Goal: Task Accomplishment & Management: Use online tool/utility

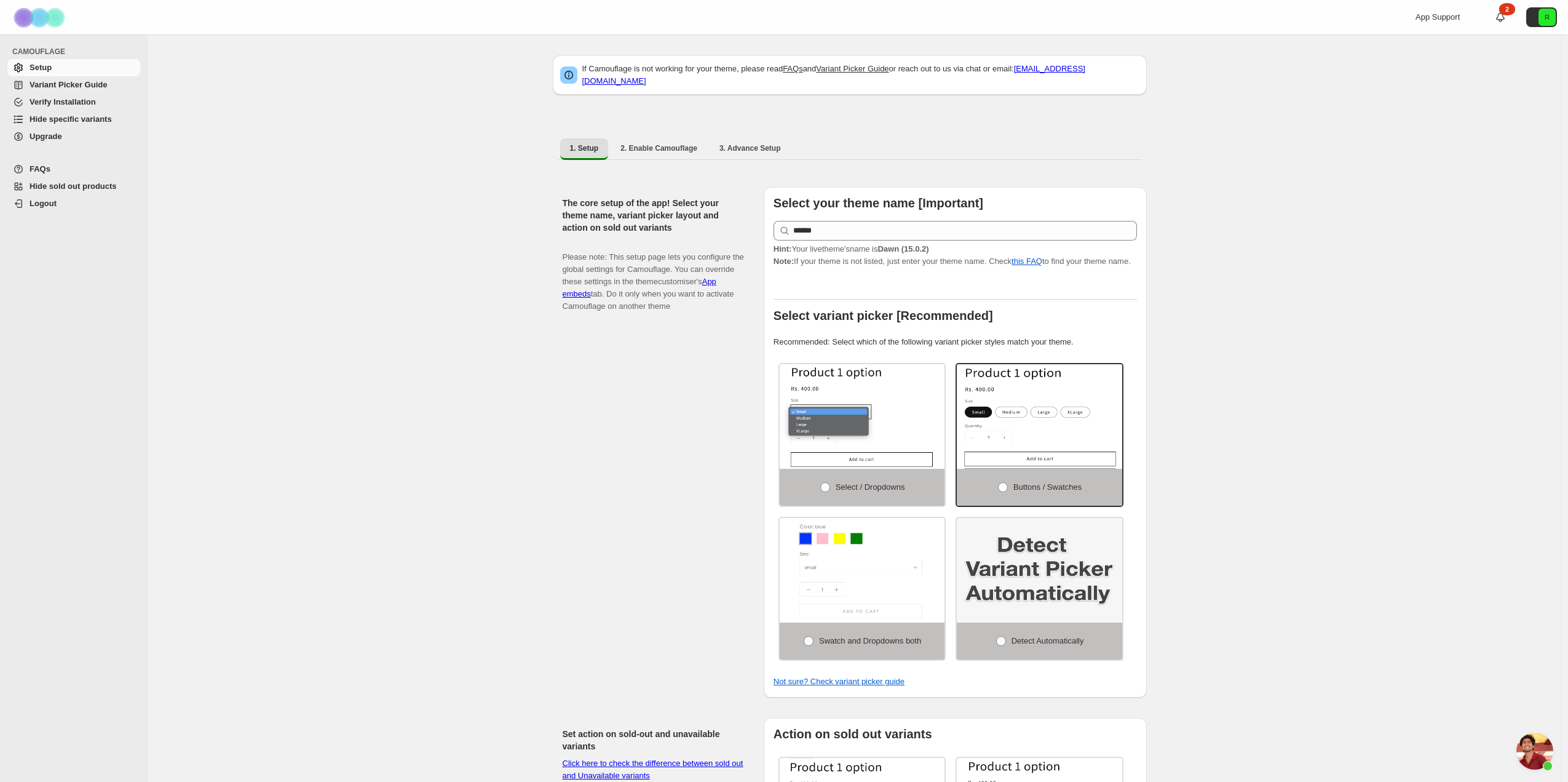
scroll to position [1675, 0]
click at [51, 132] on span "Upgrade" at bounding box center [46, 135] width 33 height 9
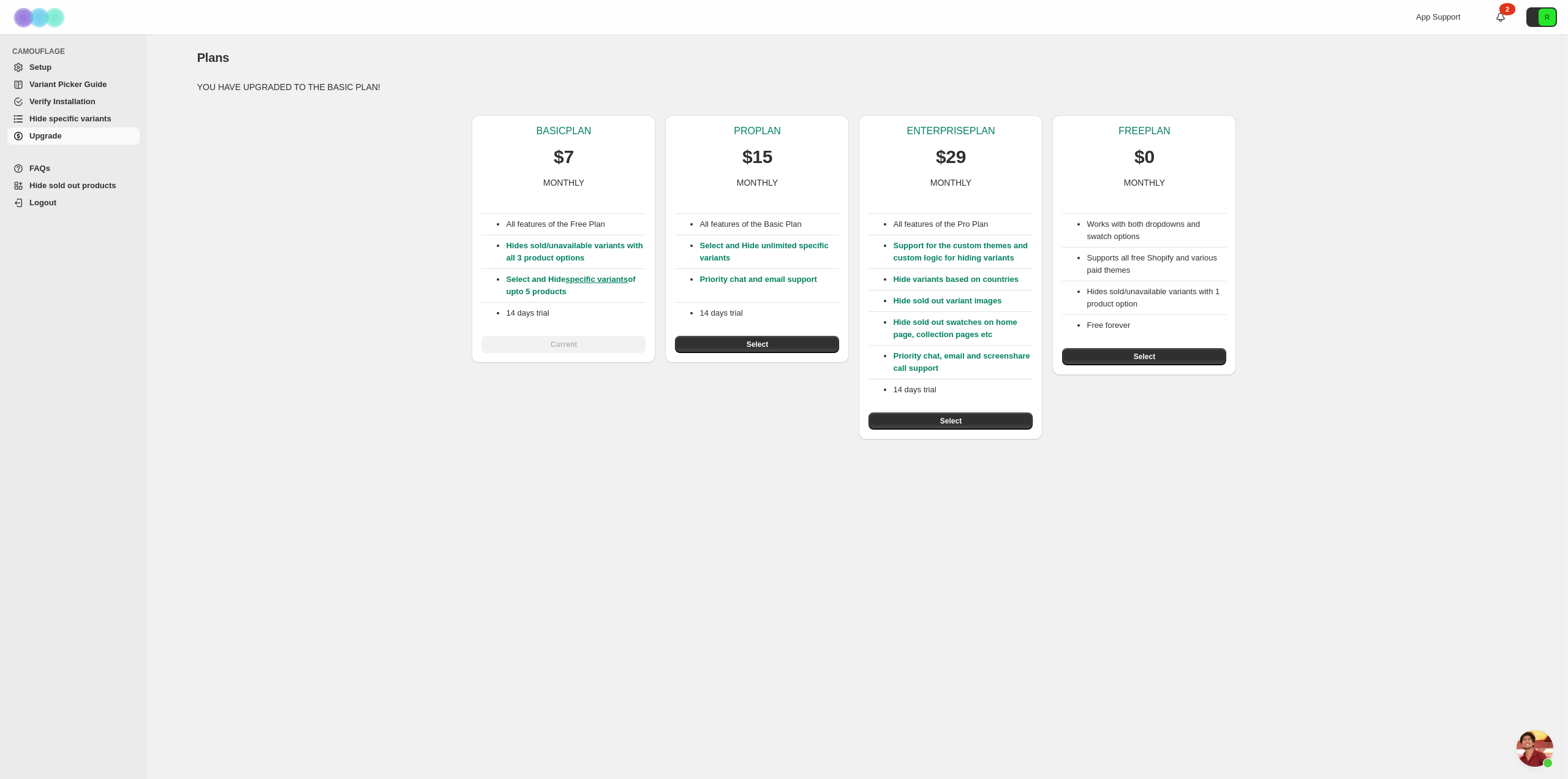
scroll to position [1669, 0]
click at [565, 347] on div "All features of the Free Plan Hides sold/unavailable variants with all 3 produc…" at bounding box center [563, 271] width 164 height 164
click at [581, 341] on div "All features of the Free Plan Hides sold/unavailable variants with all 3 produc…" at bounding box center [563, 271] width 164 height 164
click at [81, 65] on span "Setup" at bounding box center [83, 67] width 108 height 12
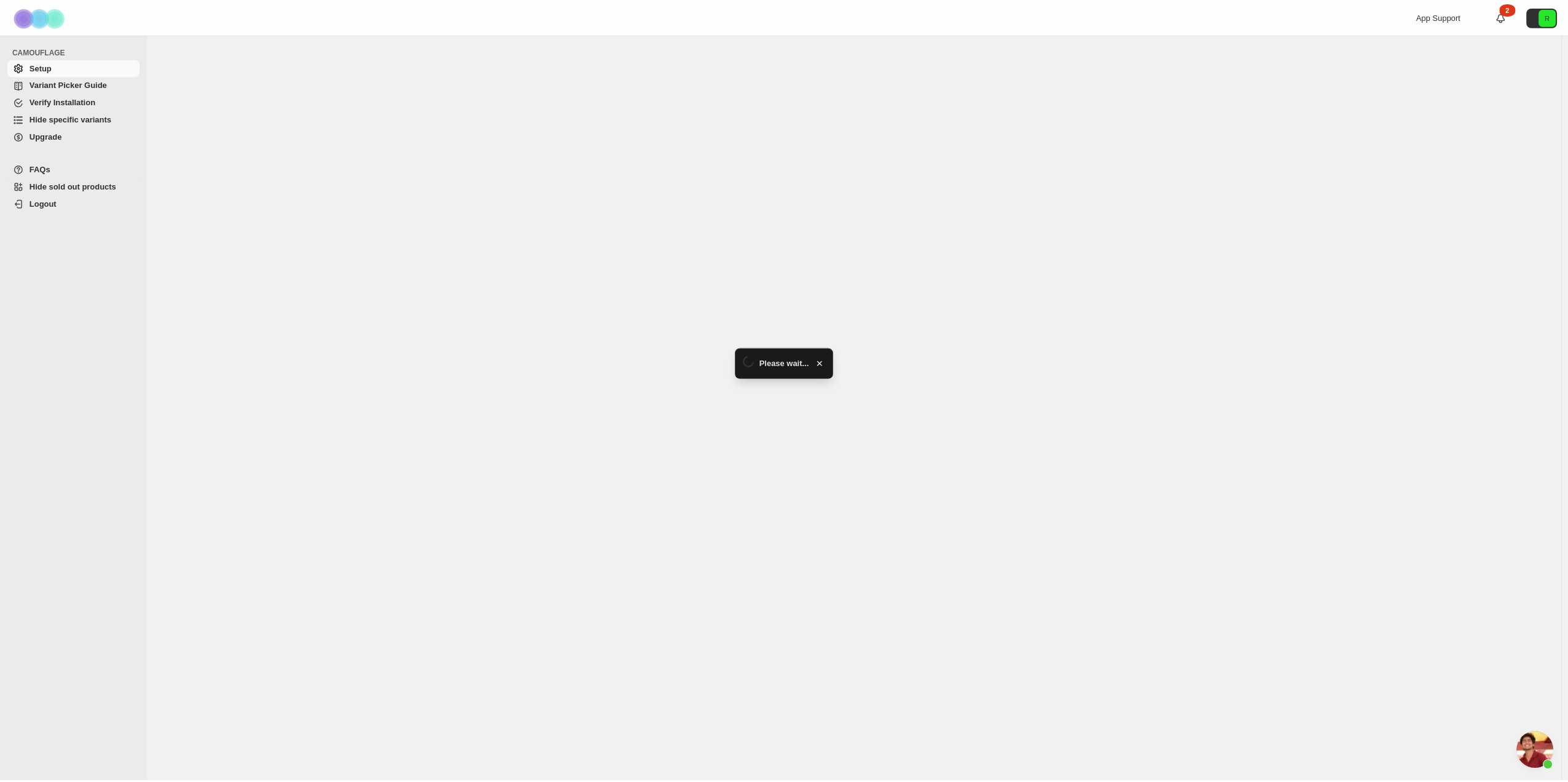
scroll to position [1675, 0]
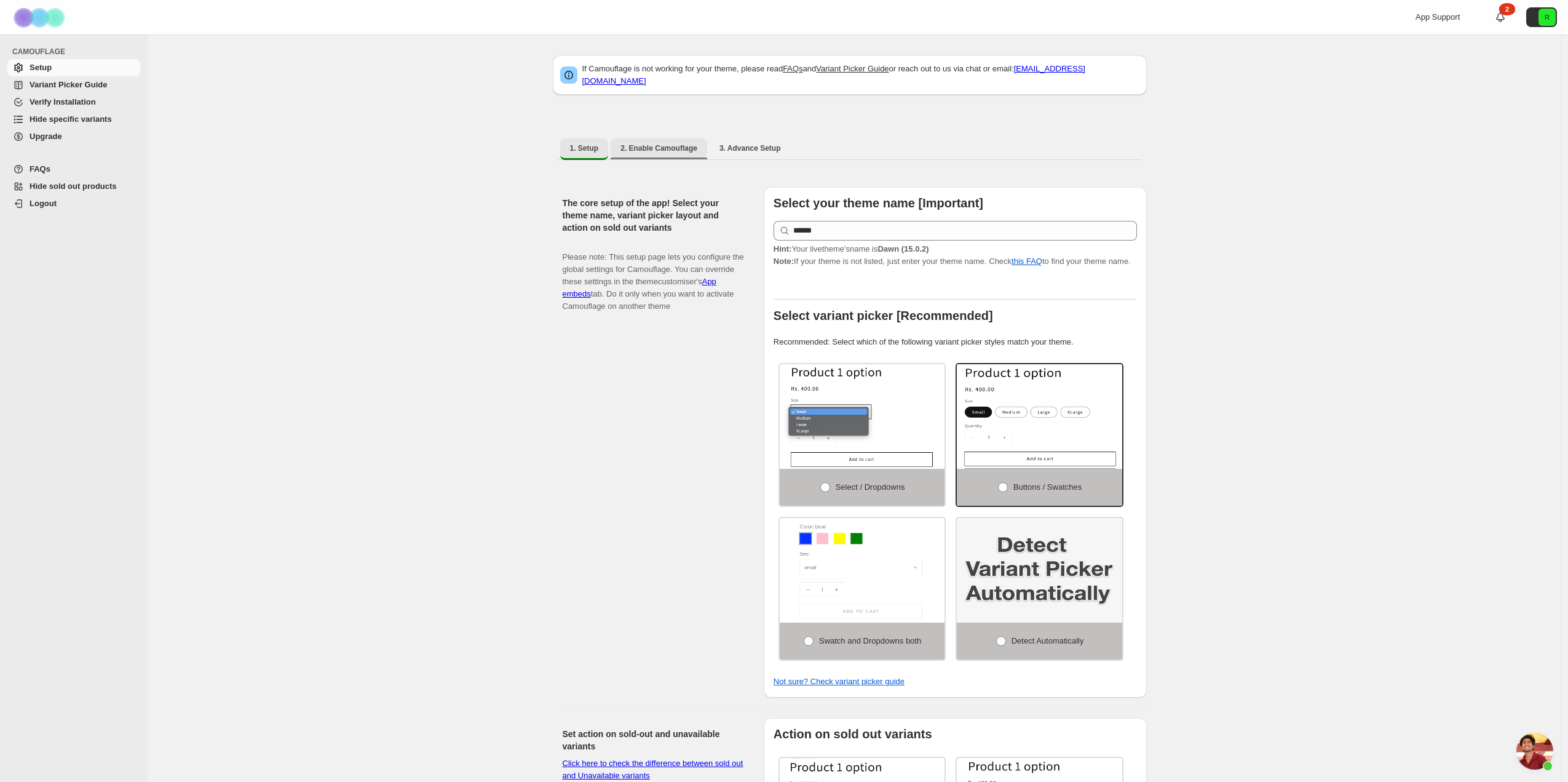
click at [643, 143] on span "2. Enable Camouflage" at bounding box center [658, 148] width 77 height 10
select select "**********"
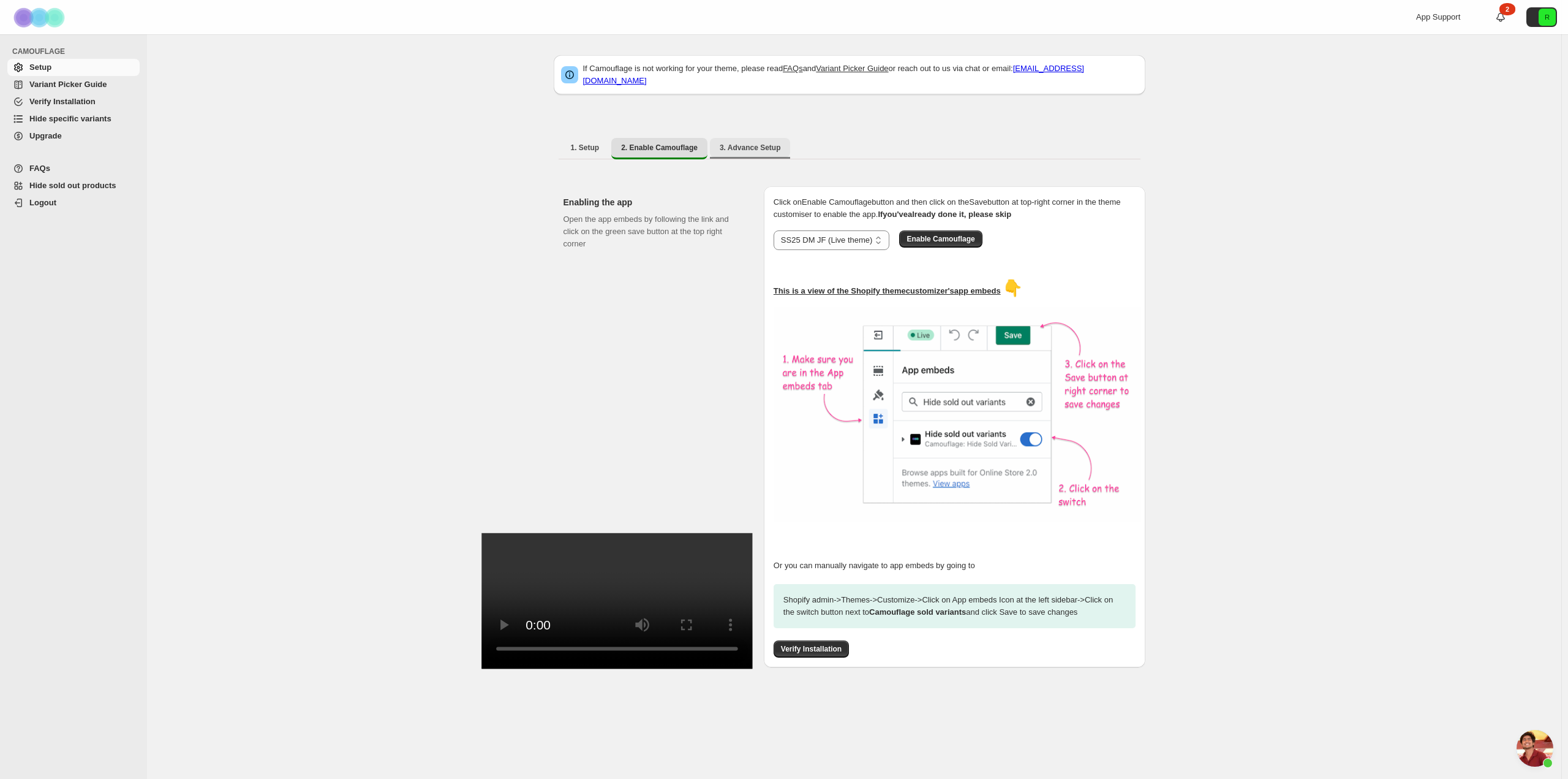
click at [743, 143] on span "3. Advance Setup" at bounding box center [750, 147] width 61 height 10
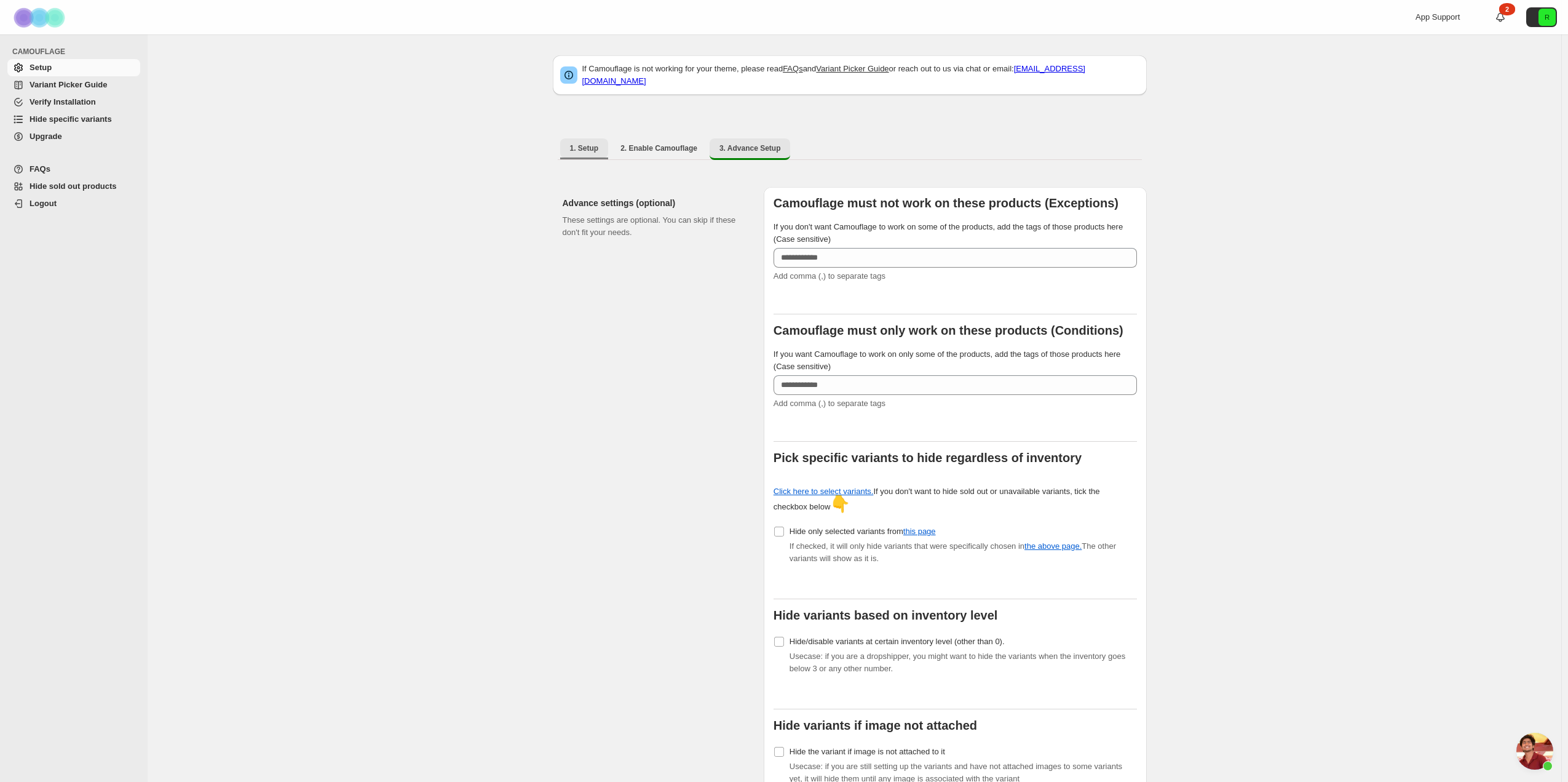
click at [578, 138] on button "1. Setup" at bounding box center [584, 148] width 49 height 20
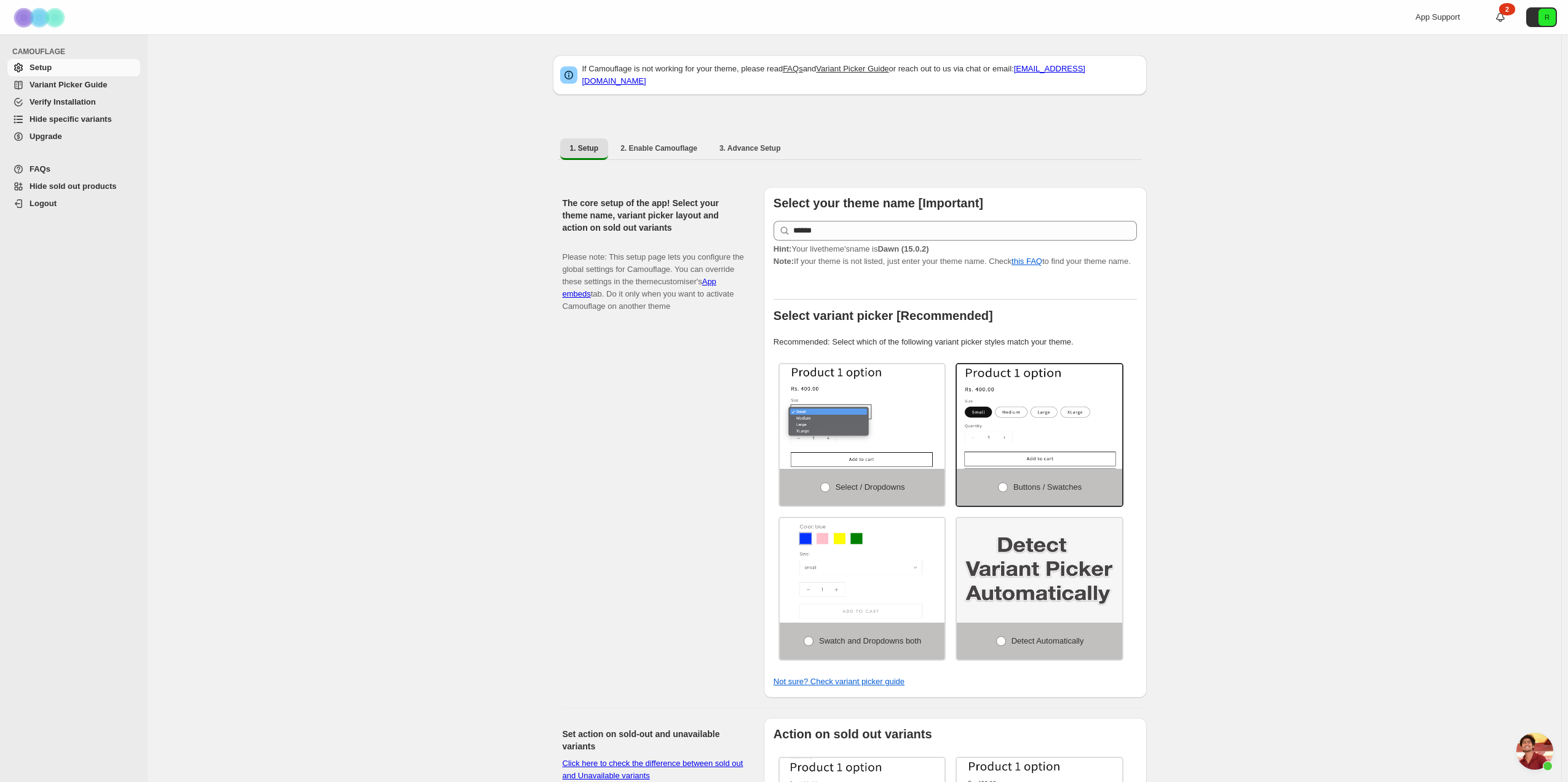
click at [59, 118] on span "Hide specific variants" at bounding box center [71, 118] width 82 height 9
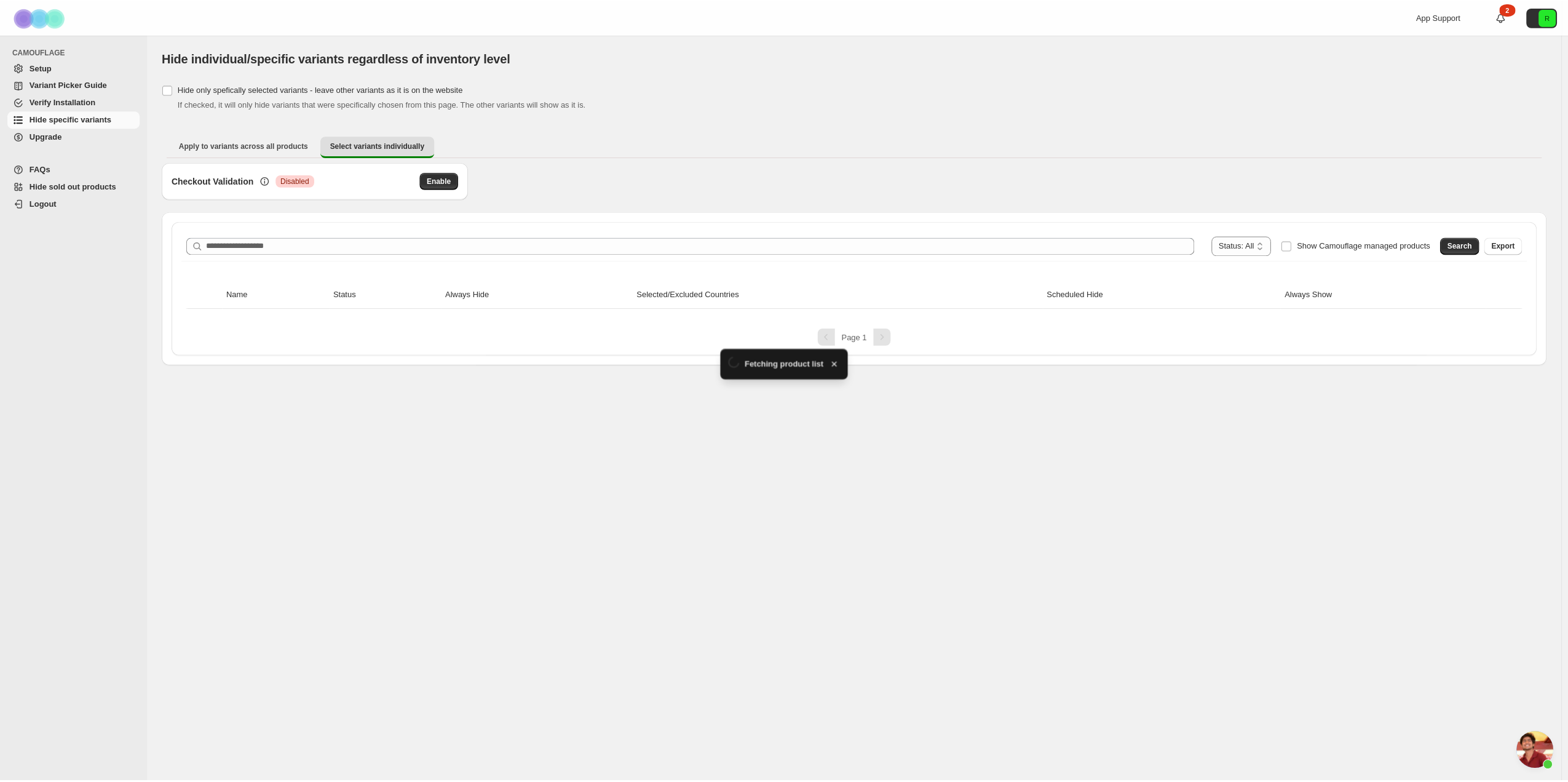
scroll to position [1675, 0]
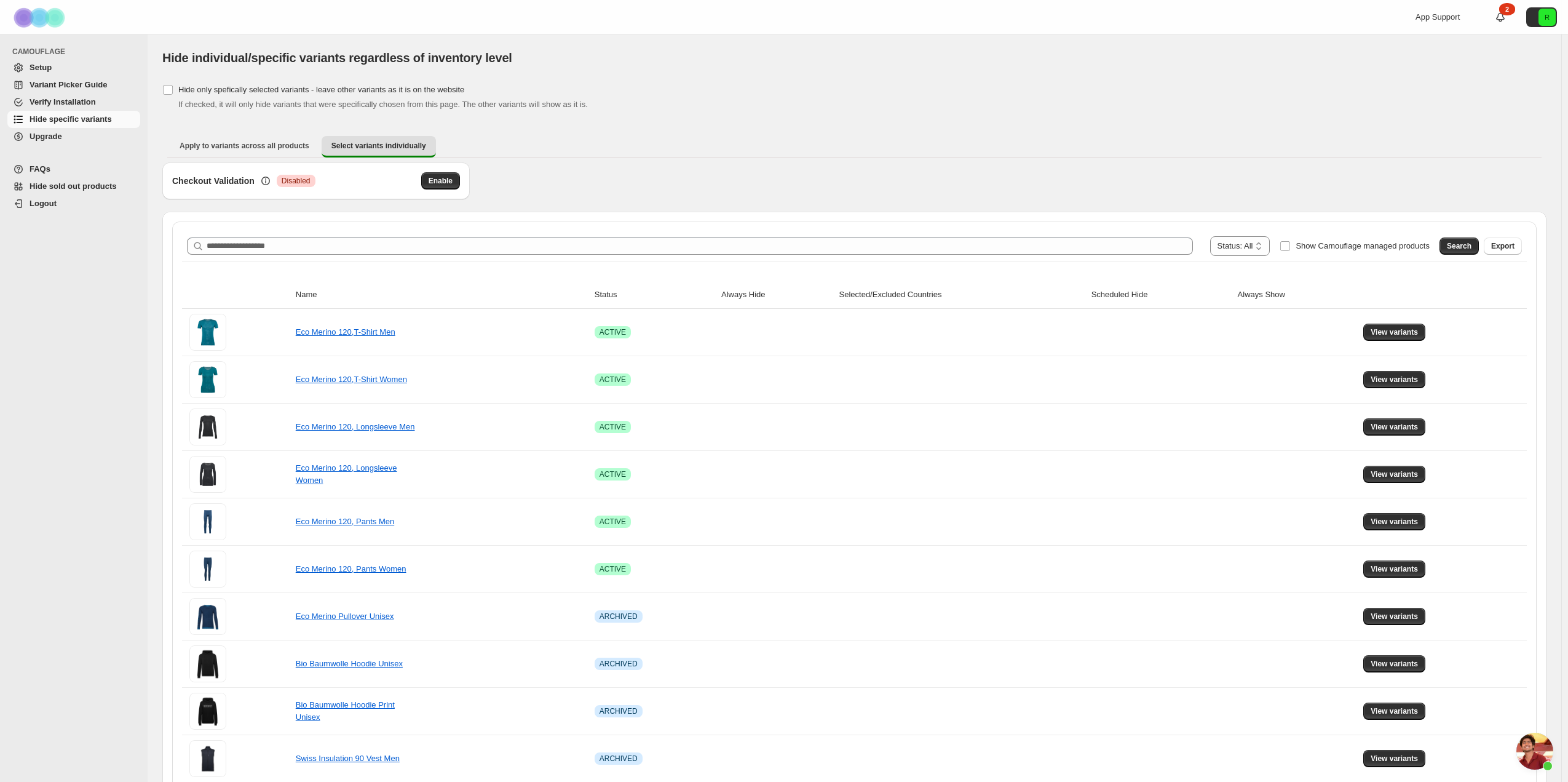
click at [74, 170] on span "FAQs" at bounding box center [83, 169] width 108 height 12
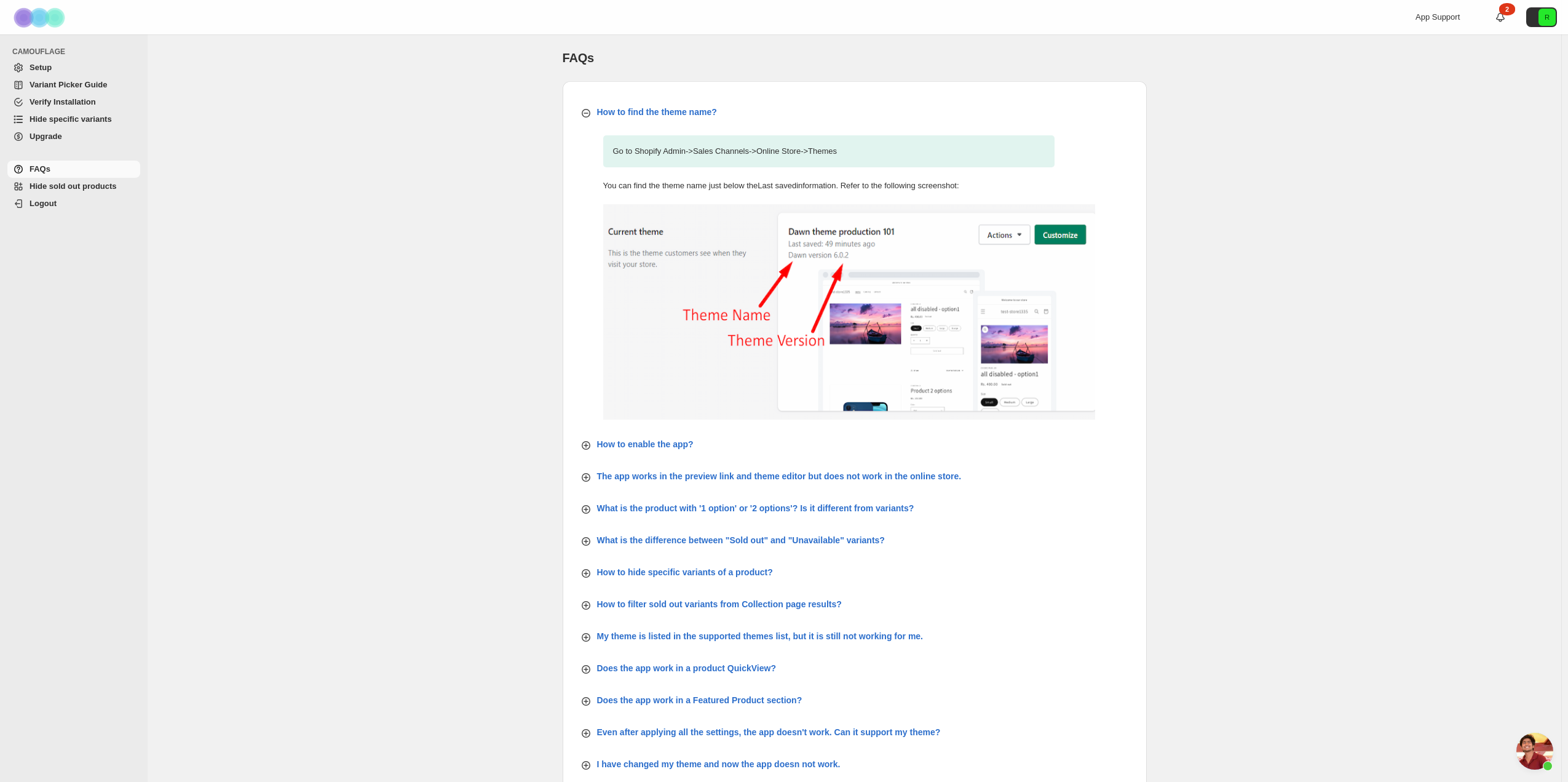
scroll to position [123, 0]
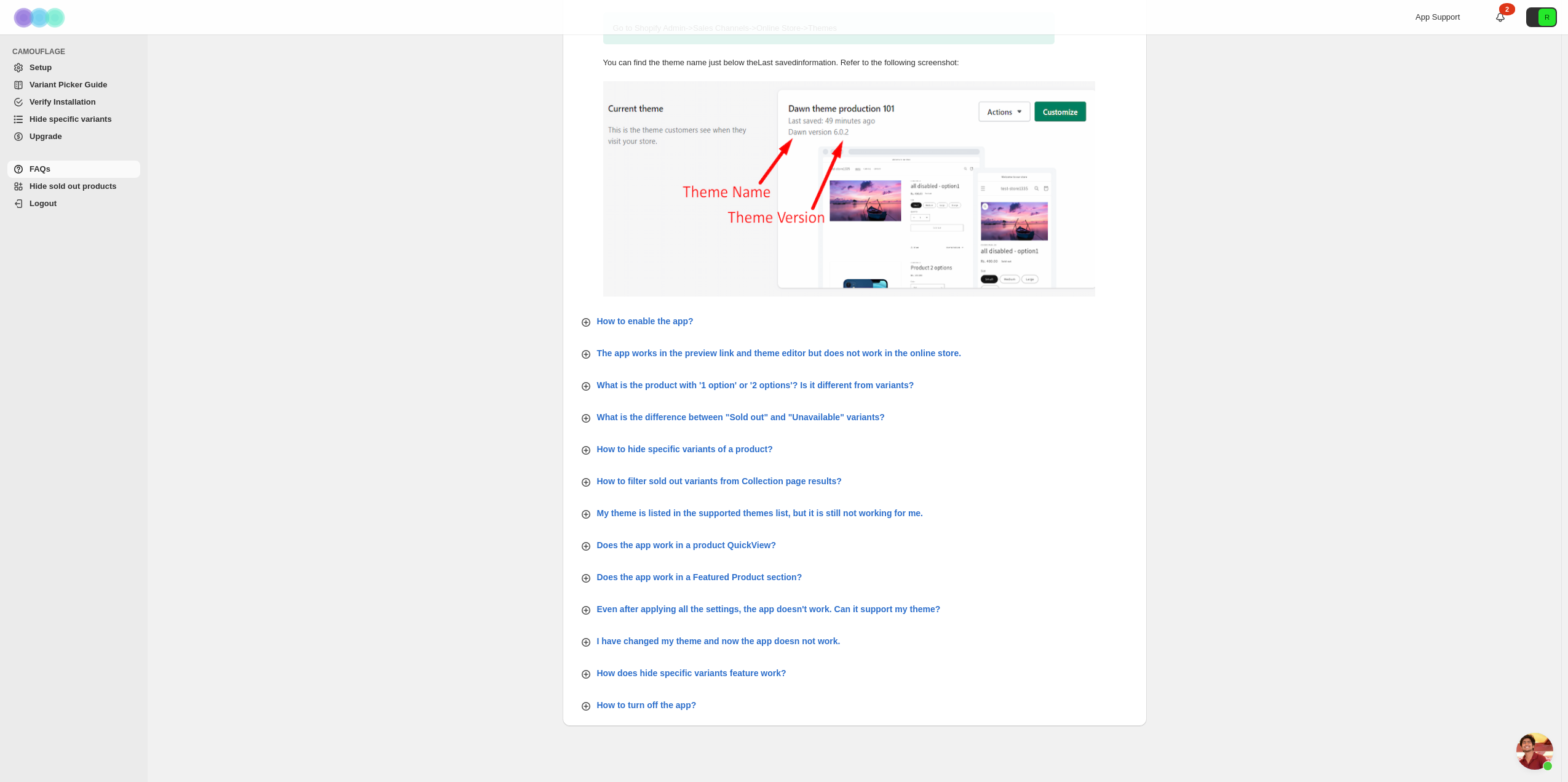
click at [472, 416] on div "FAQs. This page is ready FAQs How to find the theme name? Go to Shopify Admin -…" at bounding box center [855, 362] width 1414 height 900
click at [78, 187] on span "Hide sold out products" at bounding box center [74, 186] width 87 height 9
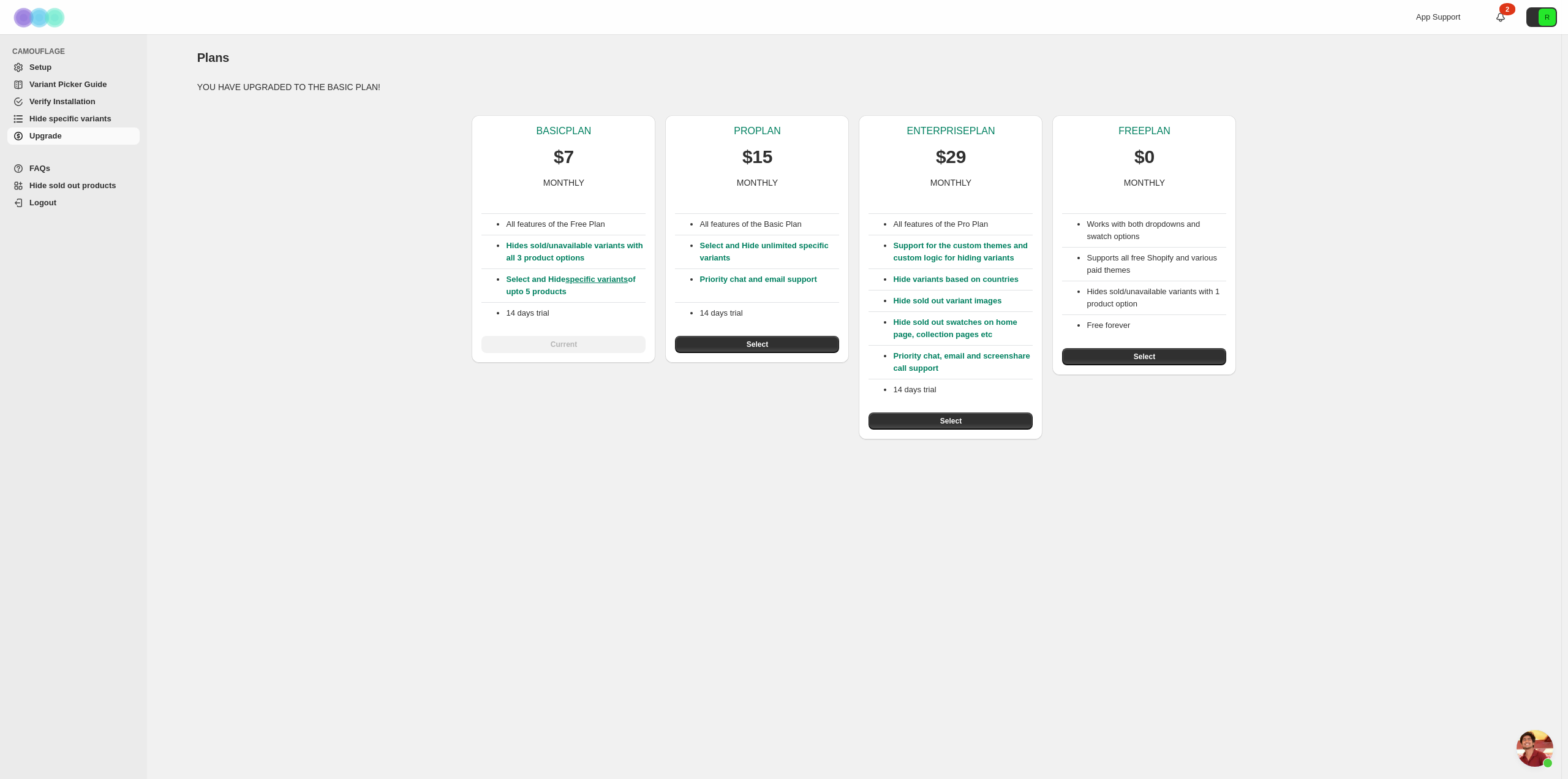
scroll to position [1669, 0]
click at [71, 115] on span "Hide specific variants" at bounding box center [70, 118] width 82 height 9
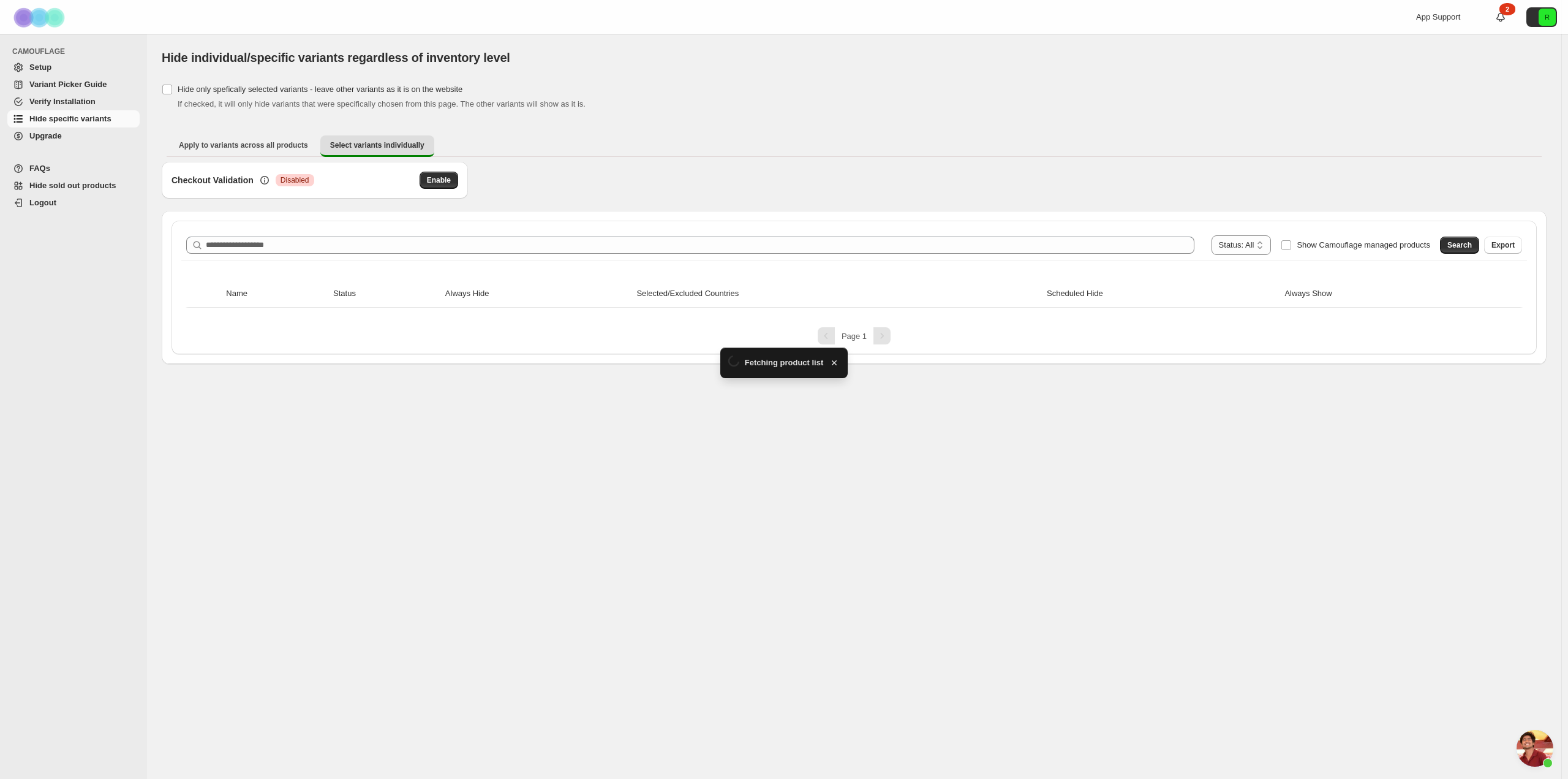
click at [52, 66] on span "Setup" at bounding box center [83, 67] width 108 height 12
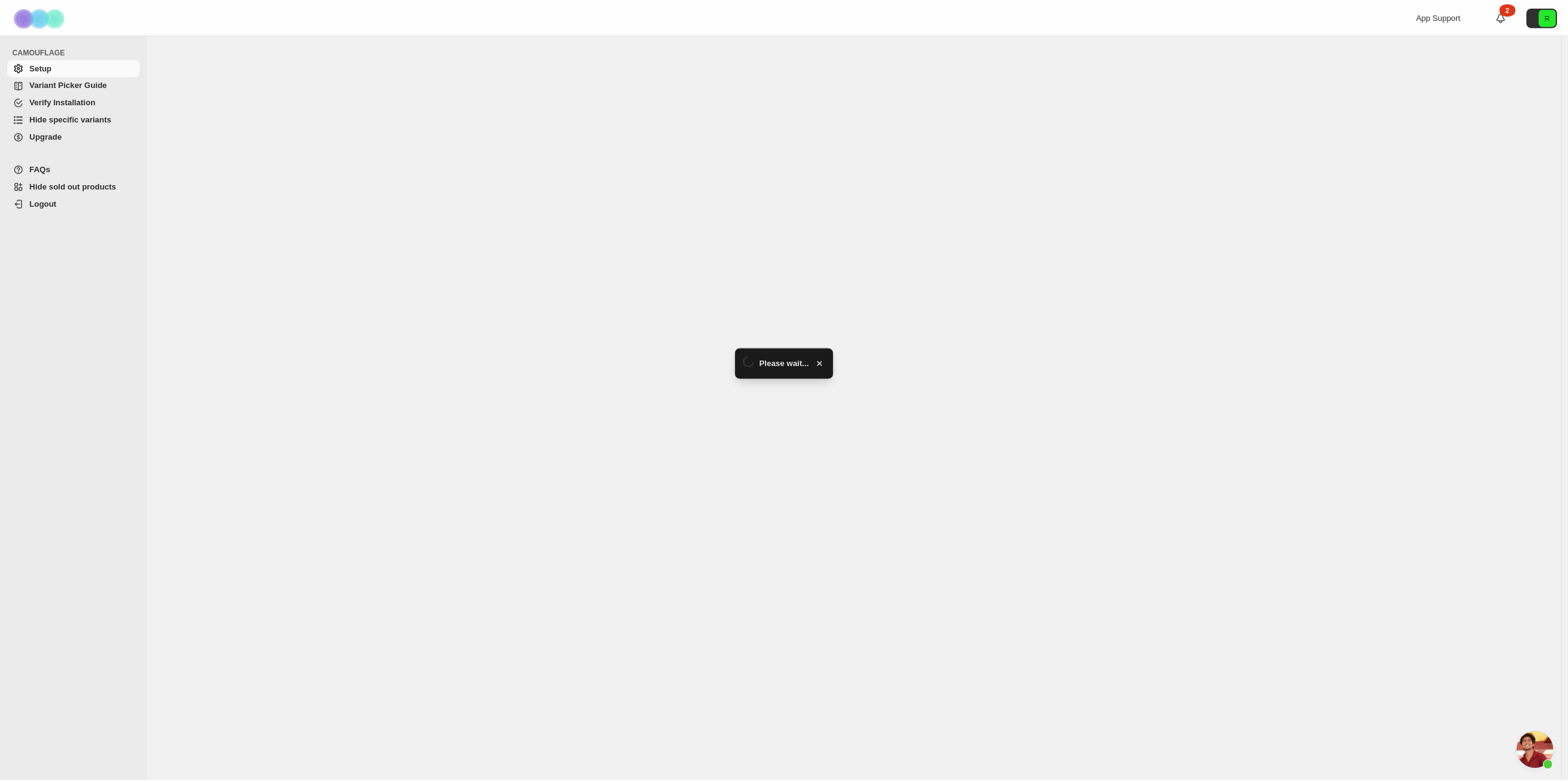
scroll to position [1675, 0]
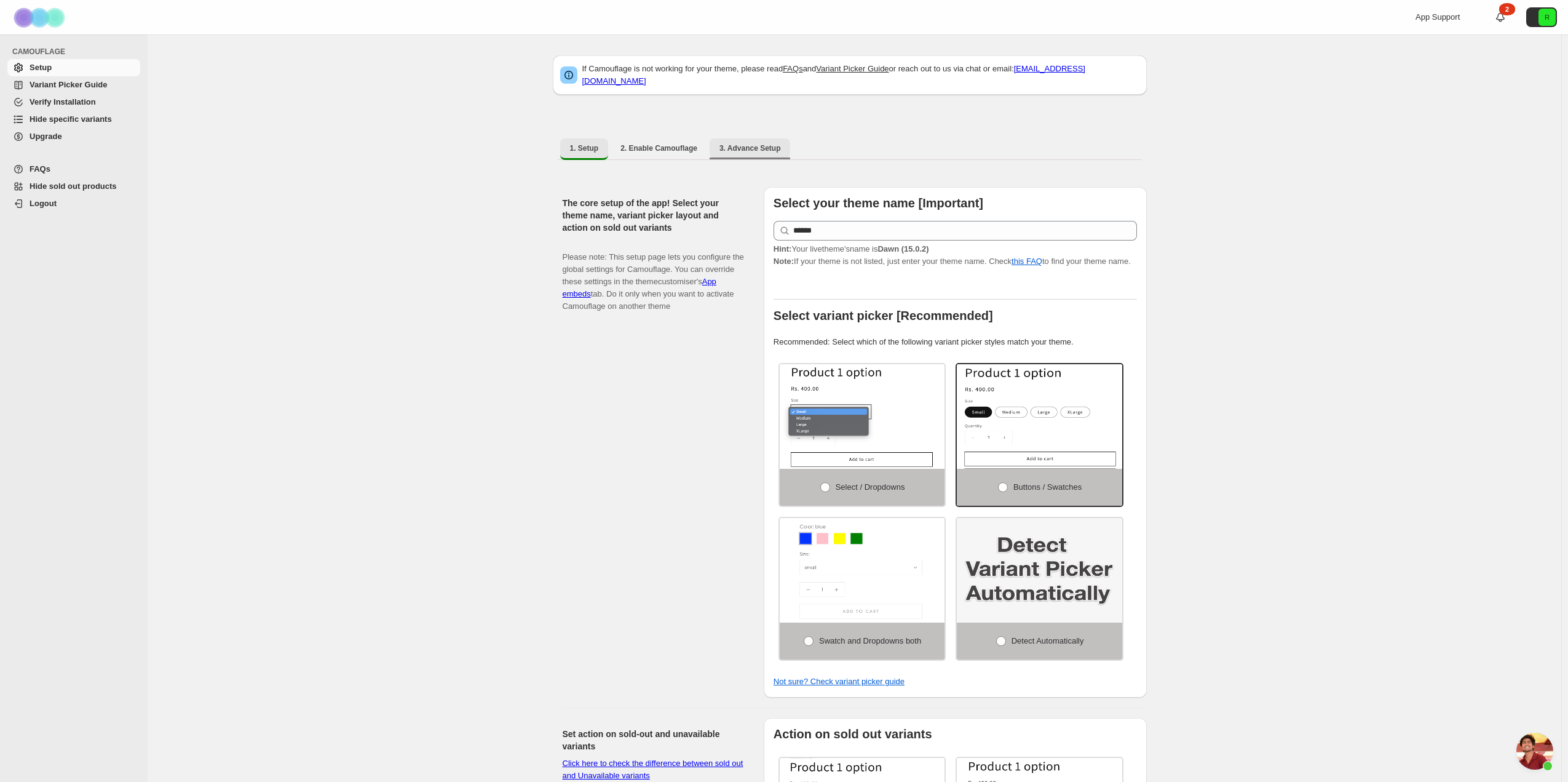
click at [738, 143] on span "3. Advance Setup" at bounding box center [750, 148] width 62 height 10
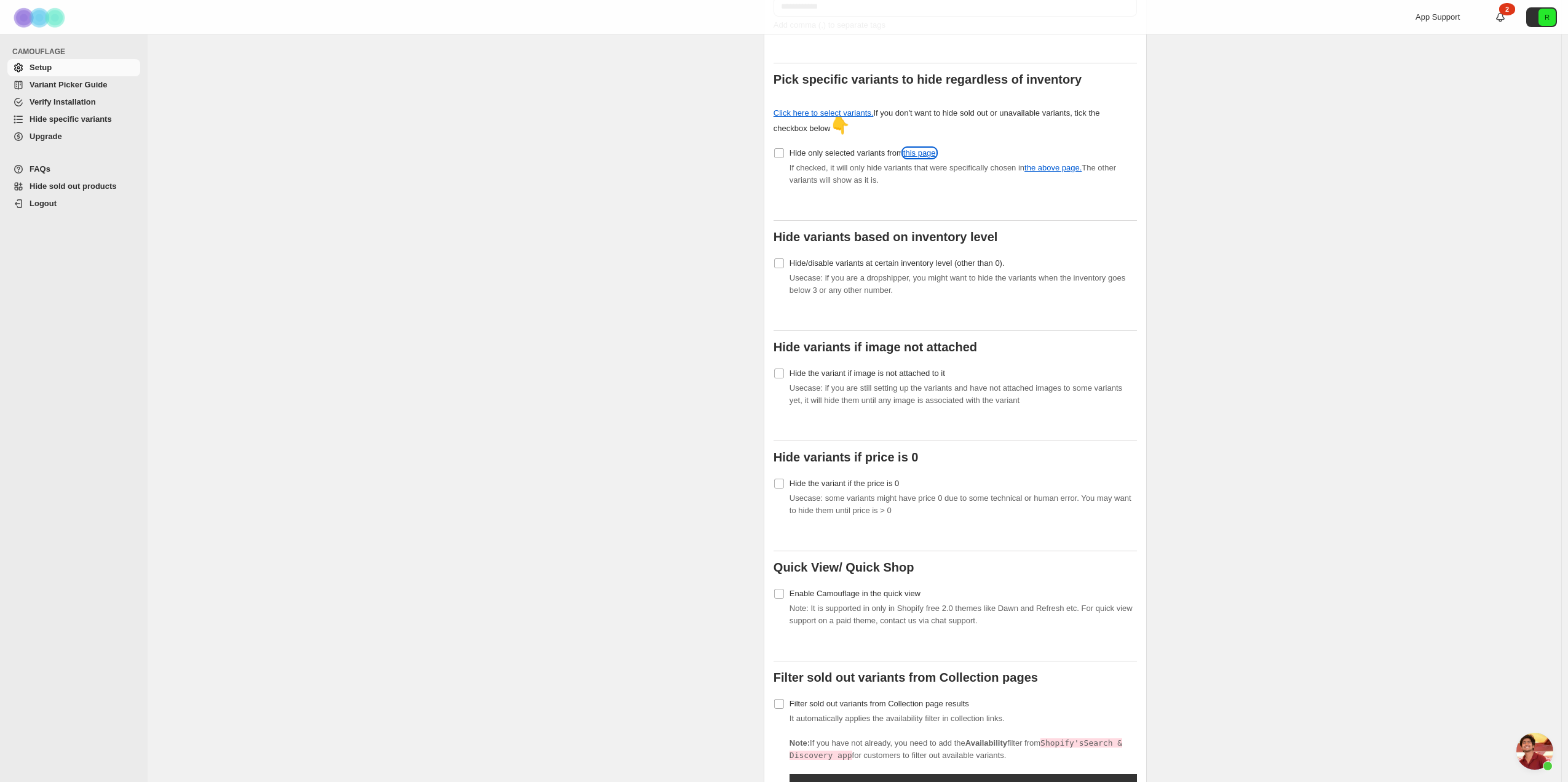
scroll to position [185, 0]
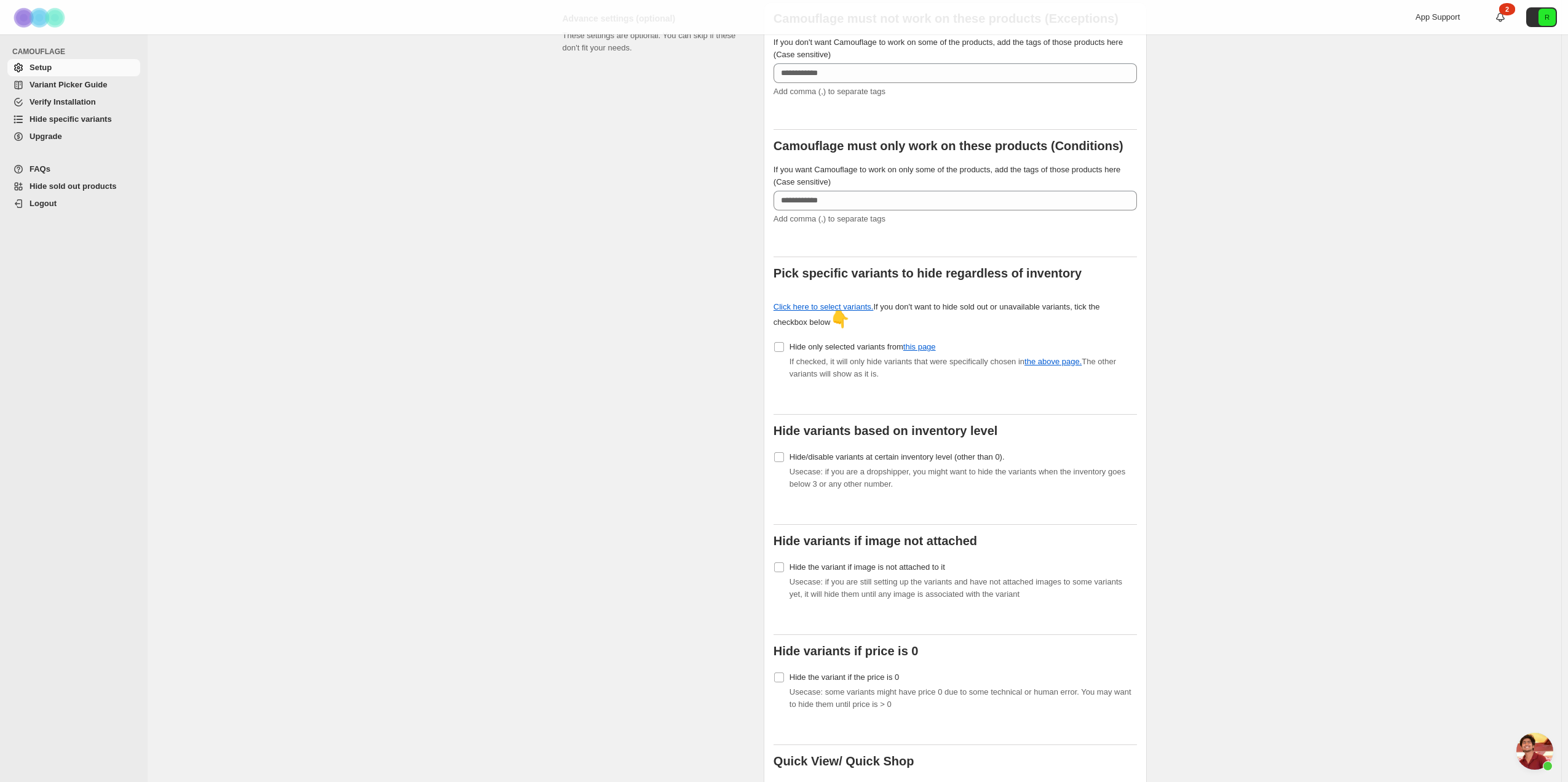
click at [65, 136] on span "Upgrade" at bounding box center [83, 136] width 108 height 12
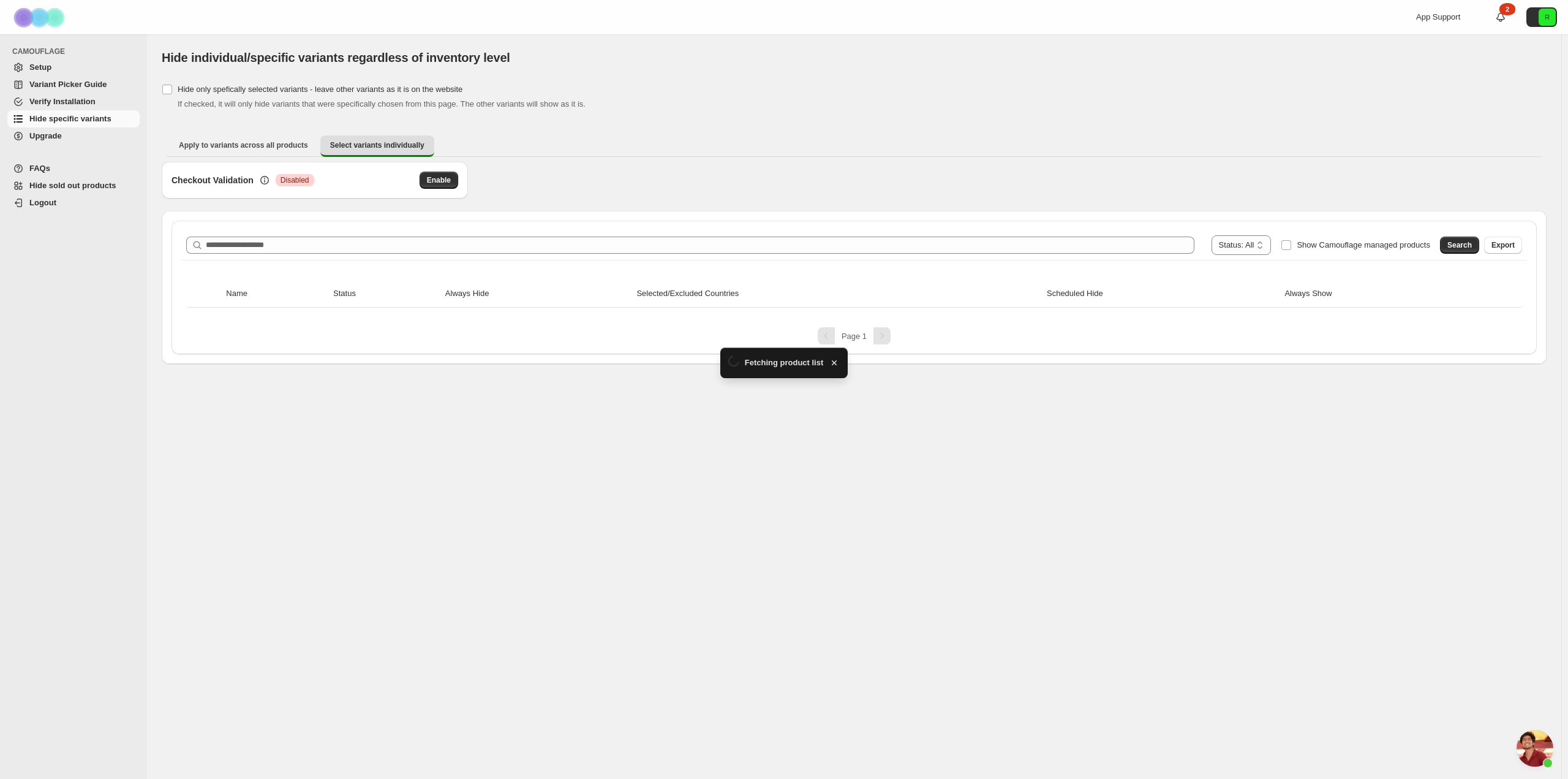
scroll to position [1669, 0]
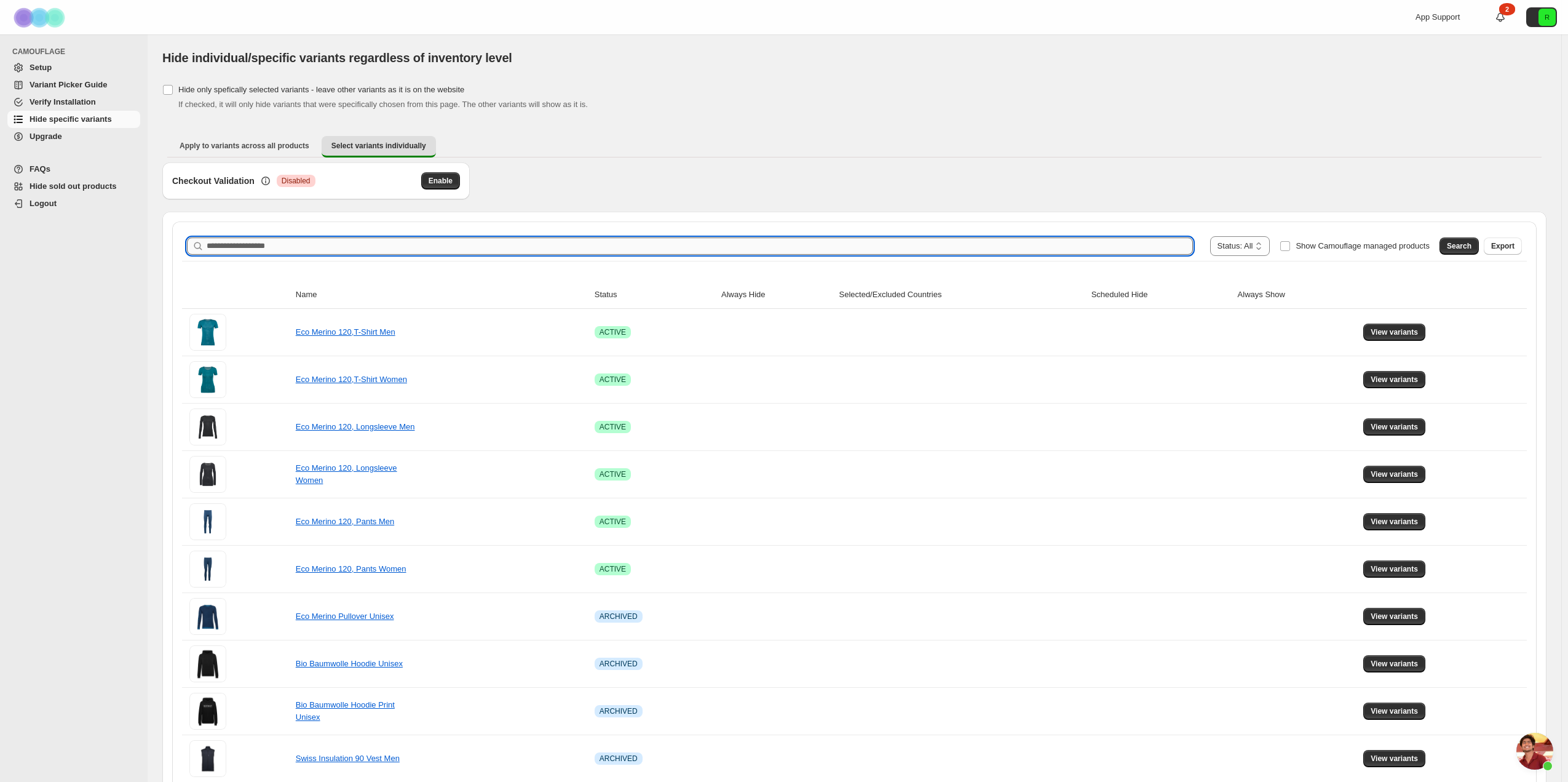
click at [816, 242] on input "Search product name" at bounding box center [700, 245] width 987 height 17
paste input "**********"
click at [336, 242] on input "**********" at bounding box center [689, 245] width 964 height 17
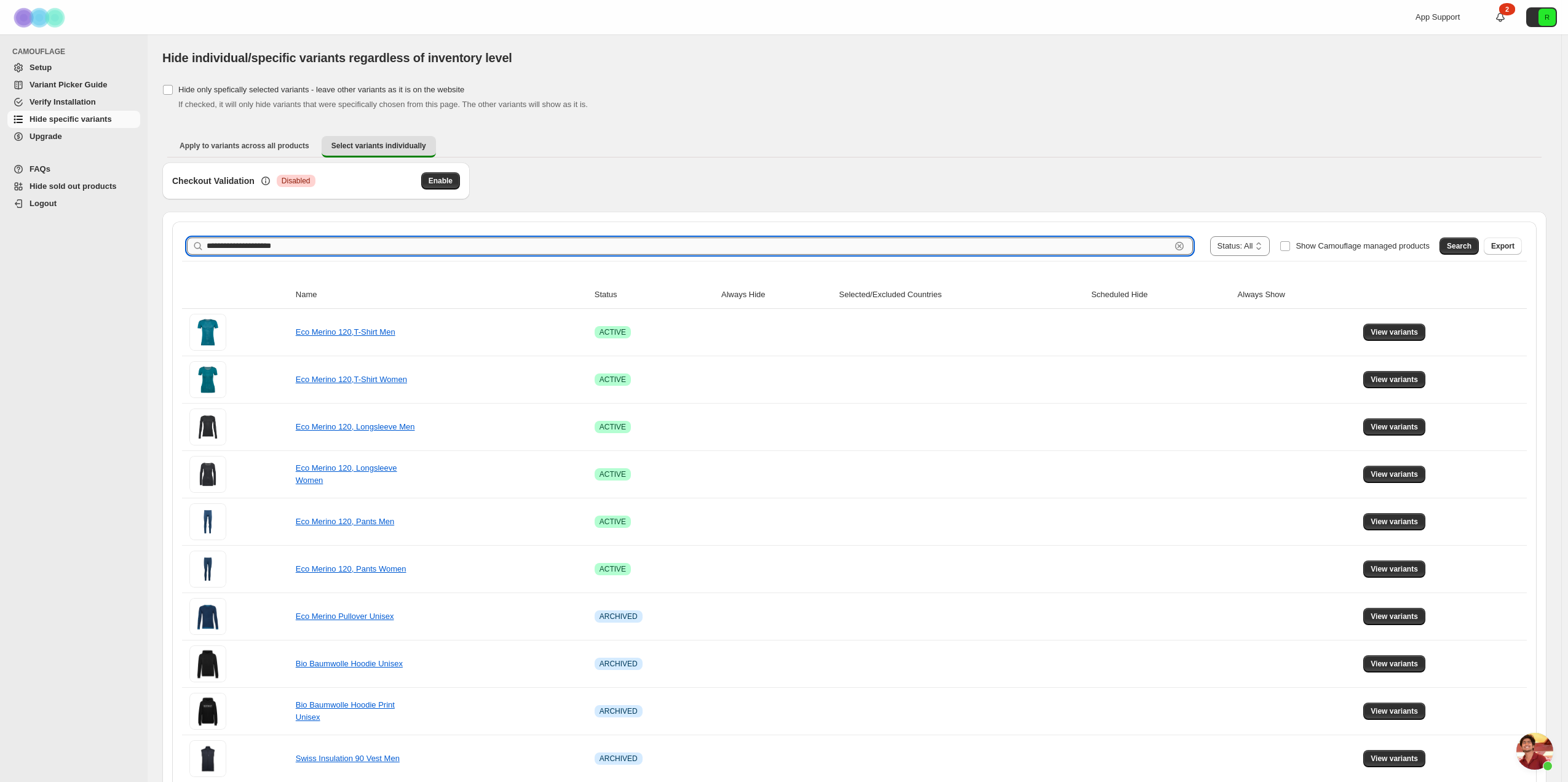
click at [336, 242] on input "**********" at bounding box center [689, 245] width 964 height 17
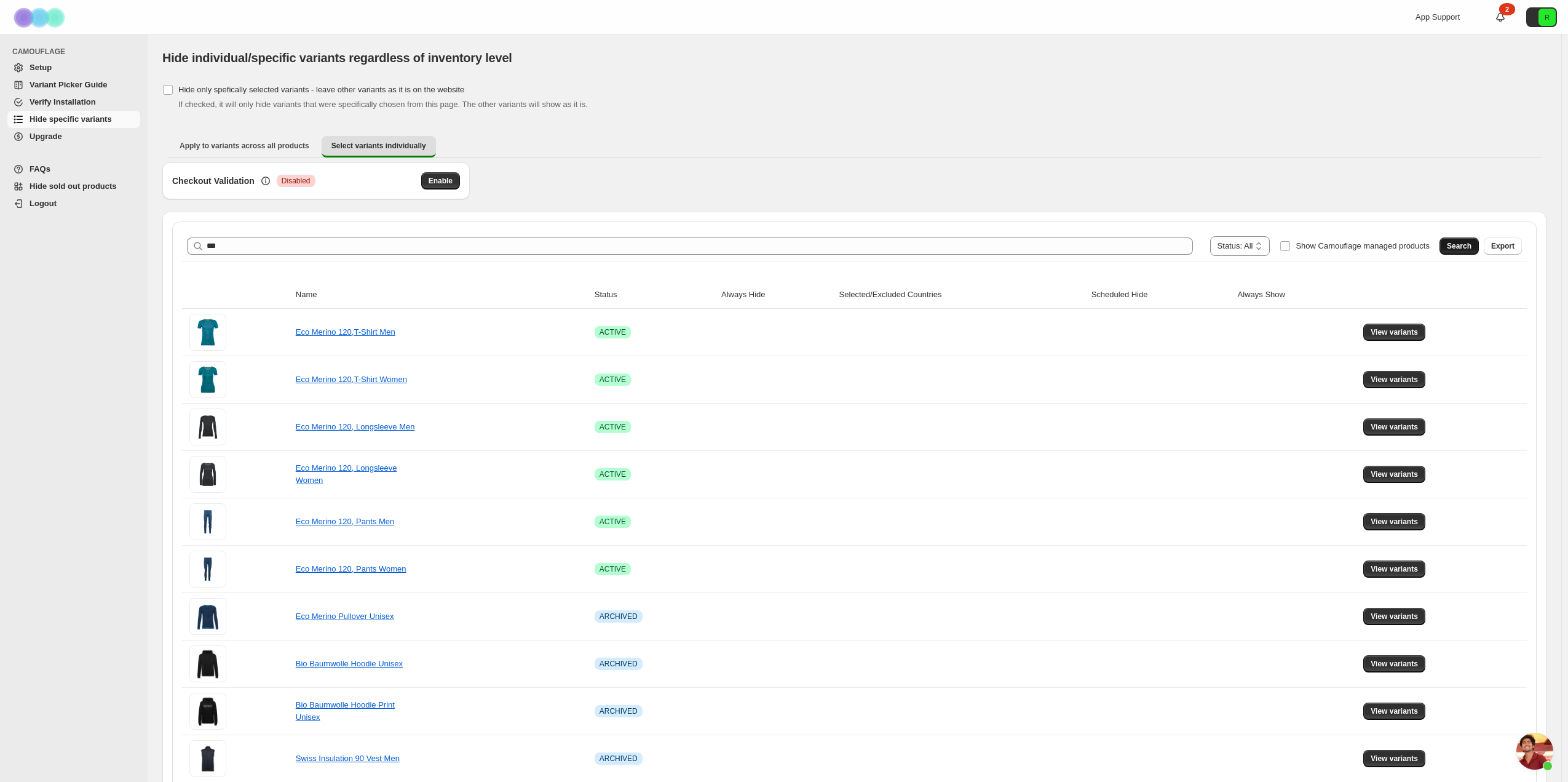
click at [1464, 250] on button "Search" at bounding box center [1460, 245] width 40 height 17
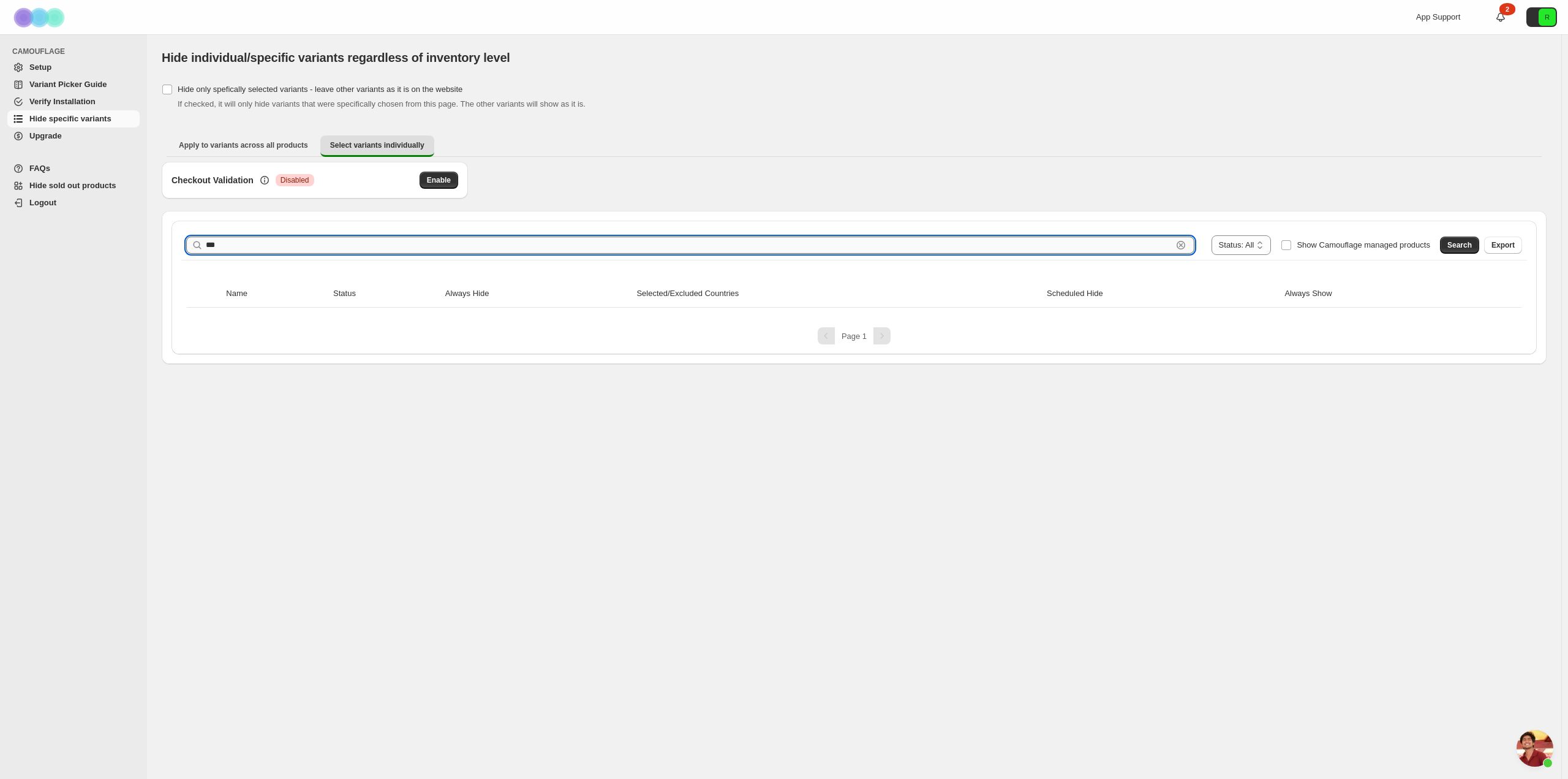
click at [430, 239] on input "***" at bounding box center [689, 244] width 966 height 17
type input "****"
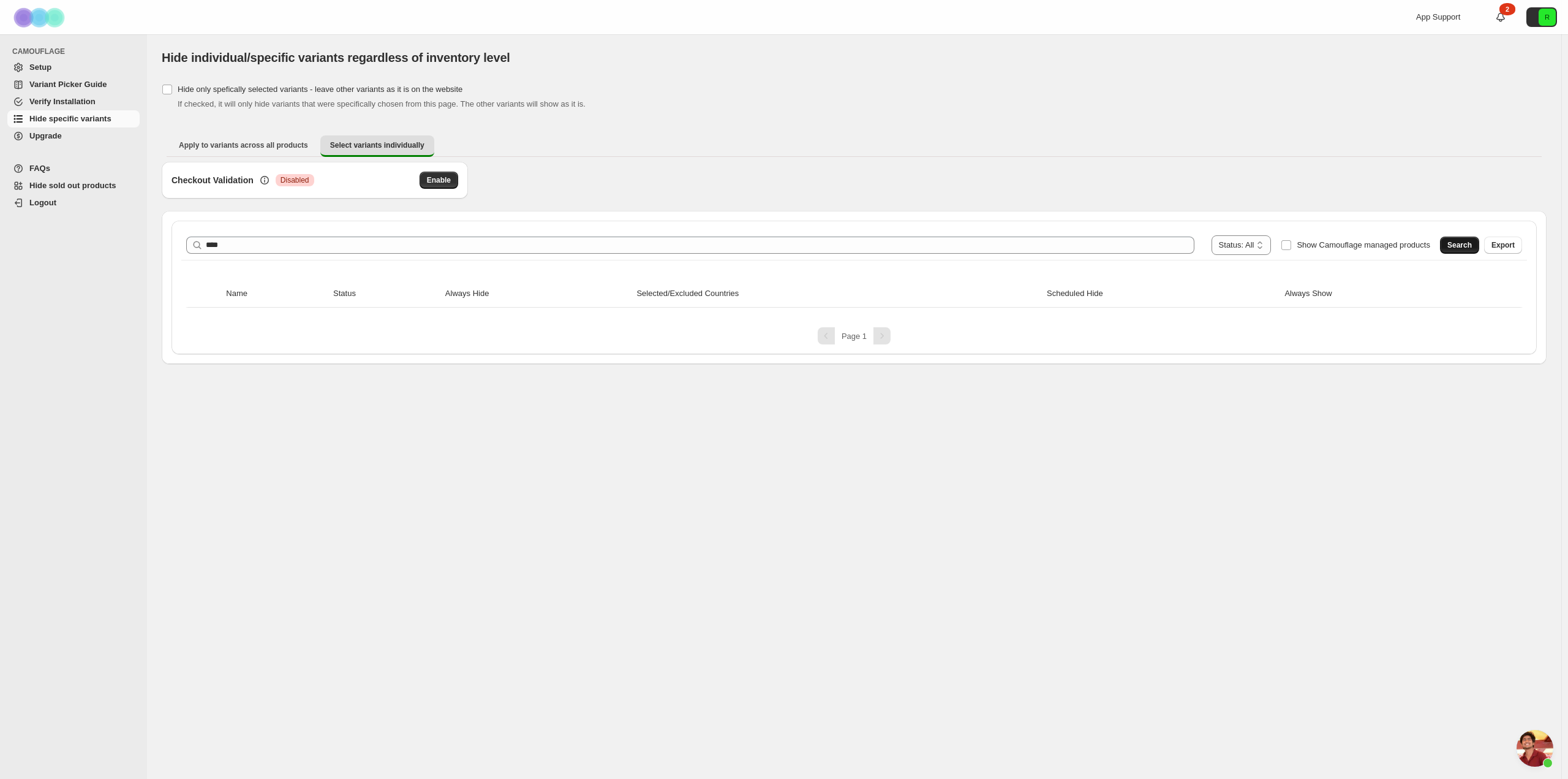
click at [1470, 237] on button "Search" at bounding box center [1460, 244] width 40 height 17
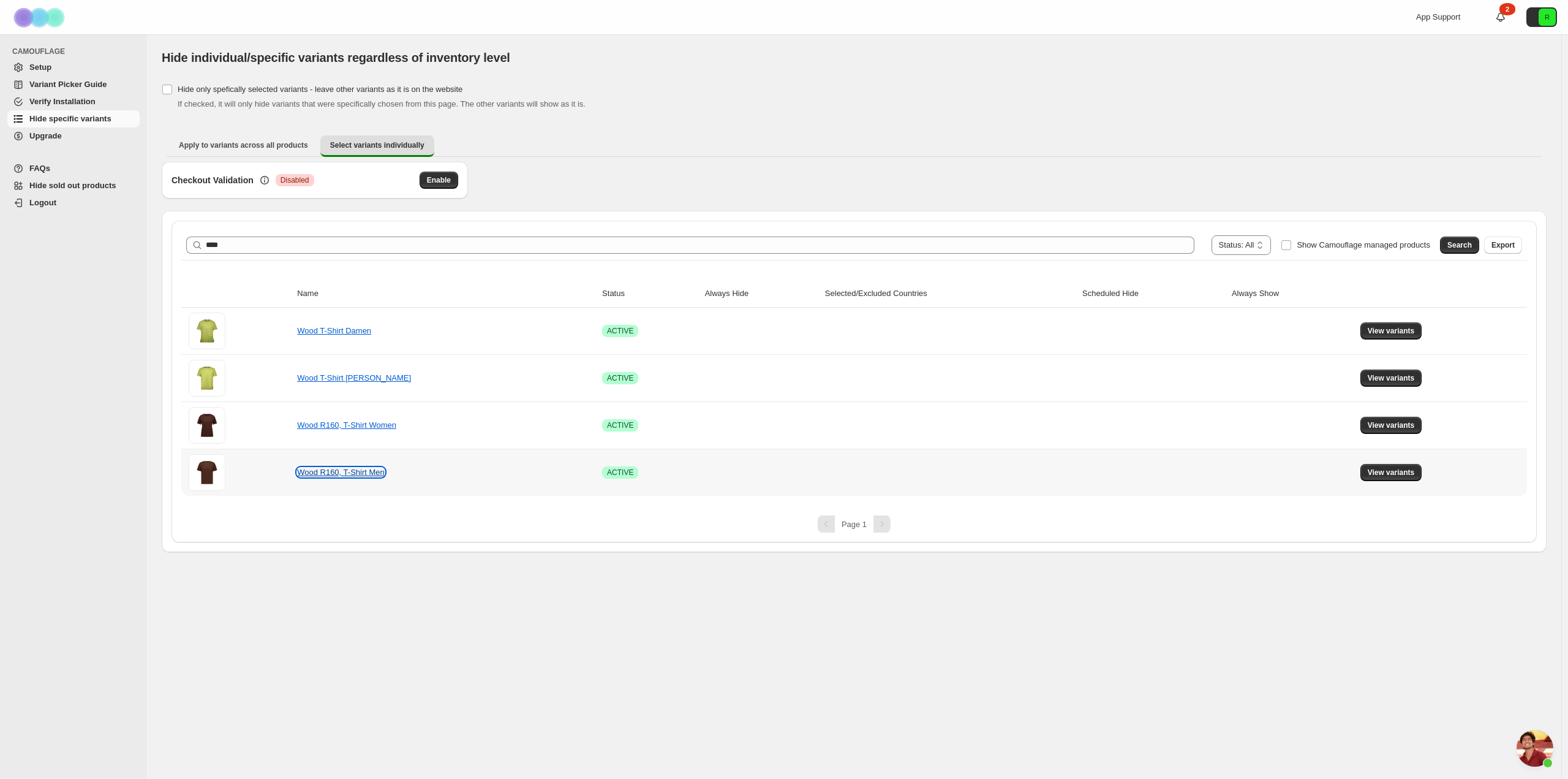
click at [352, 468] on link "Wood R160, T-Shirt Men" at bounding box center [341, 471] width 87 height 9
click at [1382, 471] on span "View variants" at bounding box center [1392, 472] width 48 height 10
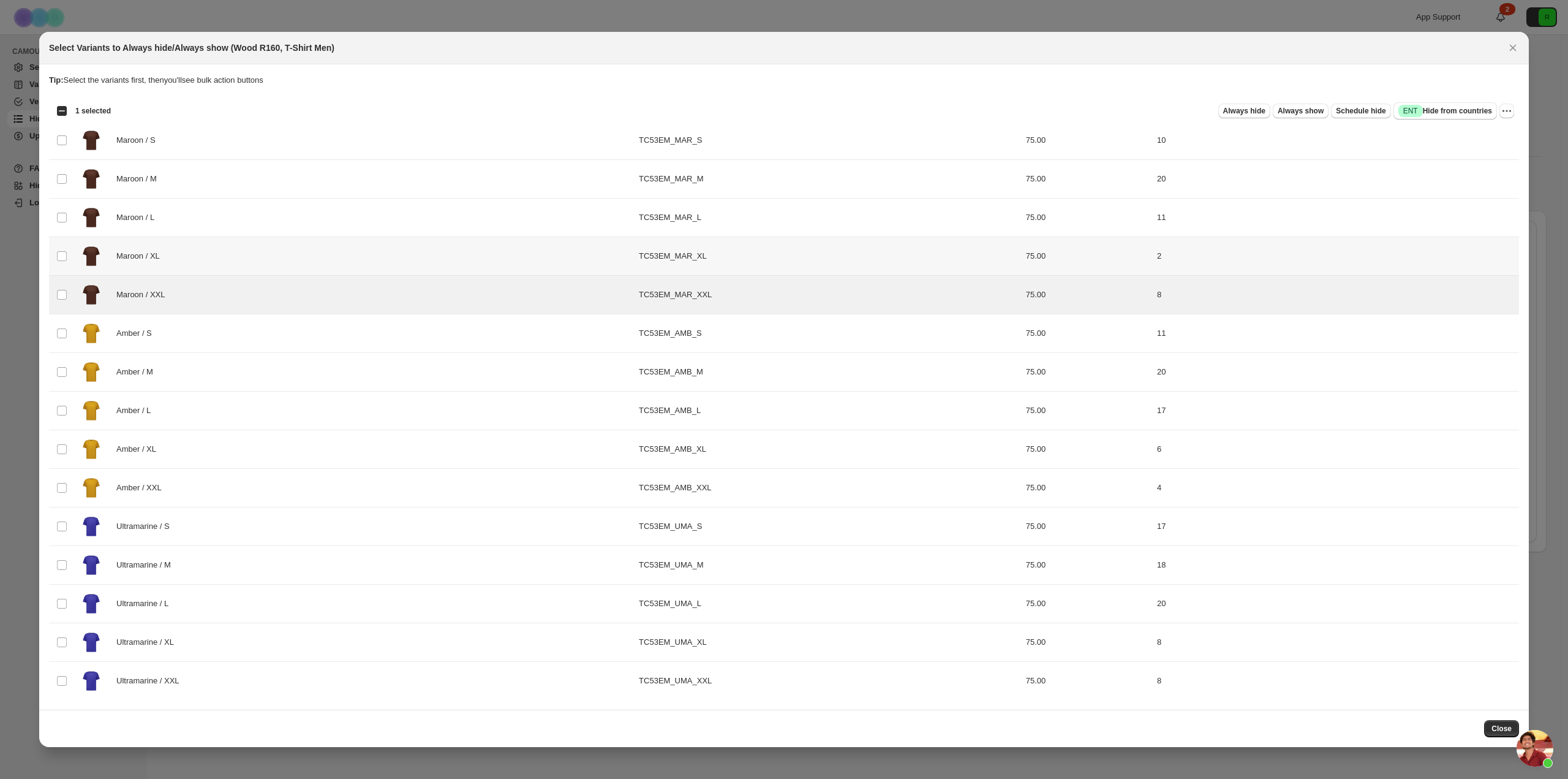
click at [62, 266] on td "Select product variant" at bounding box center [61, 255] width 24 height 39
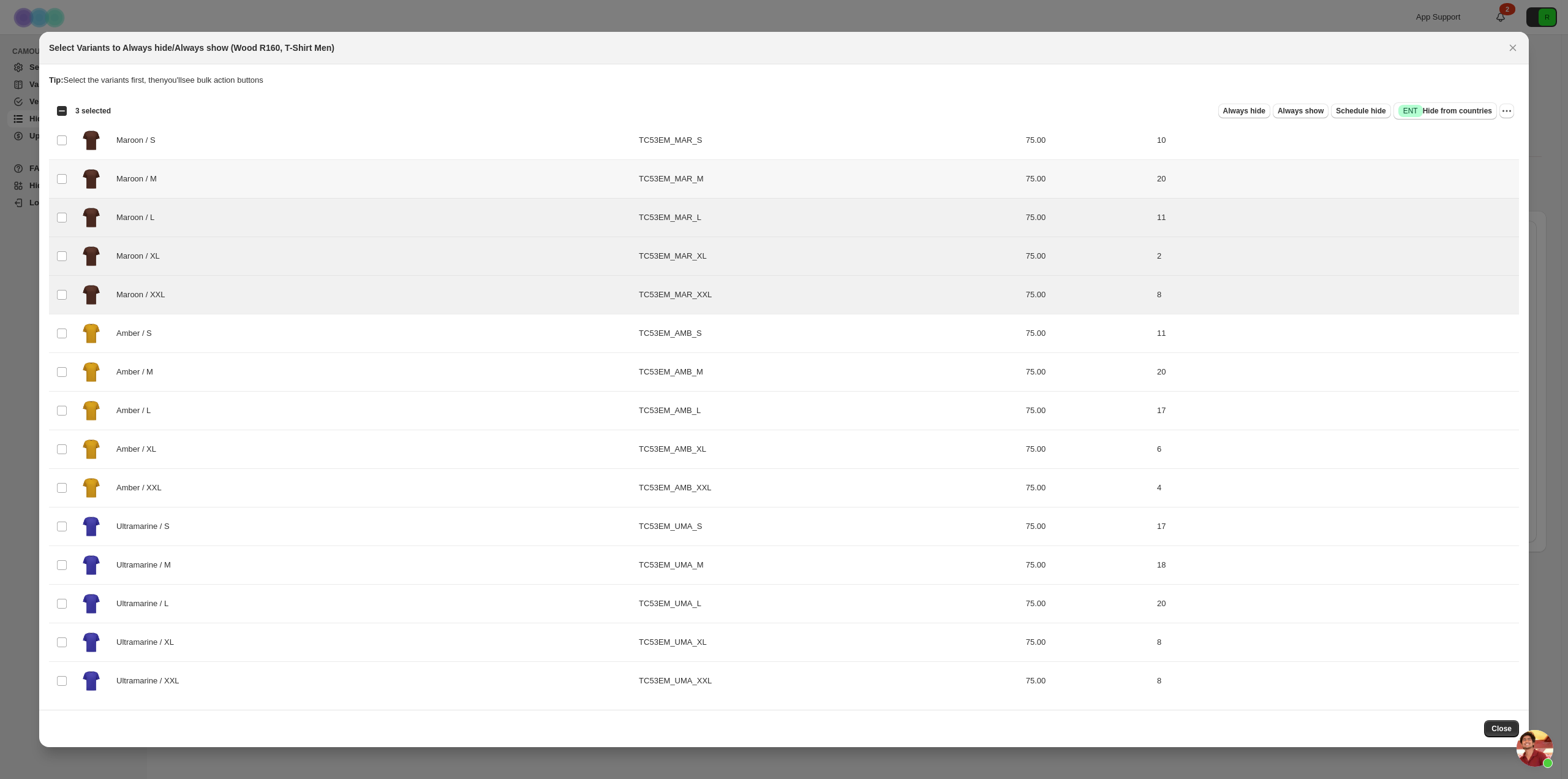
drag, startPoint x: 64, startPoint y: 186, endPoint x: 66, endPoint y: 159, distance: 27.1
click at [65, 184] on td "Select product variant" at bounding box center [61, 179] width 24 height 39
click at [69, 141] on td "Select product variant" at bounding box center [61, 141] width 24 height 39
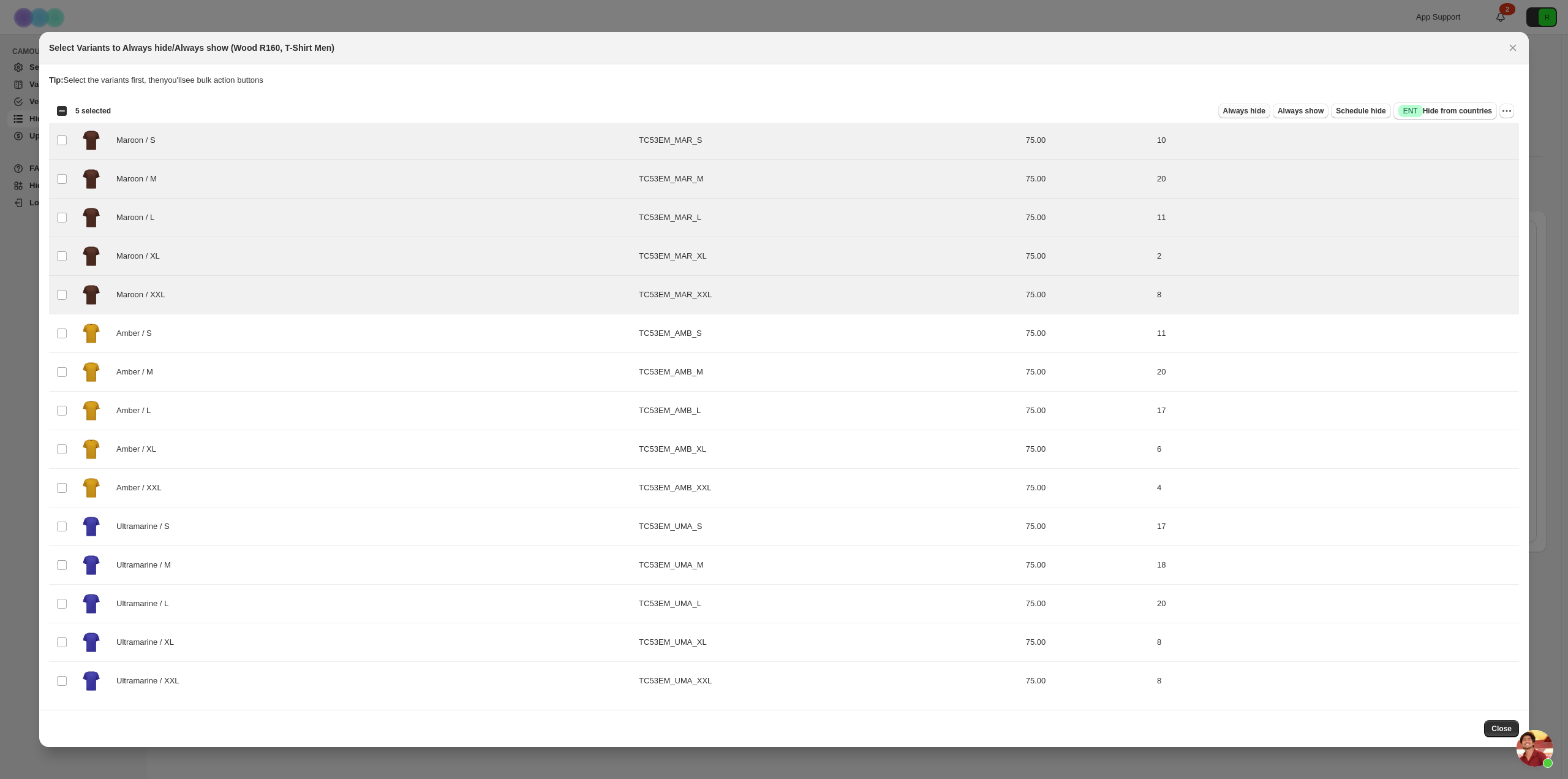
click at [1250, 113] on span "Always hide" at bounding box center [1244, 111] width 43 height 10
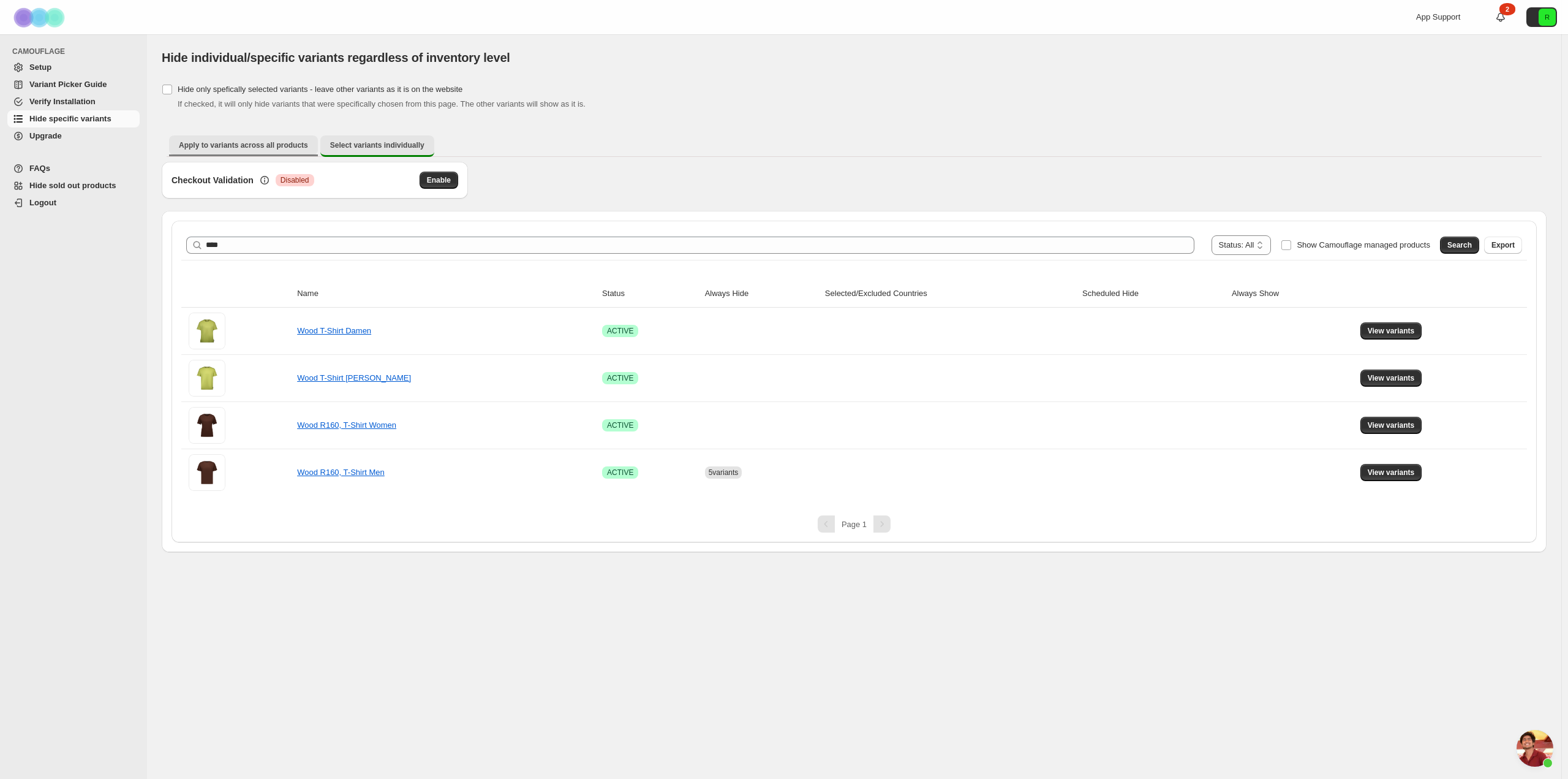
click at [277, 148] on span "Apply to variants across all products" at bounding box center [244, 146] width 130 height 10
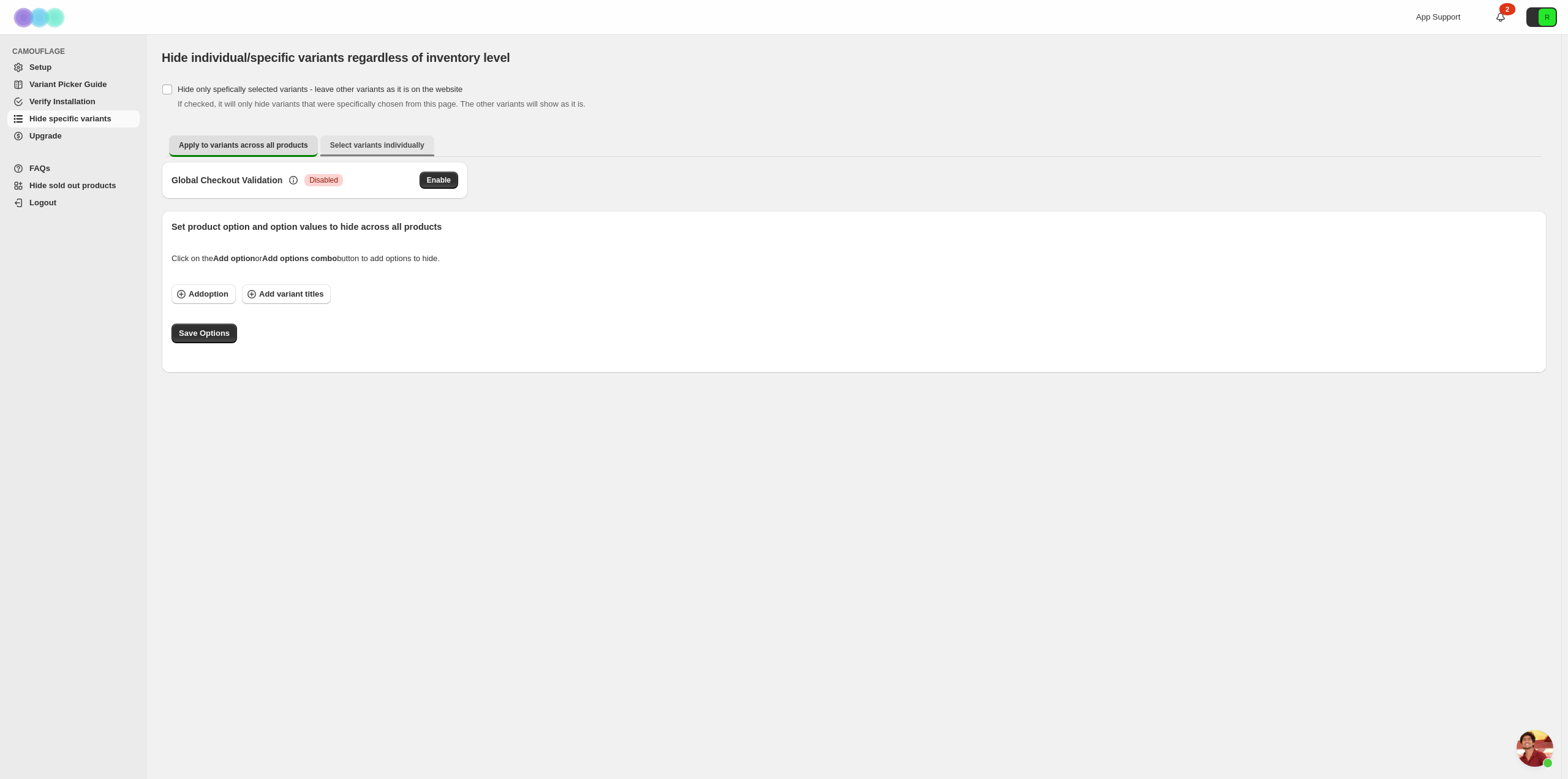
click at [356, 142] on span "Select variants individually" at bounding box center [377, 146] width 94 height 10
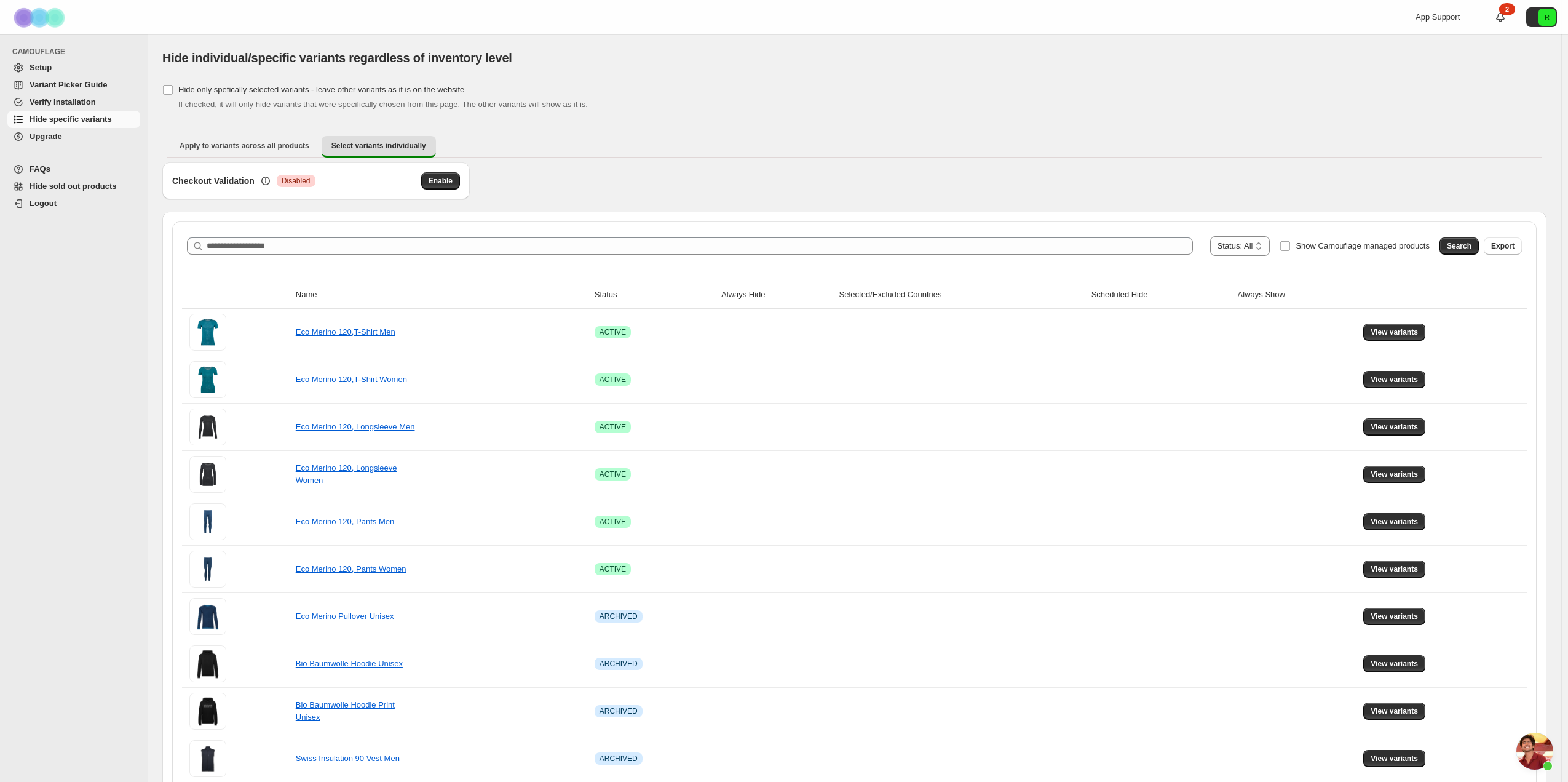
click at [775, 236] on div "**********" at bounding box center [854, 246] width 1334 height 20
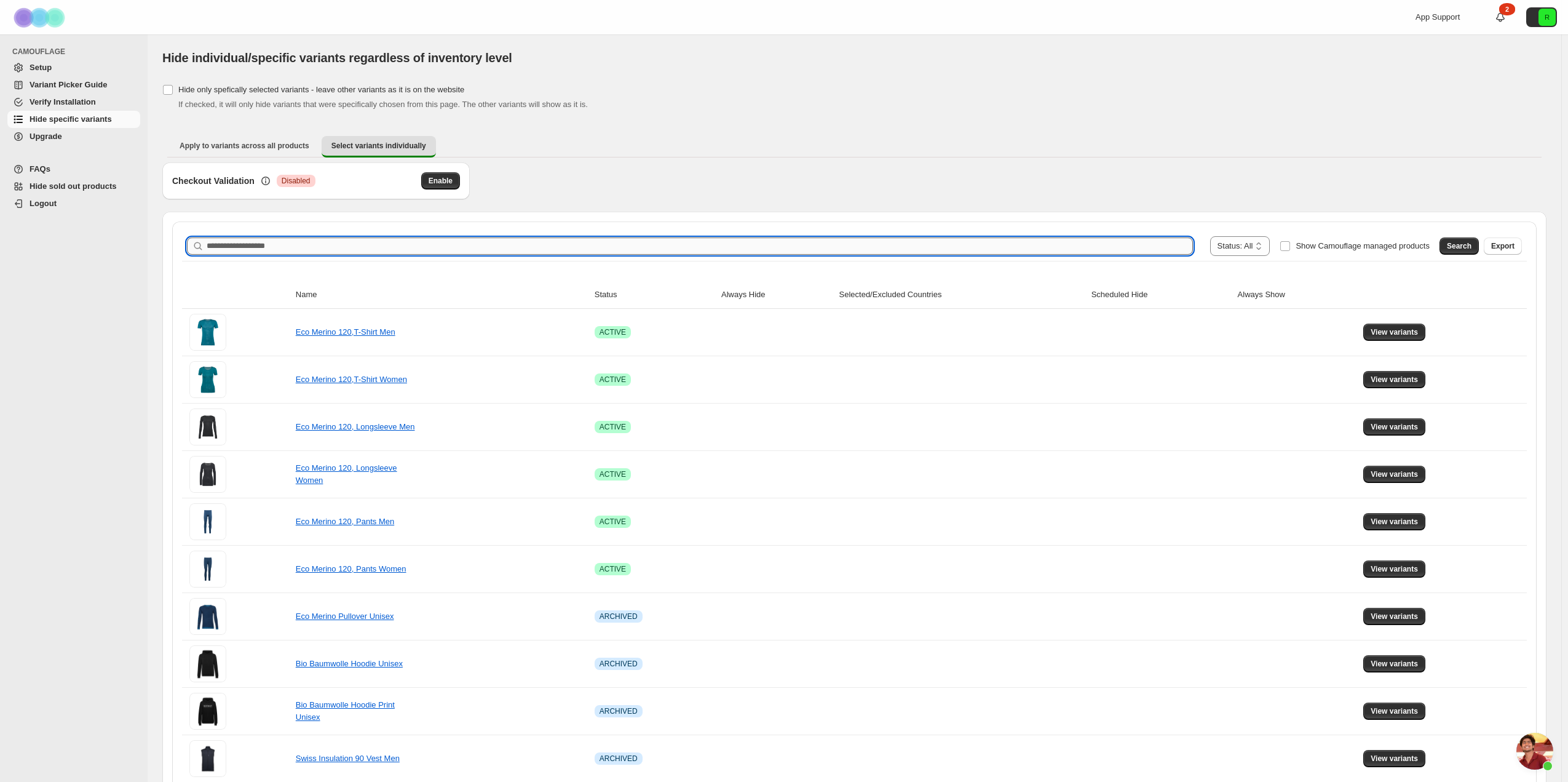
click at [775, 241] on input "Search product name" at bounding box center [700, 245] width 987 height 17
type input "****"
click at [1464, 245] on span "Search" at bounding box center [1459, 246] width 25 height 10
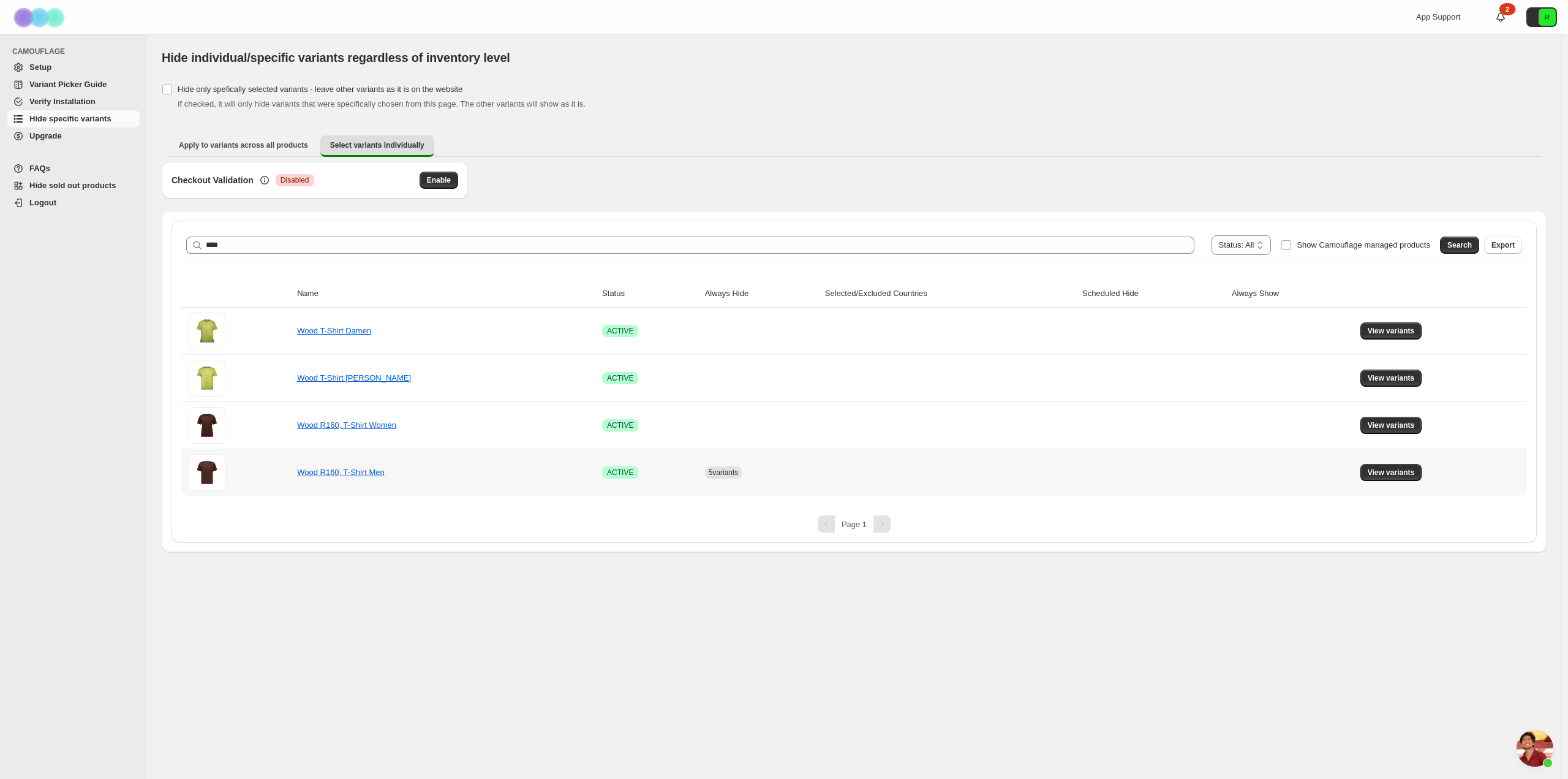
click at [738, 473] on span "5 variants" at bounding box center [724, 472] width 30 height 9
click at [399, 479] on td "Wood R160, T-Shirt Men" at bounding box center [445, 472] width 305 height 48
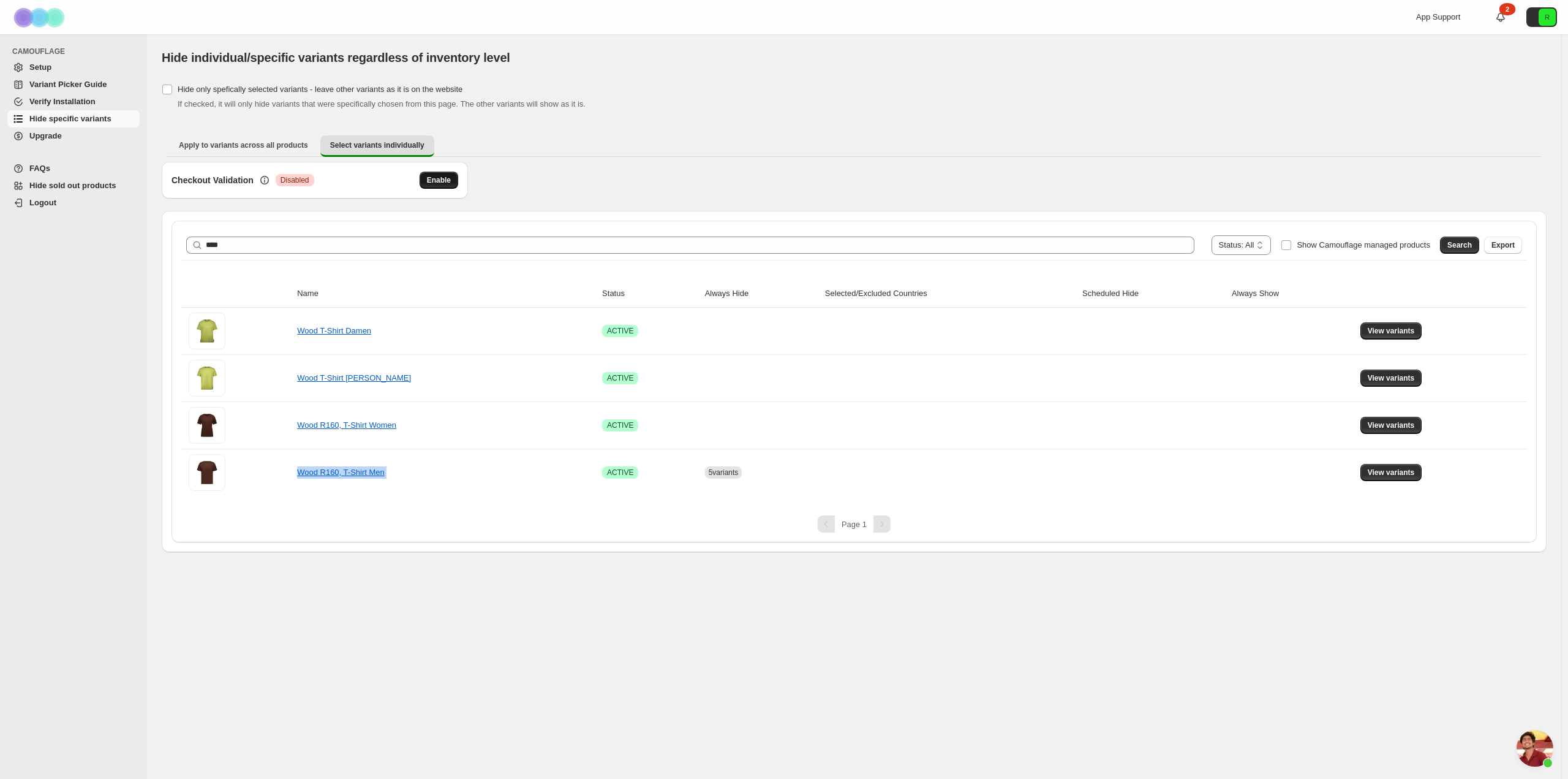
click at [438, 176] on span "Enable" at bounding box center [439, 180] width 24 height 10
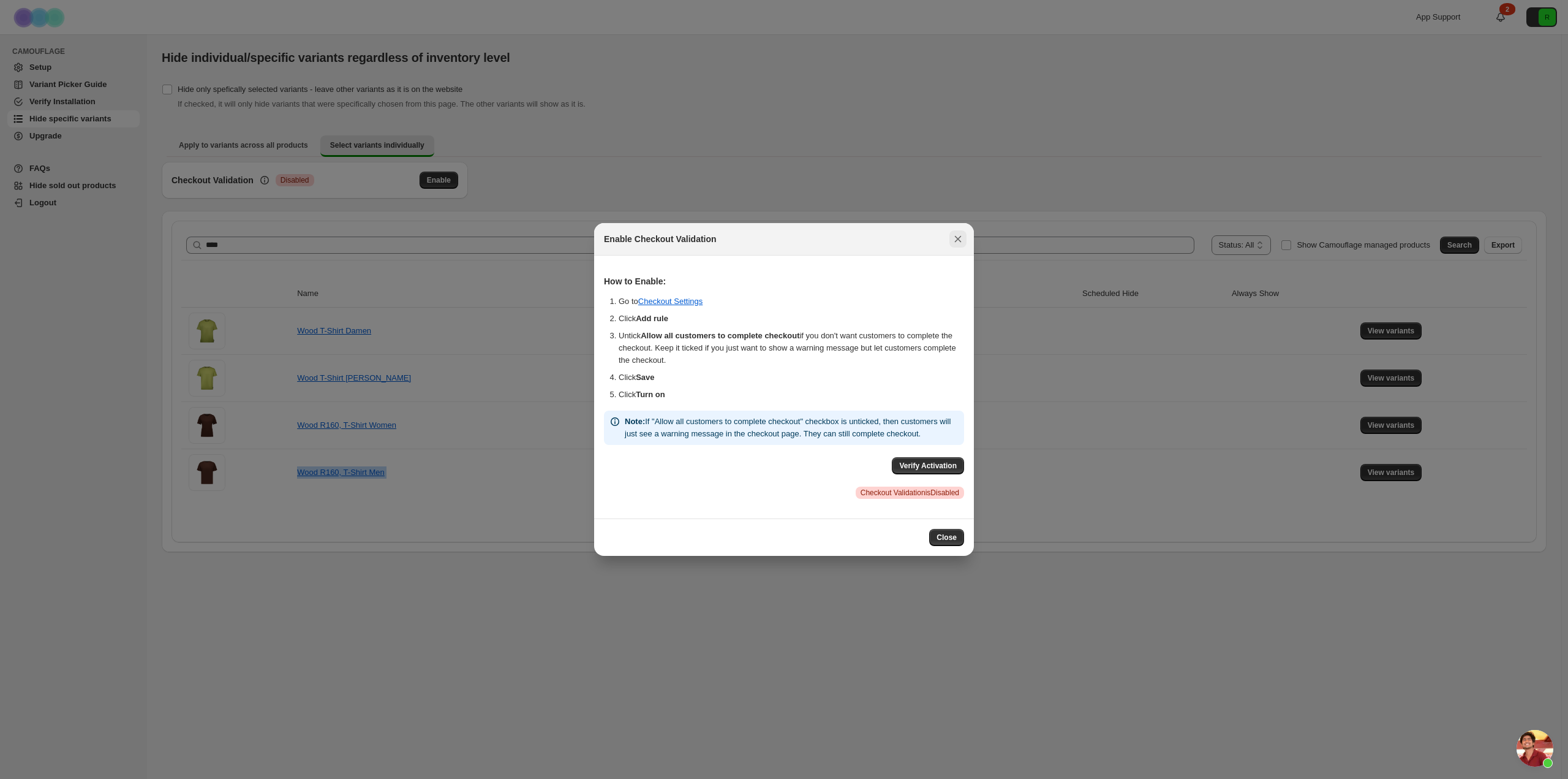
click at [960, 246] on button "Close" at bounding box center [957, 239] width 17 height 17
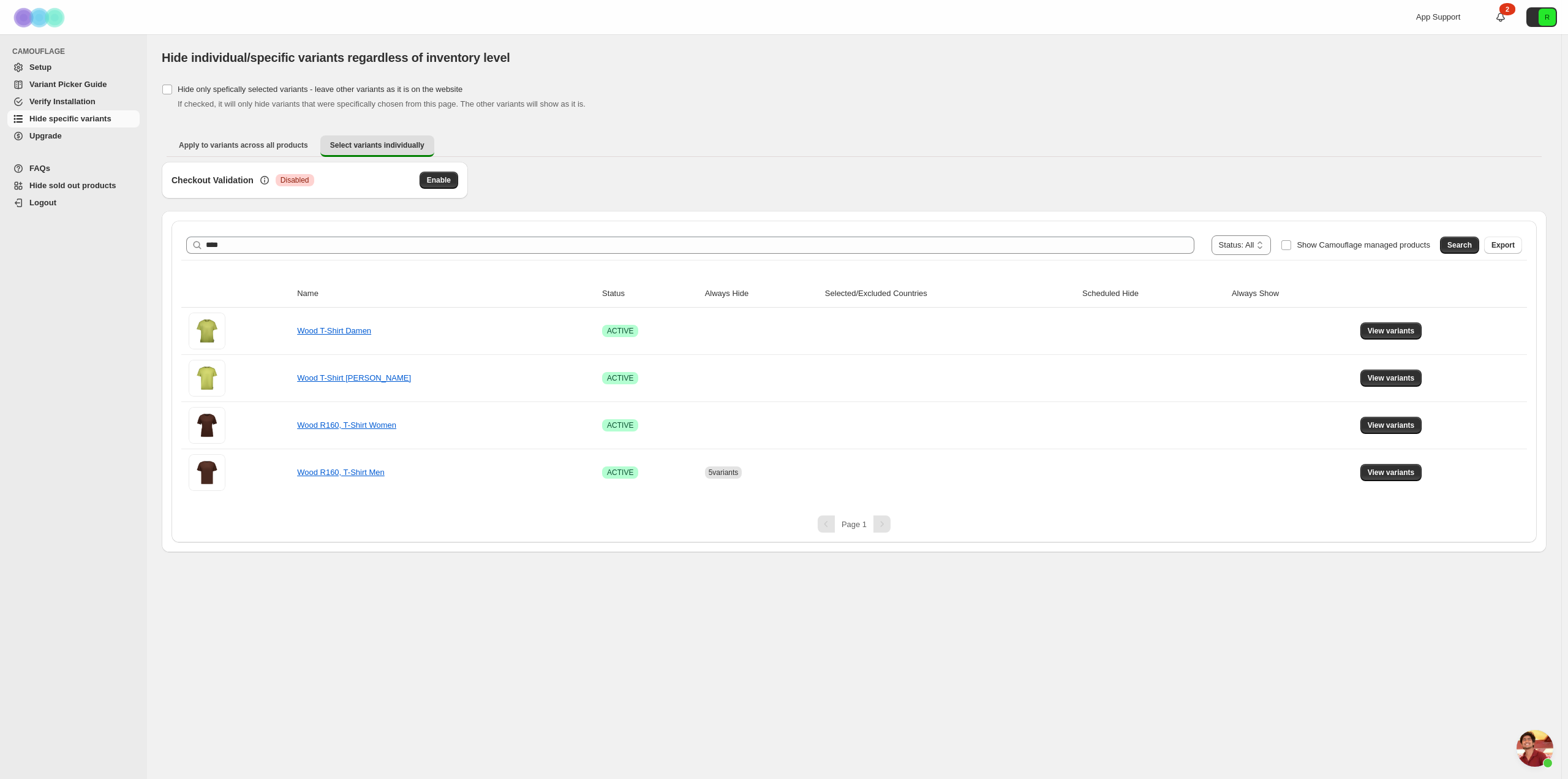
click at [738, 528] on div "Page 1" at bounding box center [854, 523] width 1346 height 17
click at [1414, 467] on button "View variants" at bounding box center [1391, 471] width 62 height 17
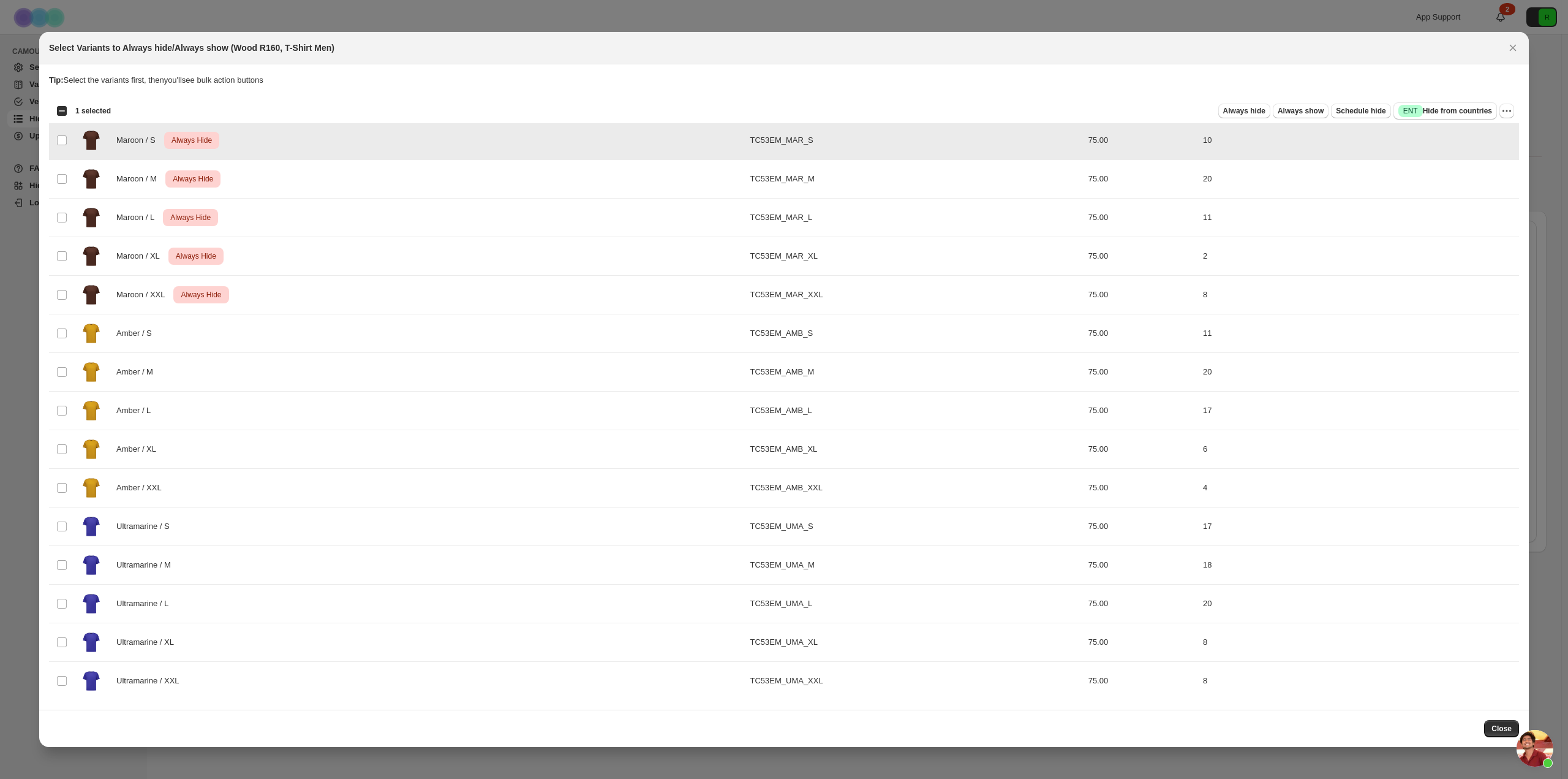
click at [63, 173] on td "Select product variant" at bounding box center [61, 179] width 24 height 39
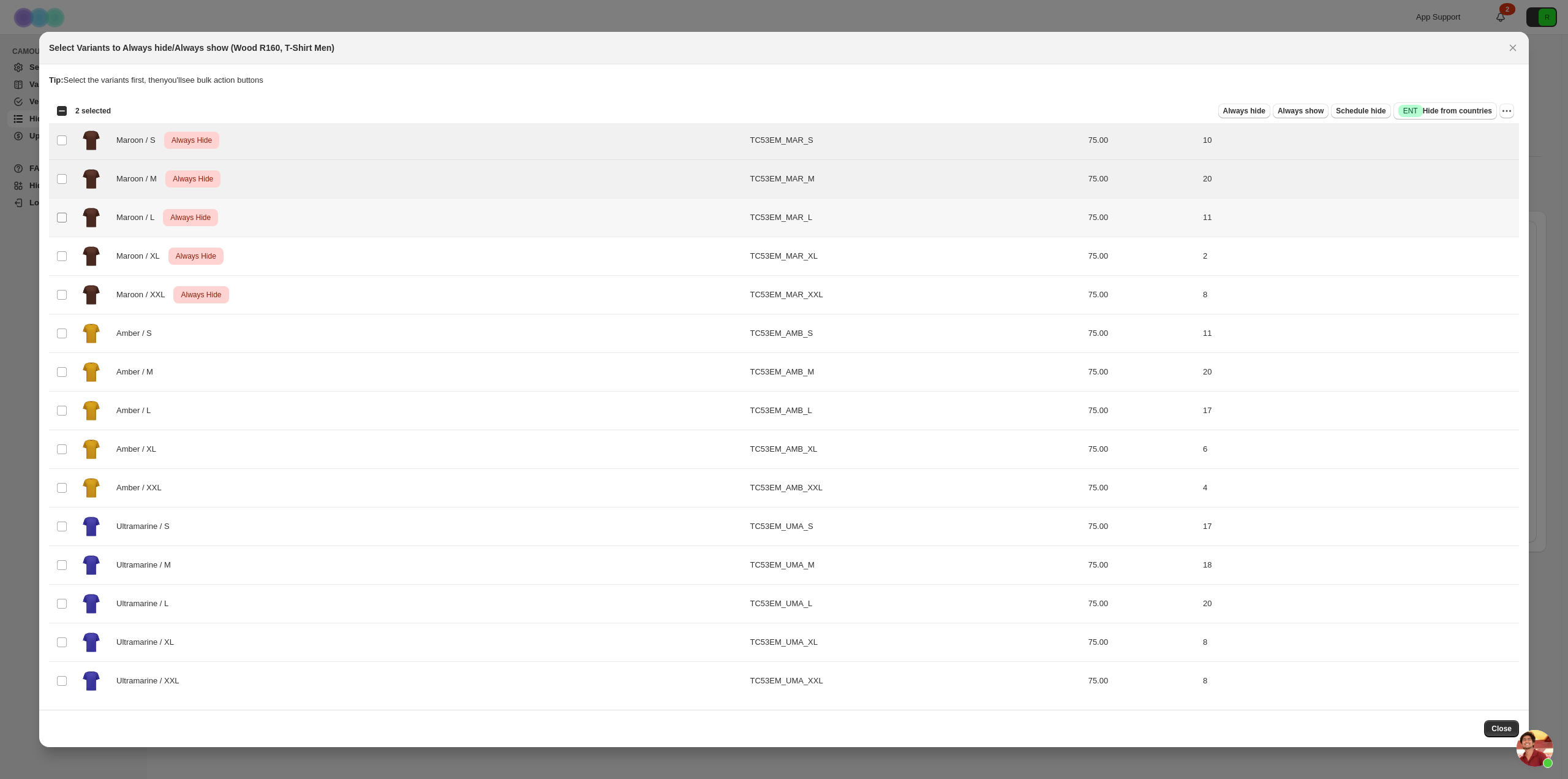
click at [62, 213] on td "Select product variant" at bounding box center [61, 217] width 24 height 39
click at [60, 249] on td "Select product variant" at bounding box center [61, 255] width 24 height 39
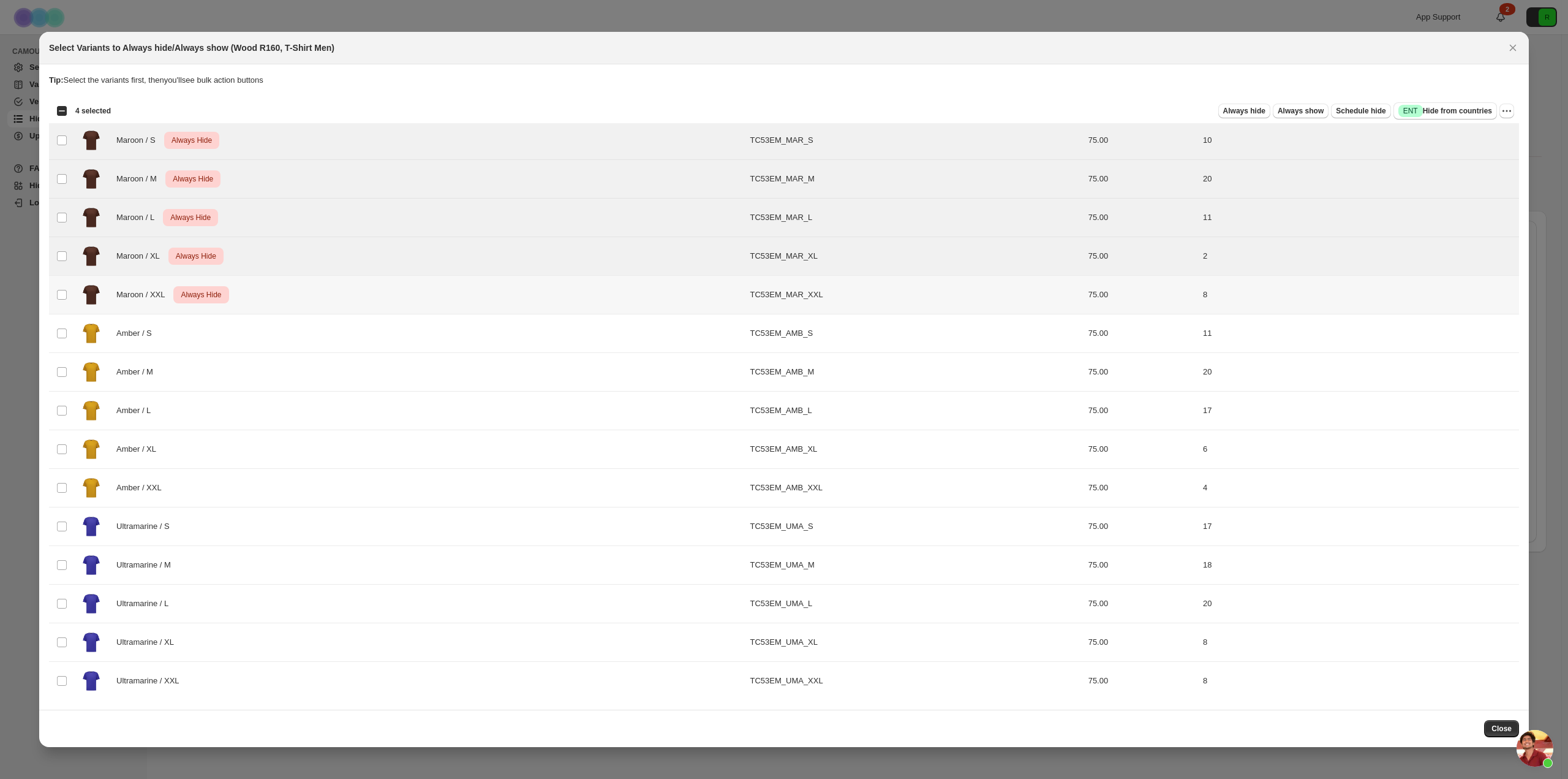
click at [60, 288] on td "Select product variant" at bounding box center [61, 294] width 24 height 39
click at [1316, 109] on span "Always show" at bounding box center [1301, 111] width 46 height 10
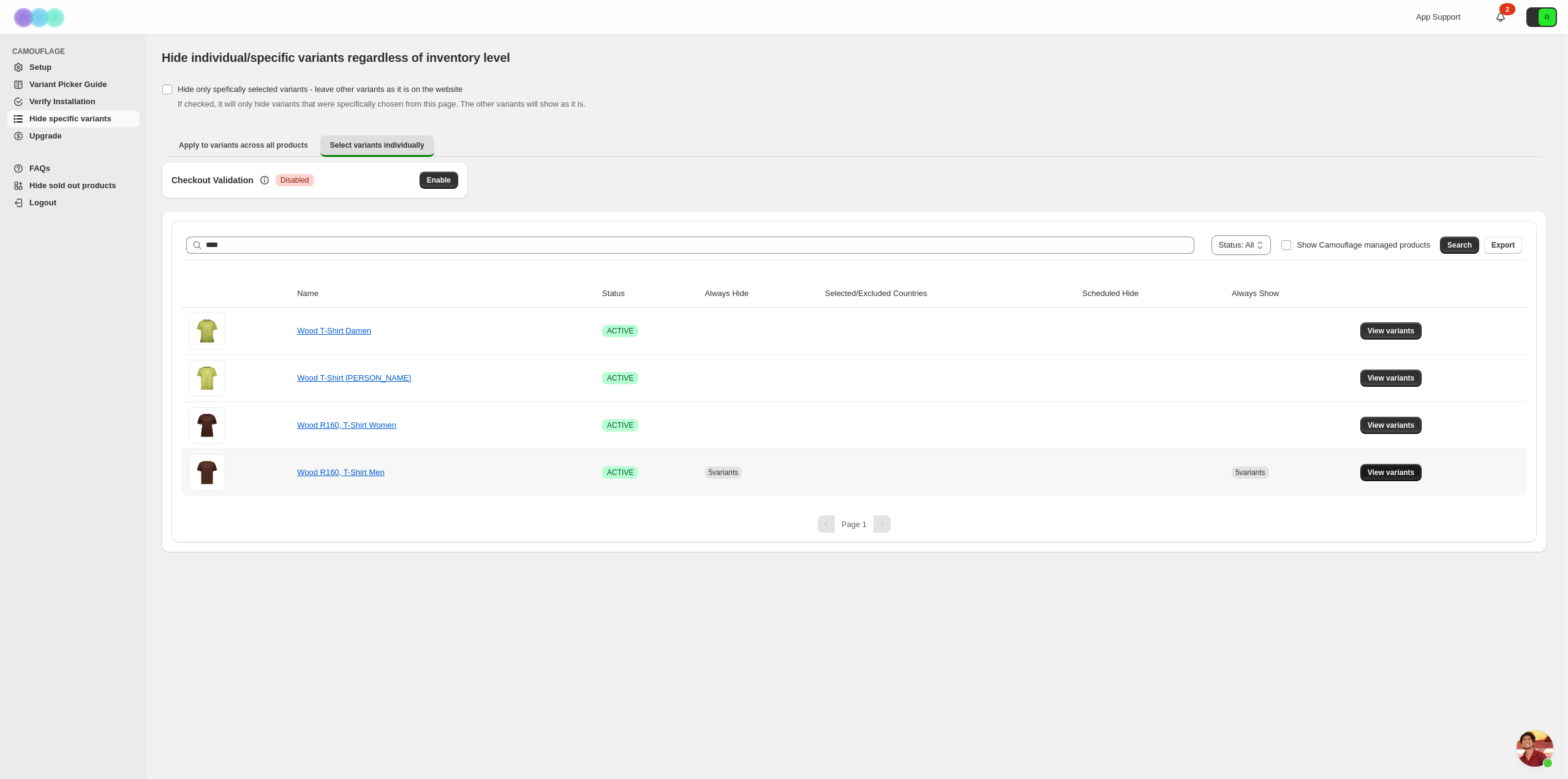
click at [1383, 478] on button "View variants" at bounding box center [1391, 471] width 62 height 17
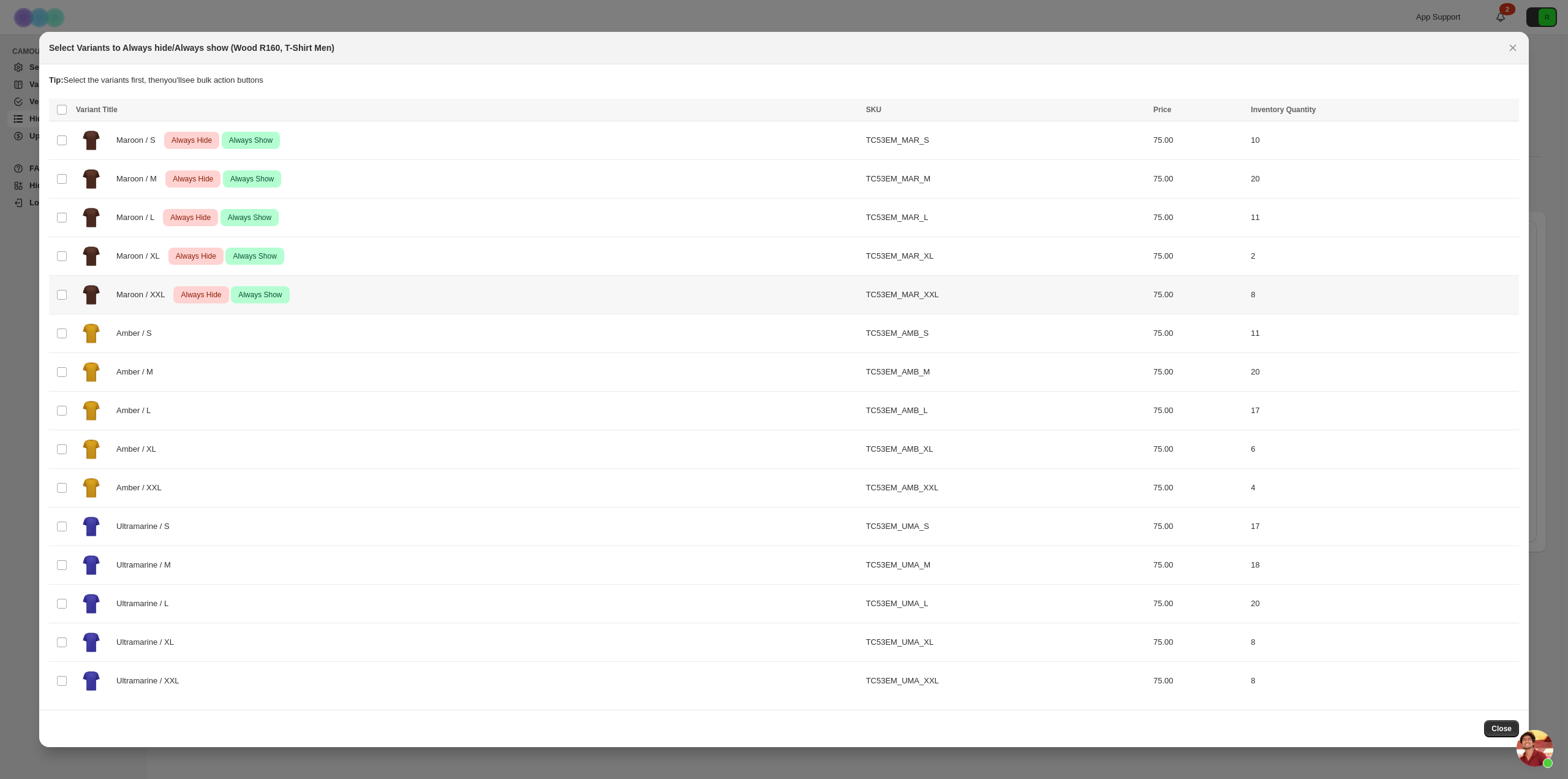
click at [200, 290] on span "Always Hide" at bounding box center [201, 294] width 46 height 15
click at [111, 260] on div "Maroon / XL Critical Always Hide Success Always Show" at bounding box center [467, 255] width 783 height 31
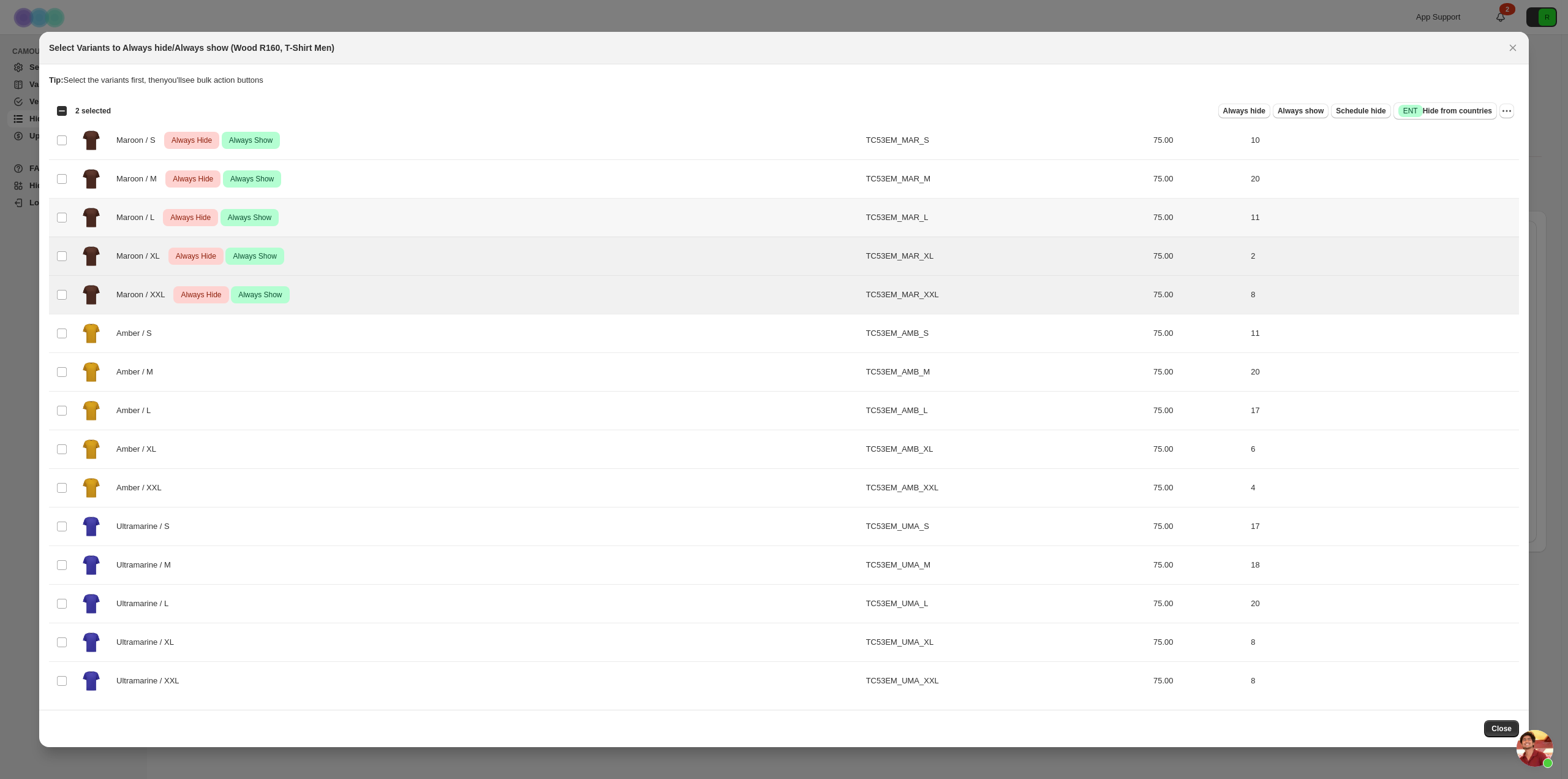
click at [100, 213] on img ":r2o:" at bounding box center [91, 217] width 31 height 31
click at [92, 144] on img ":r2o:" at bounding box center [91, 140] width 31 height 31
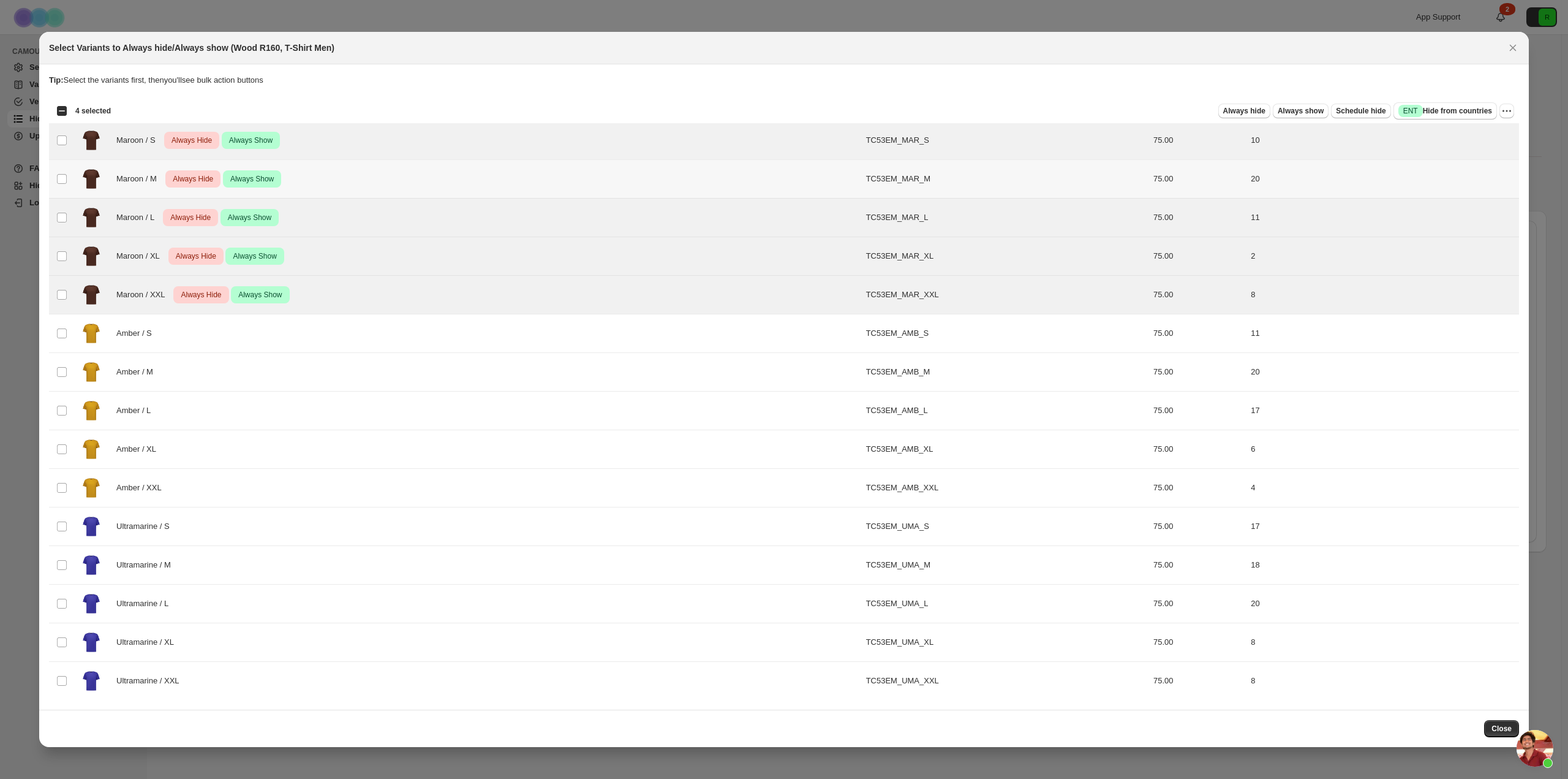
click at [91, 176] on img ":r2o:" at bounding box center [91, 178] width 31 height 31
click at [1501, 110] on icon "More actions" at bounding box center [1507, 111] width 12 height 12
click at [1469, 137] on span "Undo always hide" at bounding box center [1450, 135] width 63 height 9
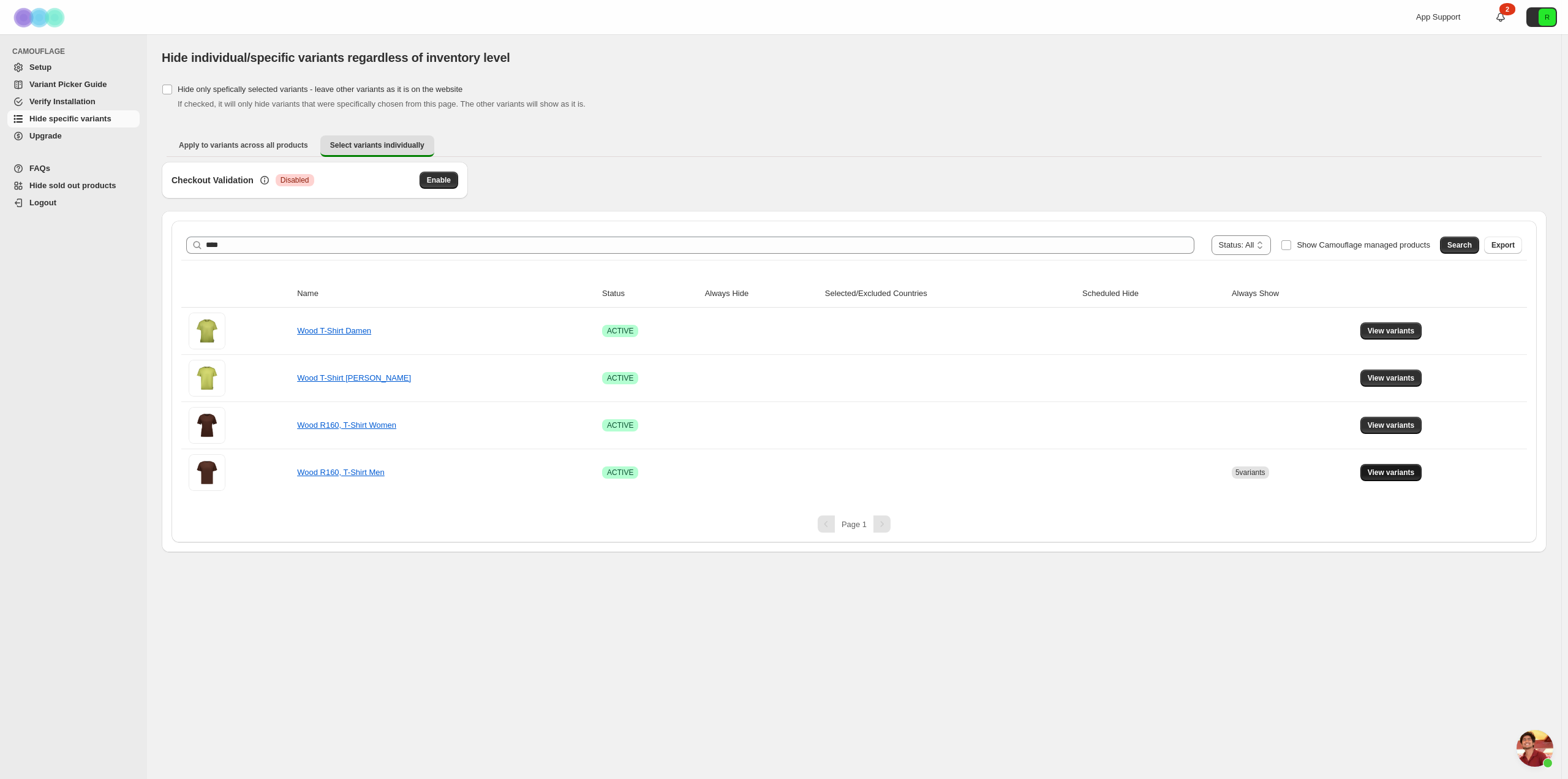
click at [1393, 478] on button "View variants" at bounding box center [1391, 471] width 62 height 17
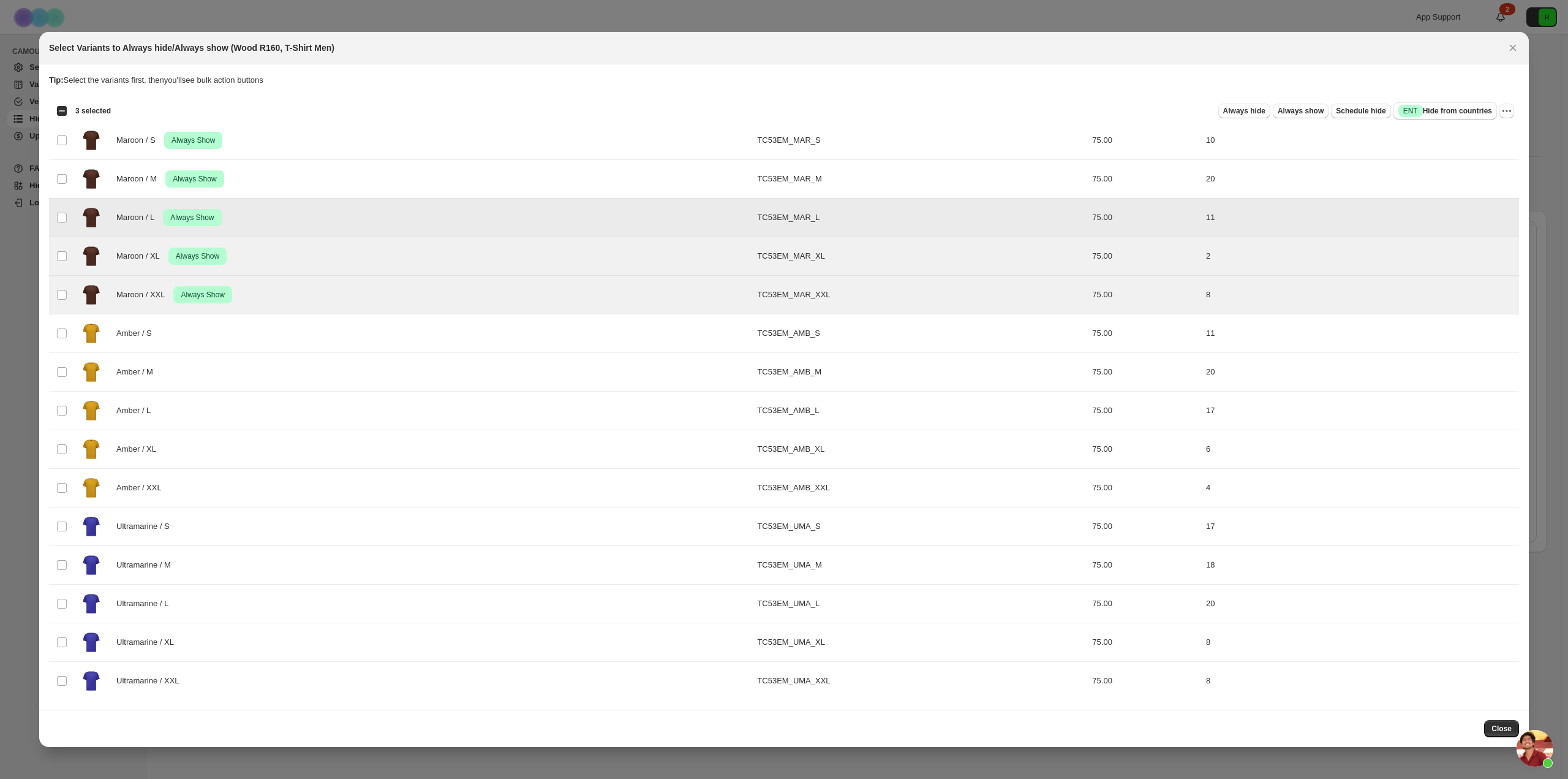
click at [62, 183] on td "Select product variant" at bounding box center [61, 179] width 24 height 39
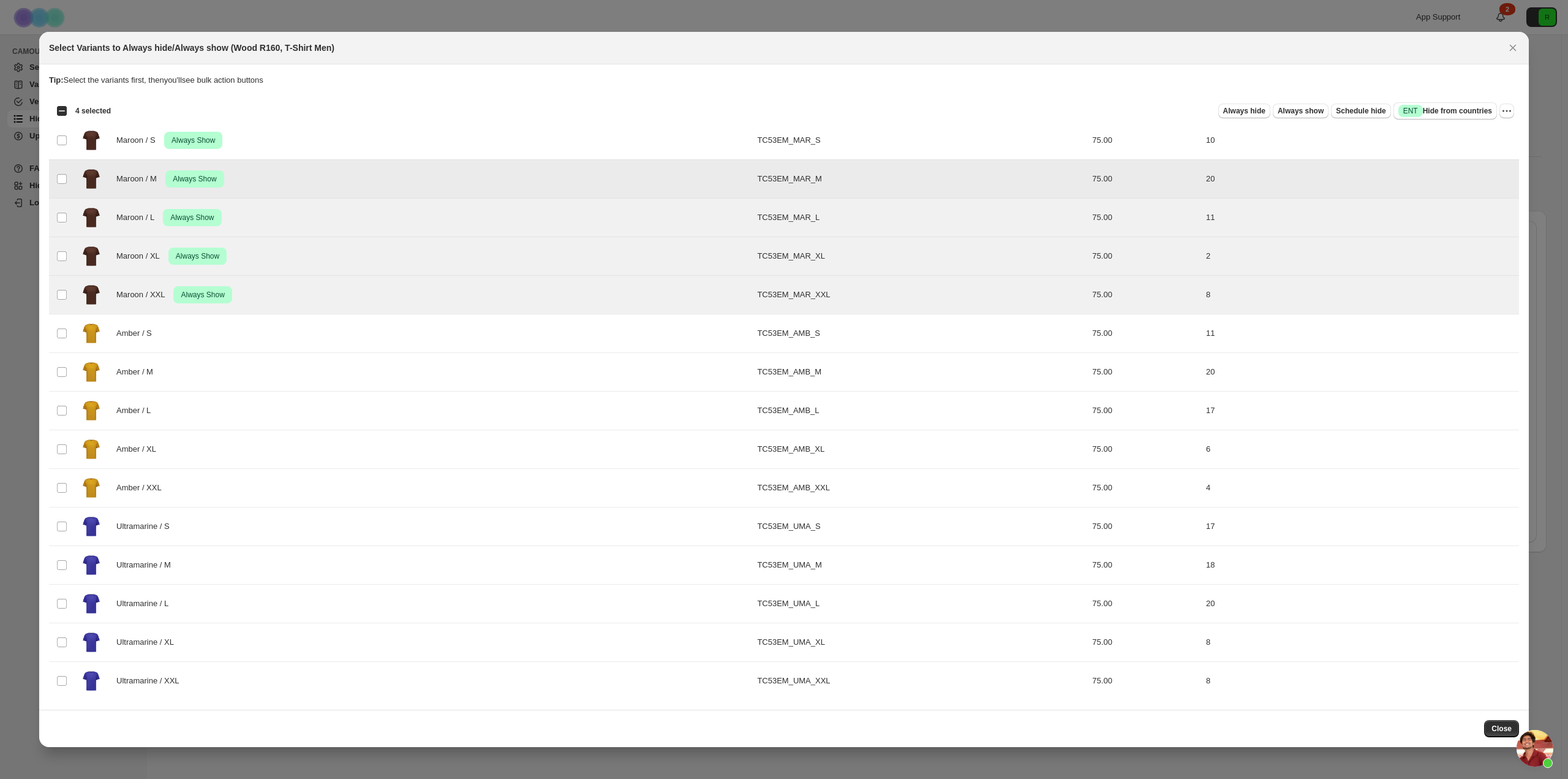
click at [60, 146] on td "Select product variant" at bounding box center [61, 141] width 24 height 39
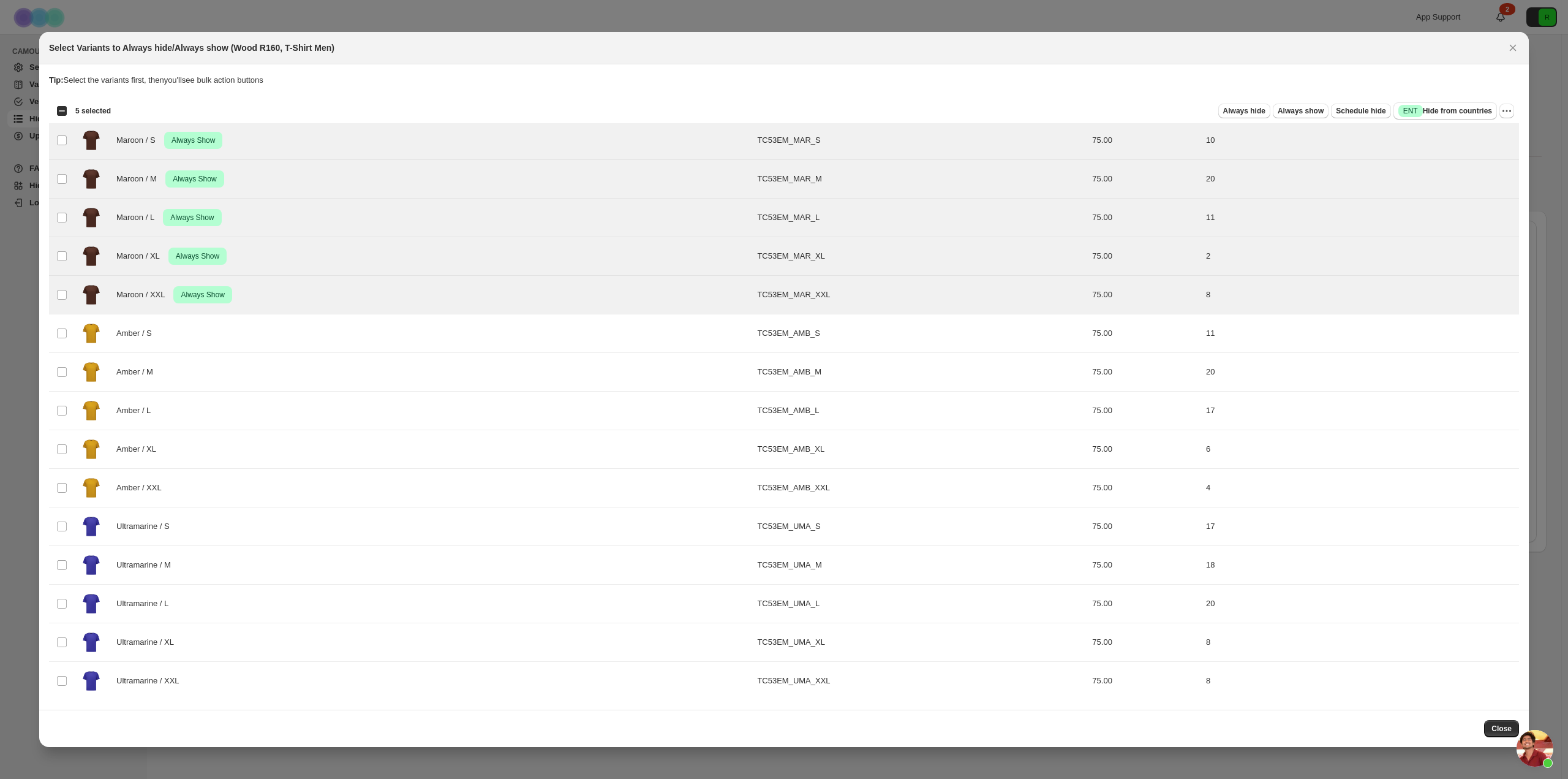
click at [1515, 113] on div "Select all 15 product variants 5 selected Always hide Always show Schedule hide…" at bounding box center [784, 111] width 1470 height 25
click at [1510, 112] on icon "More actions" at bounding box center [1507, 111] width 12 height 12
click at [1474, 161] on span "Undo always show" at bounding box center [1463, 156] width 89 height 12
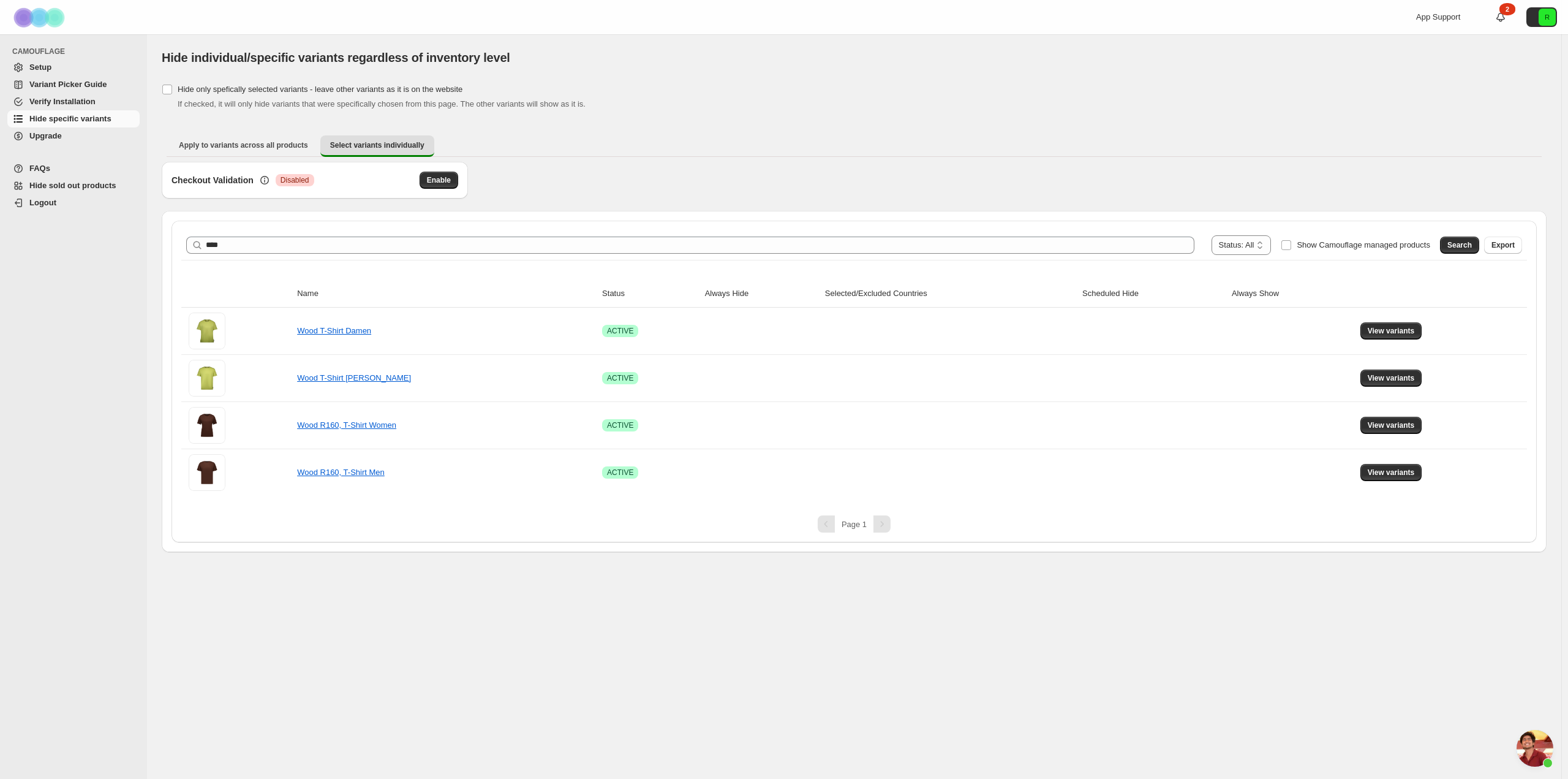
click at [58, 70] on span "Setup" at bounding box center [83, 67] width 108 height 12
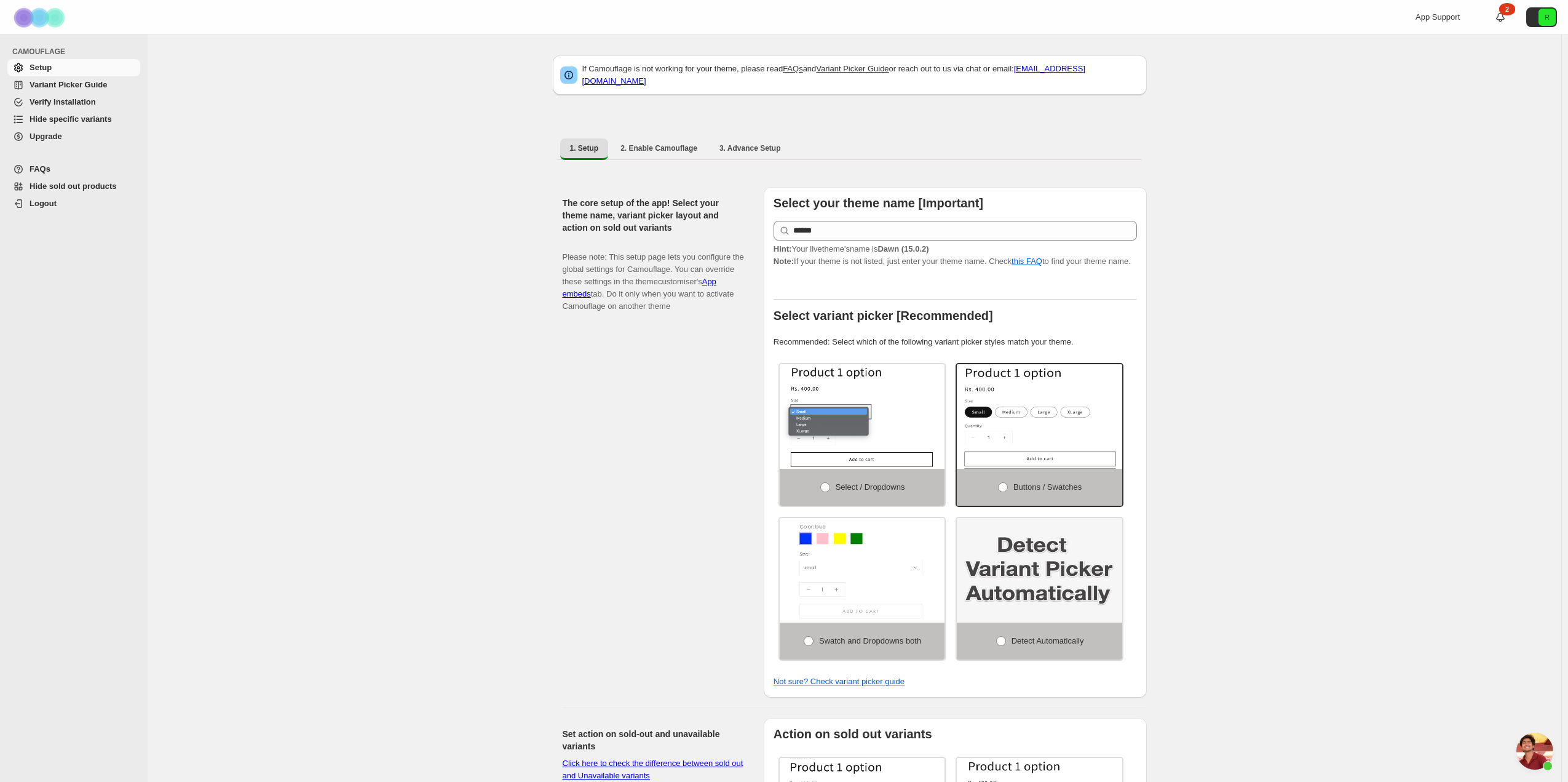
click at [66, 65] on span "Setup" at bounding box center [83, 68] width 108 height 12
click at [762, 143] on span "3. Advance Setup" at bounding box center [750, 148] width 62 height 10
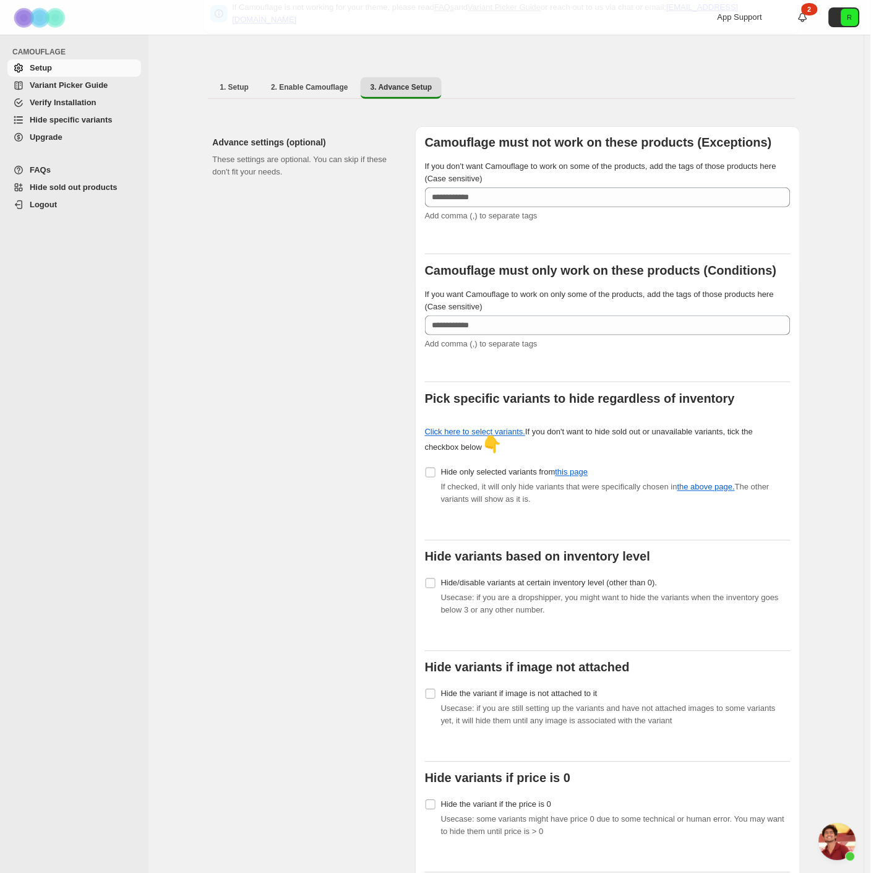
scroll to position [1686, 0]
click at [547, 95] on div "1. Setup 2. Enable Camouflage 3. Advance Setup More views 1. Setup 2. Enable Ca…" at bounding box center [502, 88] width 598 height 32
click at [68, 134] on span "Upgrade" at bounding box center [84, 137] width 109 height 12
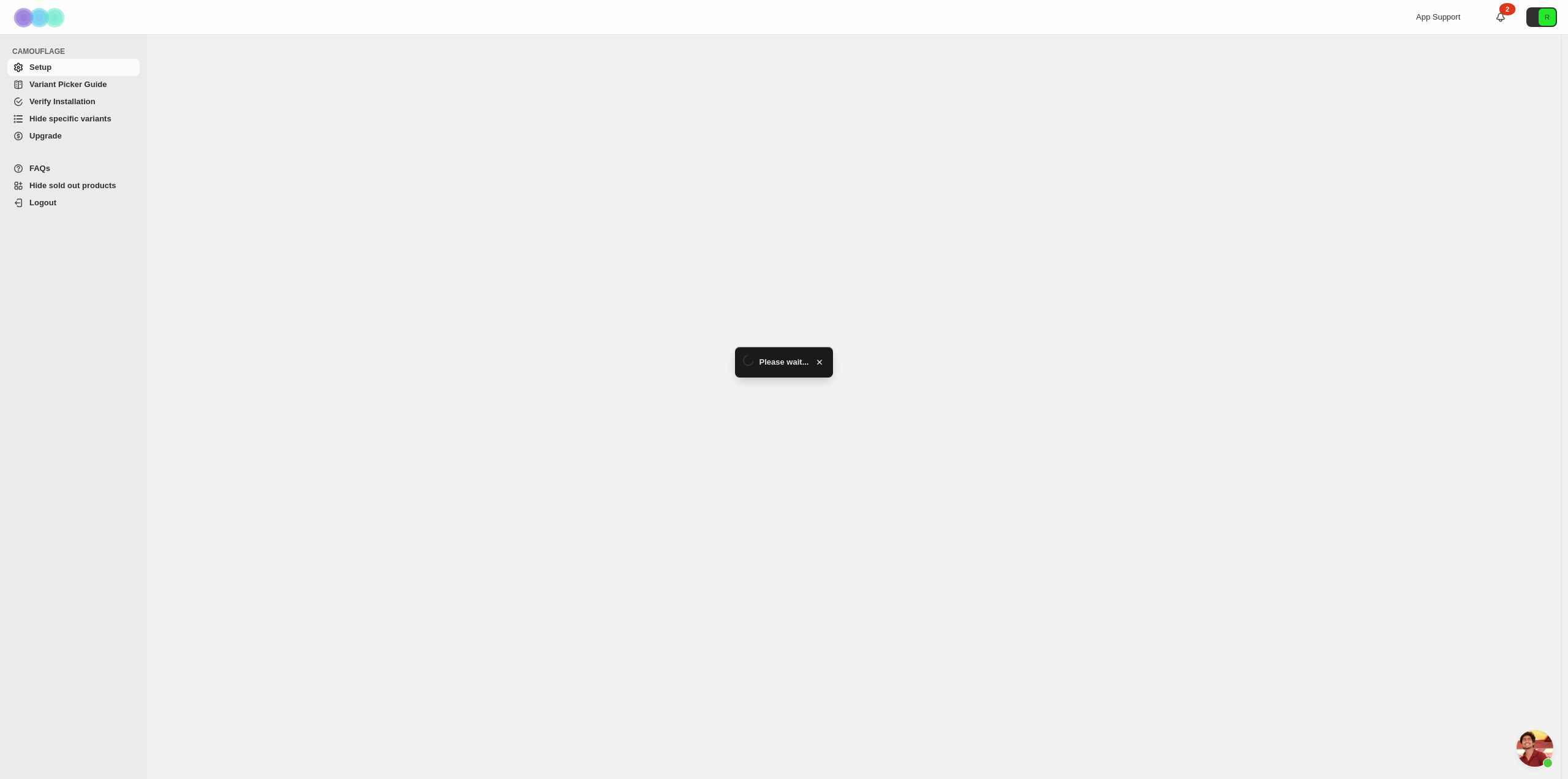
scroll to position [1669, 0]
click at [44, 137] on span "Upgrade" at bounding box center [46, 135] width 33 height 9
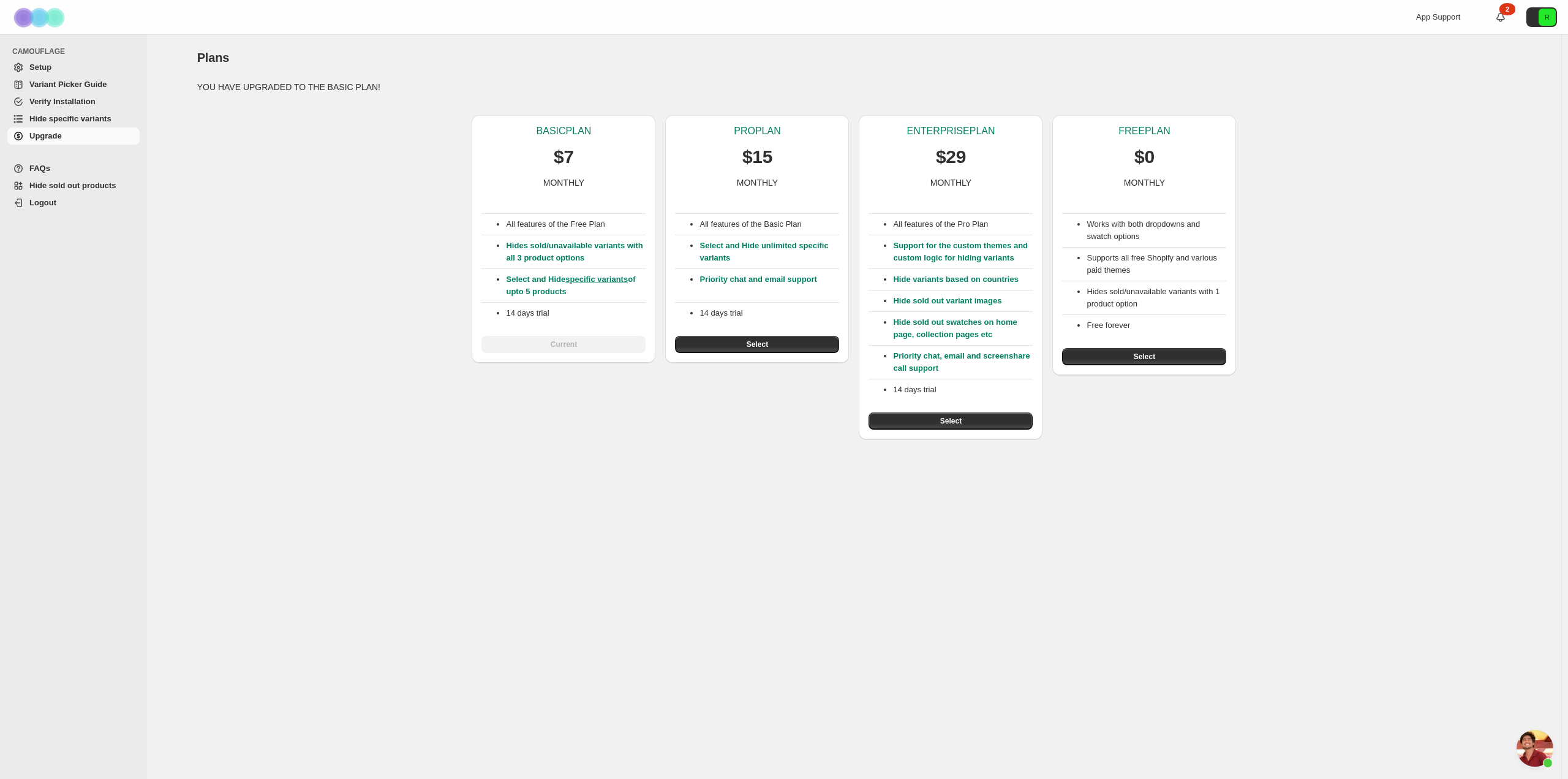
scroll to position [1669, 0]
click at [85, 101] on span "Verify Installation" at bounding box center [62, 101] width 66 height 9
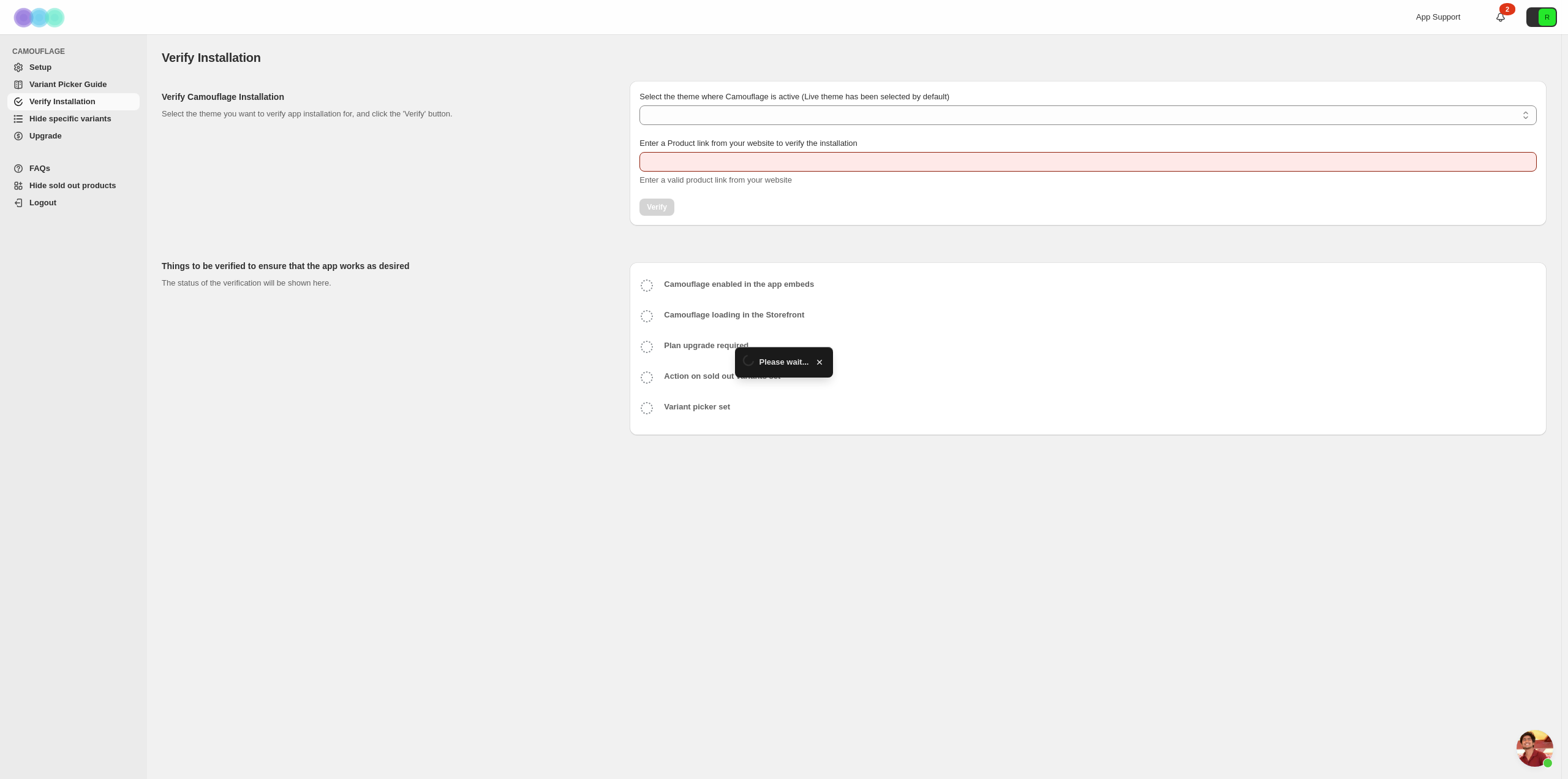
scroll to position [1669, 0]
type input "**********"
select select "**********"
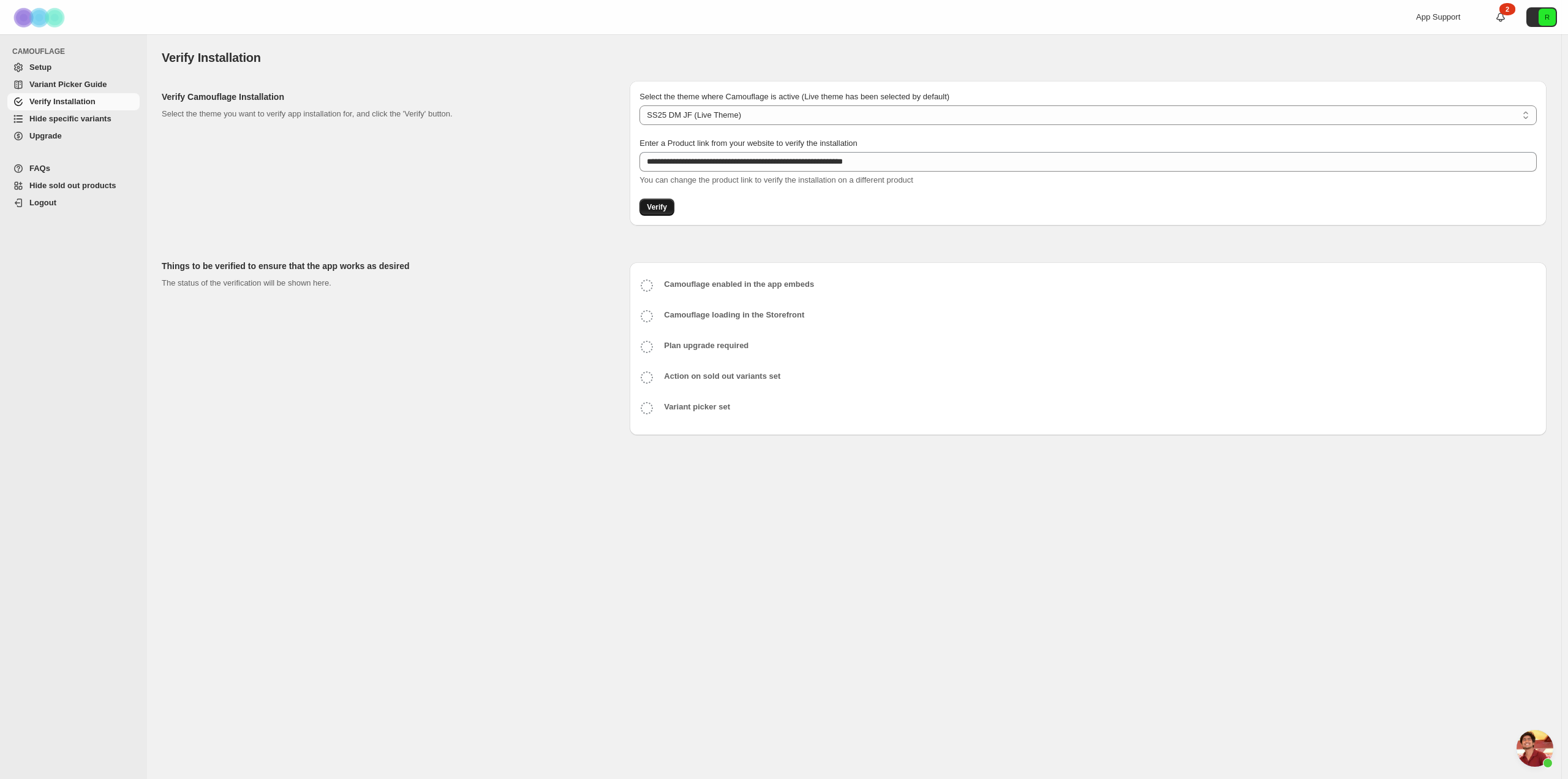
click at [658, 203] on span "Verify" at bounding box center [656, 207] width 20 height 10
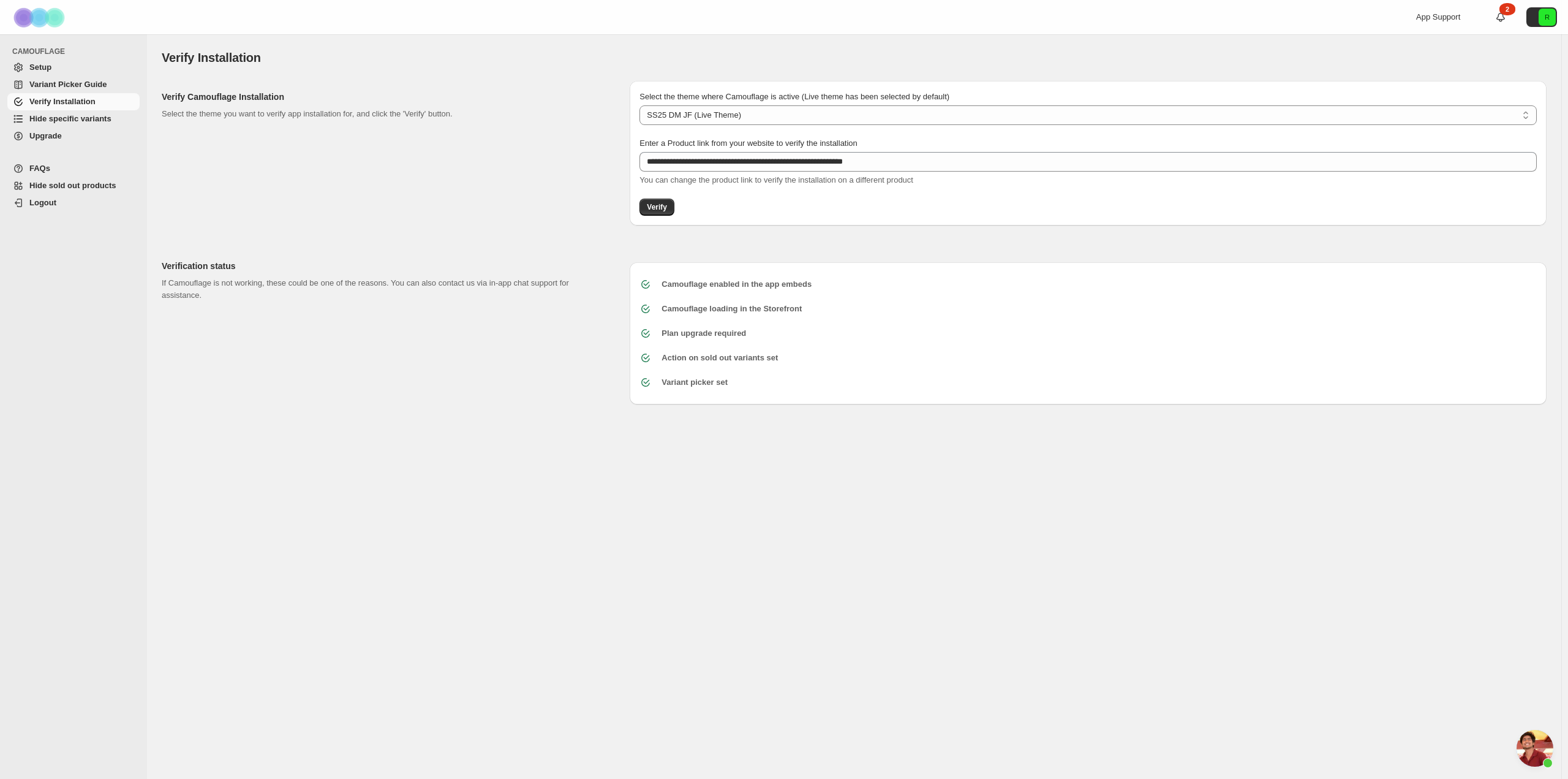
click at [69, 138] on span "Upgrade" at bounding box center [83, 136] width 108 height 12
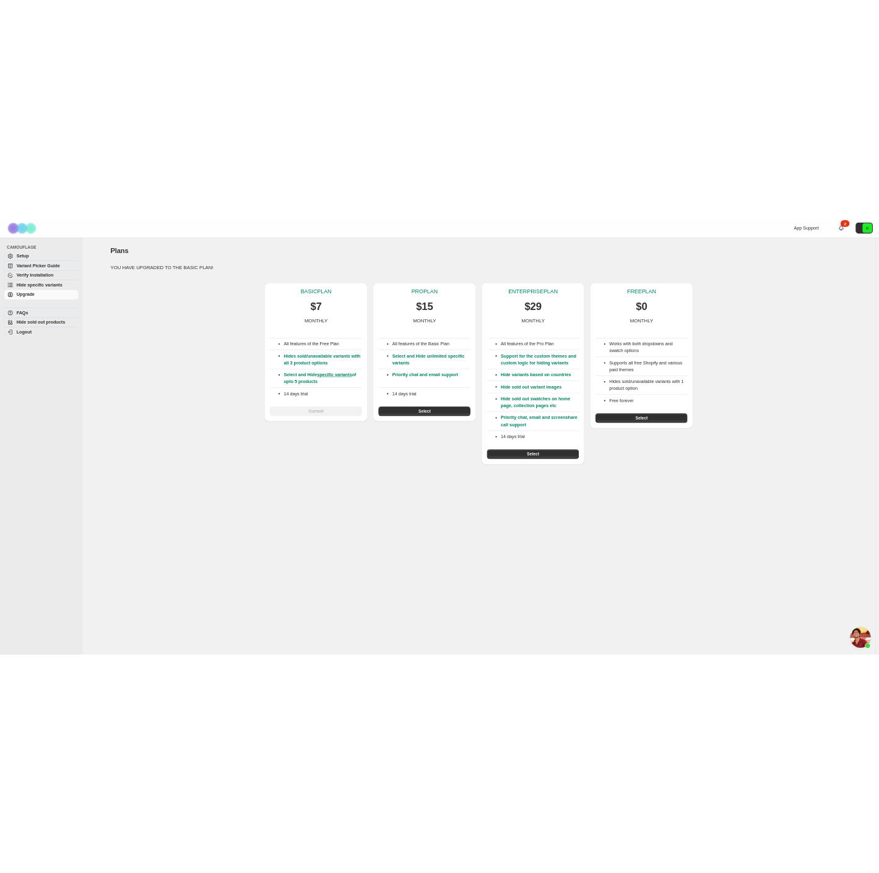
scroll to position [1686, 0]
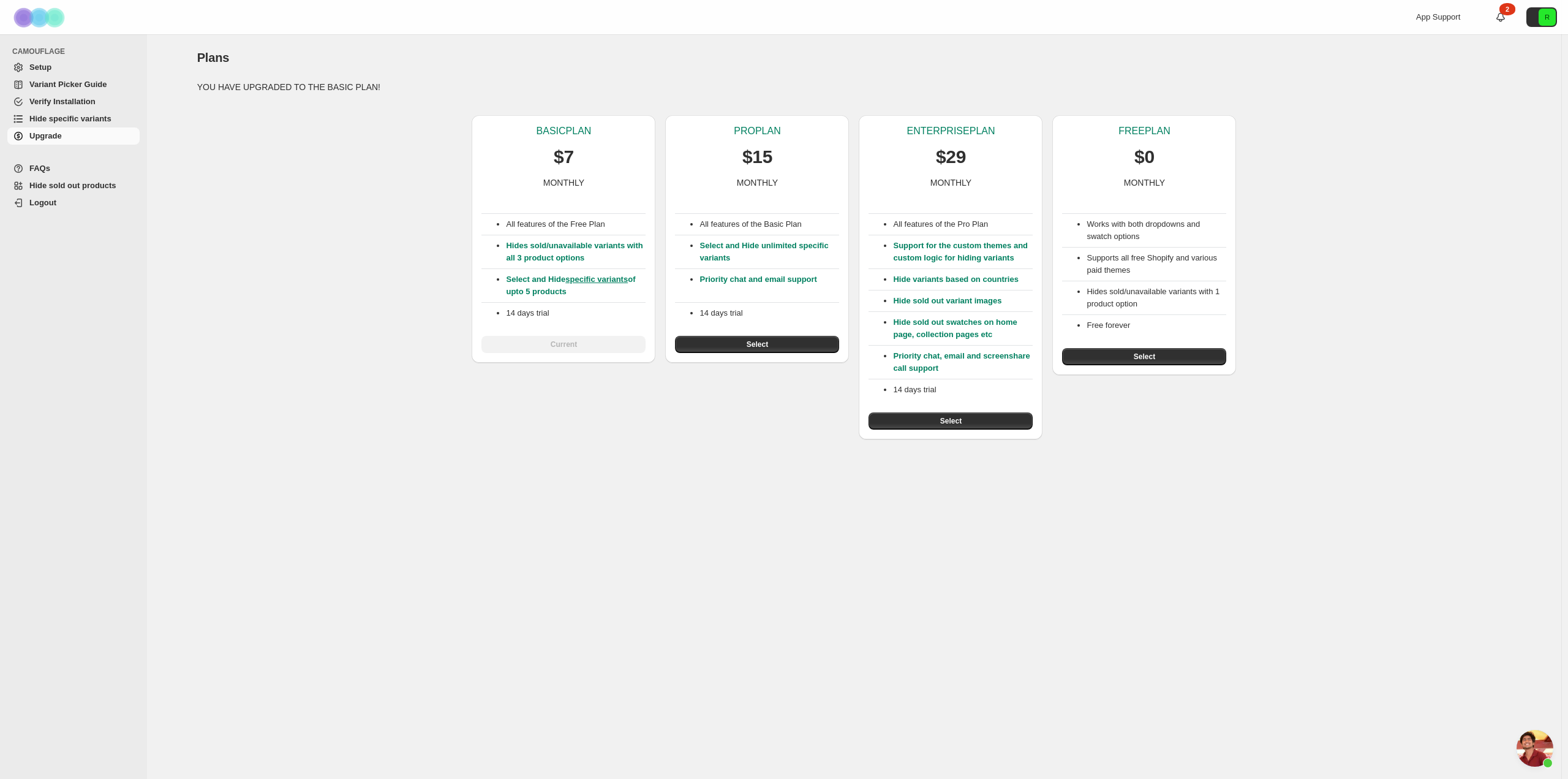
click at [395, 232] on div "BASIC PLAN $7 MONTHLY All features of the Free Plan Hides sold/unavailable vari…" at bounding box center [849, 271] width 1324 height 334
click at [1540, 18] on icon "R" at bounding box center [1546, 17] width 17 height 17
click at [1372, 52] on div "Plans" at bounding box center [854, 57] width 1315 height 17
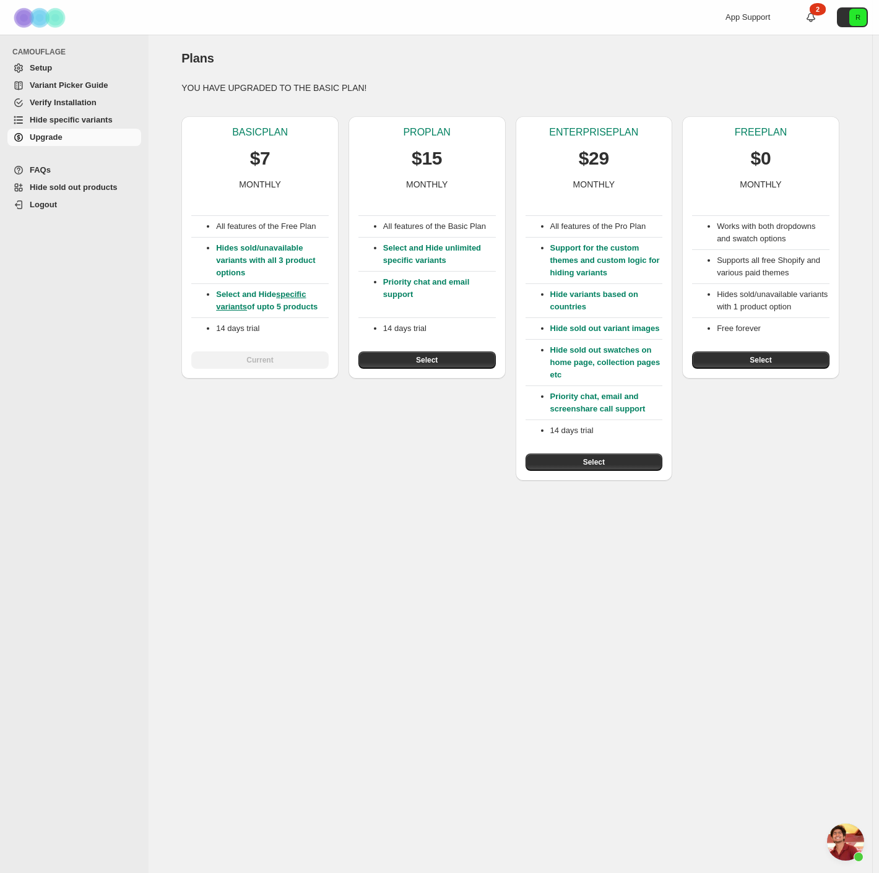
click at [62, 126] on span "Hide specific variants" at bounding box center [84, 120] width 109 height 12
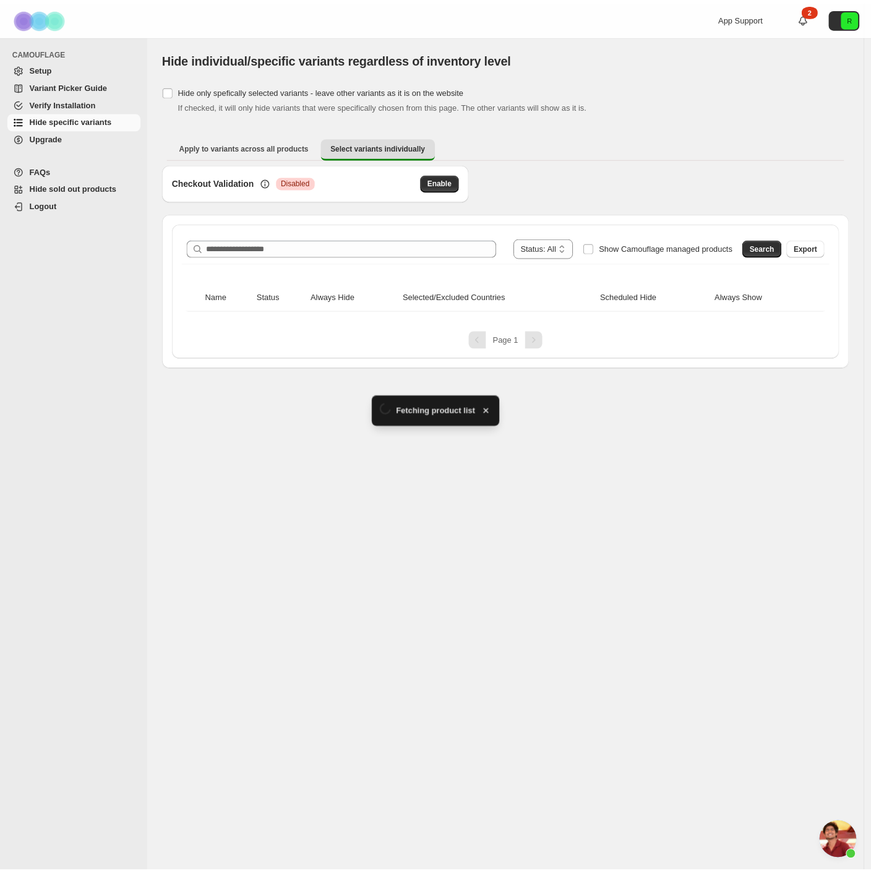
scroll to position [1686, 0]
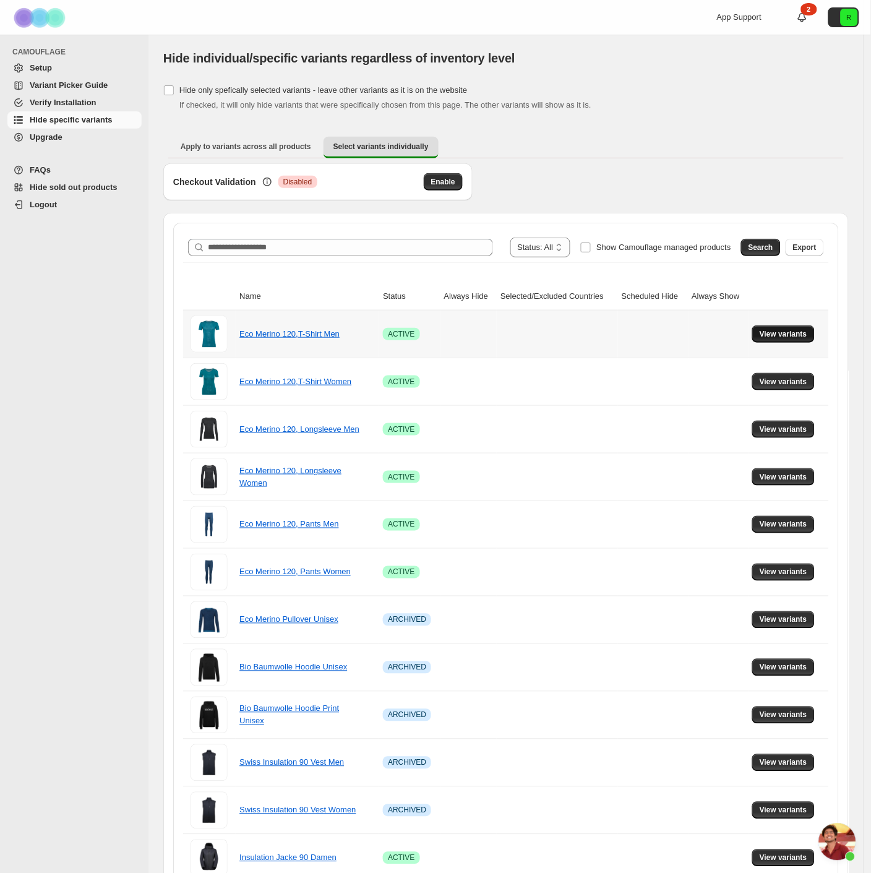
click at [796, 334] on span "View variants" at bounding box center [784, 334] width 48 height 10
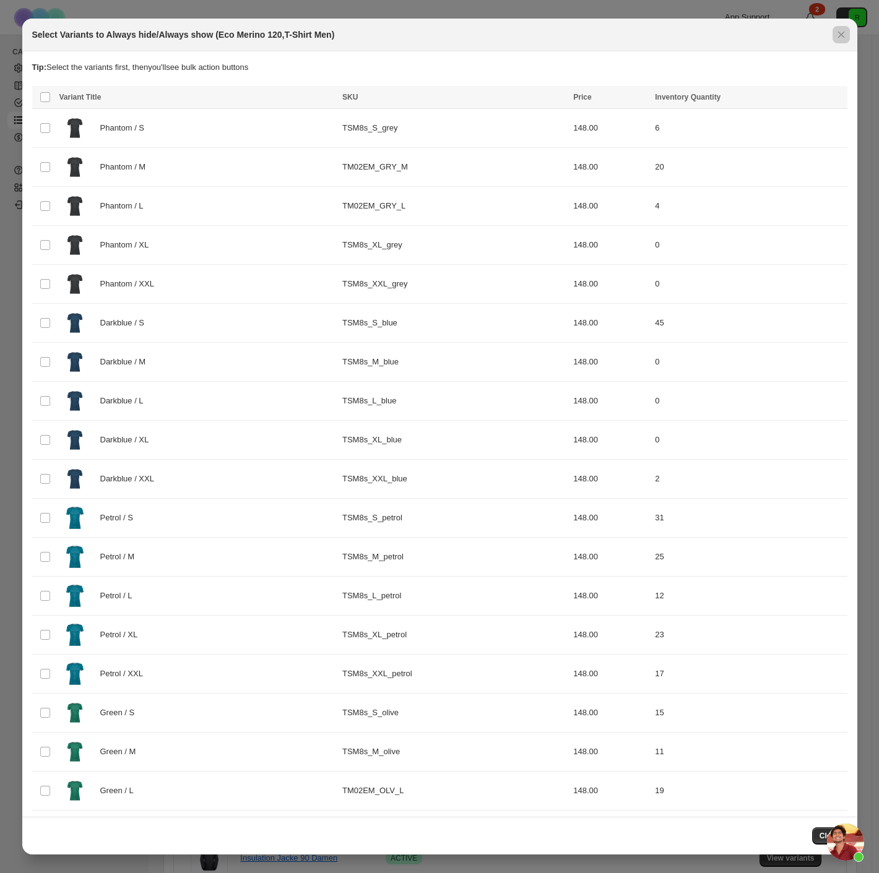
click at [685, 10] on div at bounding box center [439, 436] width 879 height 873
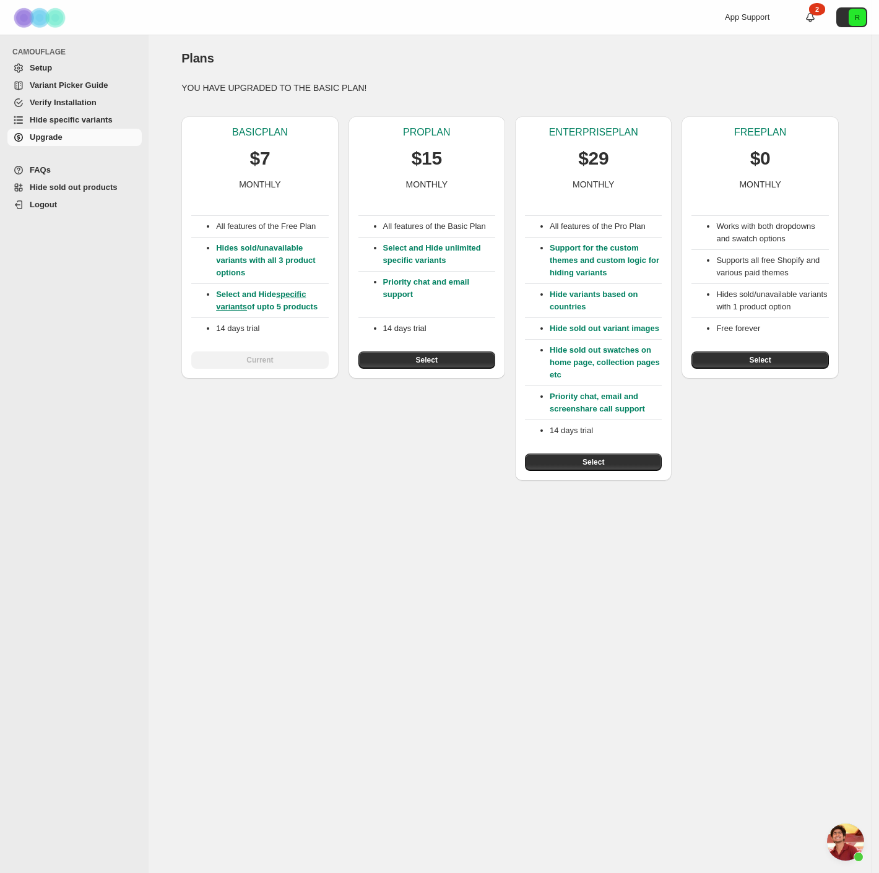
scroll to position [1686, 0]
